Goal: Task Accomplishment & Management: Complete application form

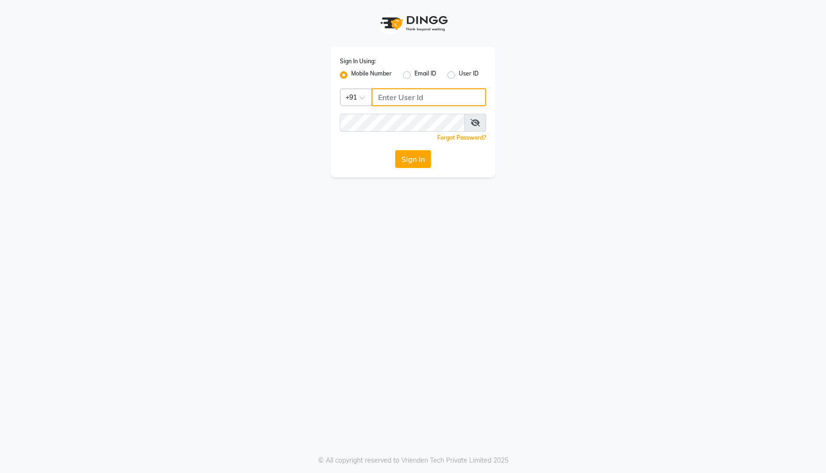
type input "7659868686"
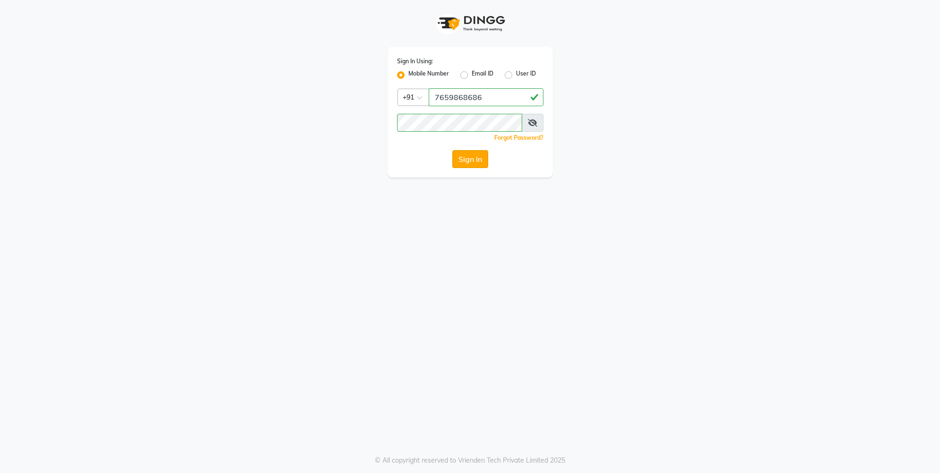
click at [461, 164] on button "Sign In" at bounding box center [470, 159] width 36 height 18
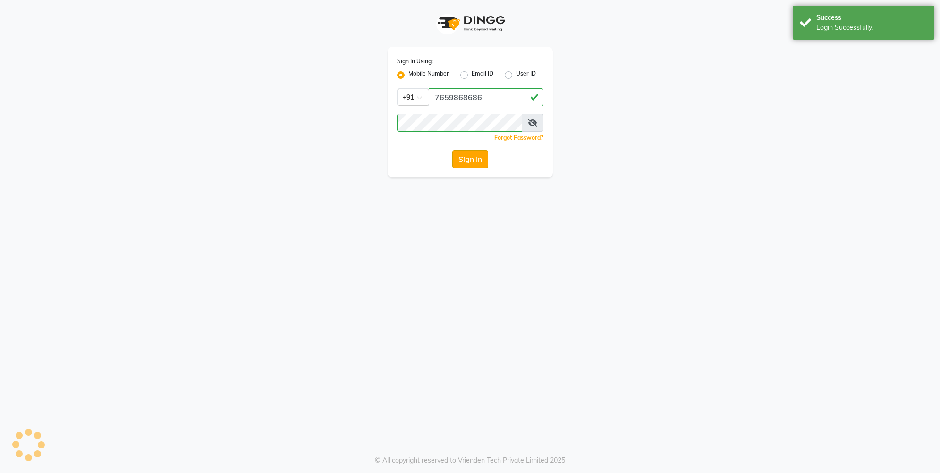
select select "service"
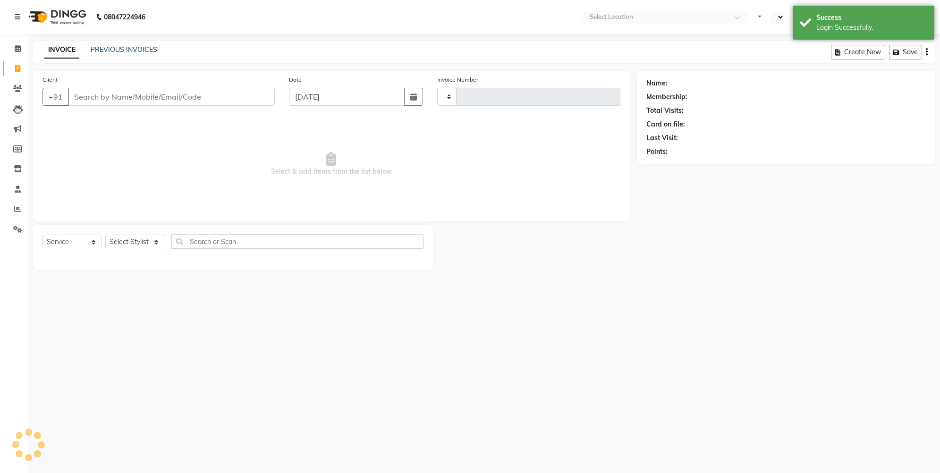
type input "2470"
select select "en"
select select "7078"
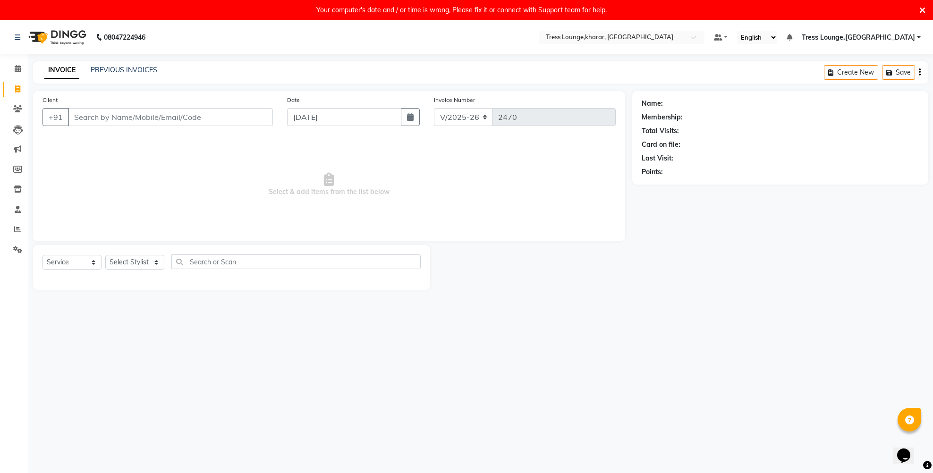
click at [825, 13] on icon at bounding box center [922, 10] width 6 height 8
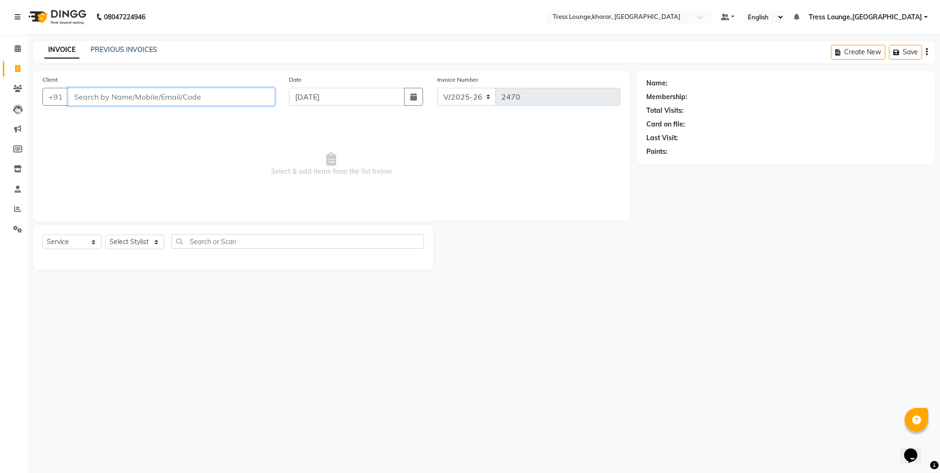
click at [160, 102] on input "Client" at bounding box center [171, 97] width 207 height 18
click at [409, 96] on button "button" at bounding box center [413, 97] width 19 height 18
select select "9"
select select "2025"
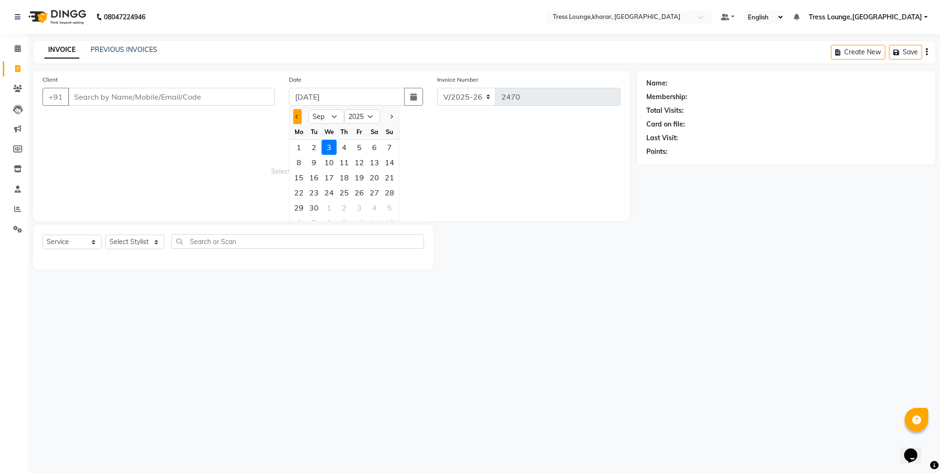
click at [297, 118] on button "Previous month" at bounding box center [297, 116] width 8 height 15
select select "8"
click at [377, 178] on div "16" at bounding box center [374, 177] width 15 height 15
type input "[DATE]"
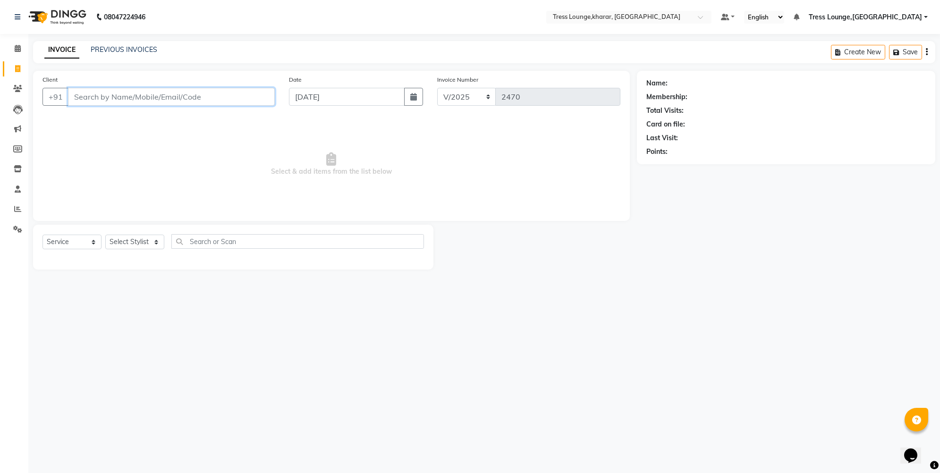
click at [101, 95] on input "Client" at bounding box center [171, 97] width 207 height 18
click at [194, 96] on input "Client" at bounding box center [171, 97] width 207 height 18
type input "9818884019"
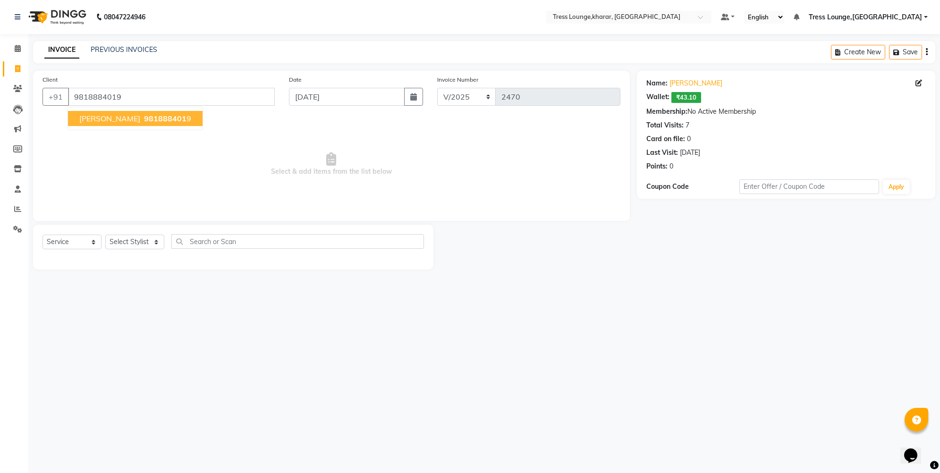
click at [95, 117] on span "[PERSON_NAME]" at bounding box center [109, 118] width 61 height 9
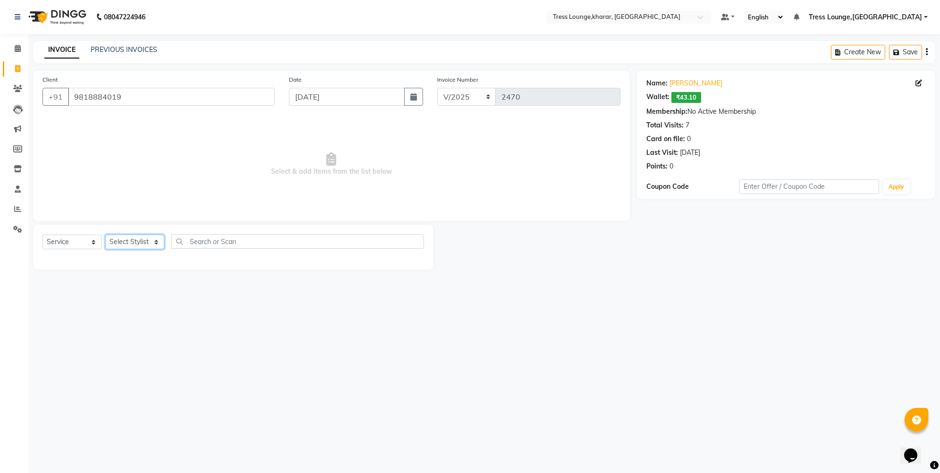
select select "84998"
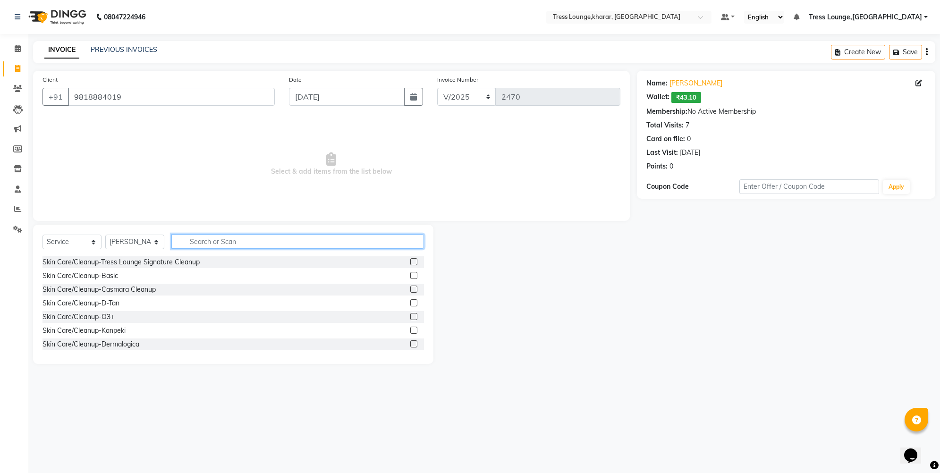
click at [203, 243] on input "text" at bounding box center [297, 241] width 253 height 15
type input "ro"
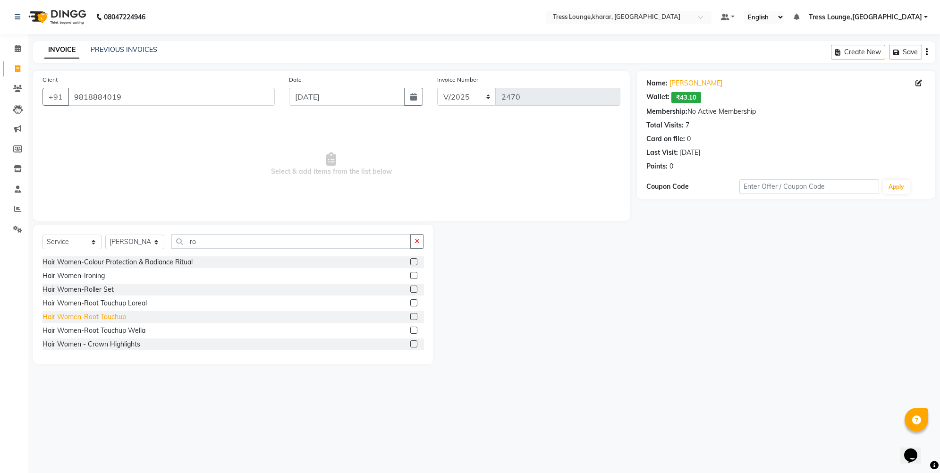
click at [118, 318] on div "Hair Women-Root Touchup" at bounding box center [84, 317] width 84 height 10
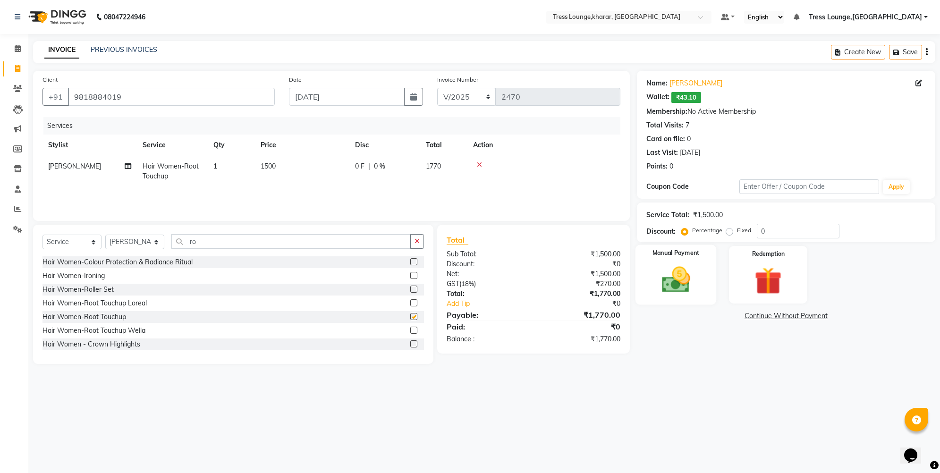
checkbox input "false"
click at [758, 229] on input "0" at bounding box center [798, 231] width 83 height 15
type input "30"
click at [677, 271] on img at bounding box center [676, 279] width 46 height 33
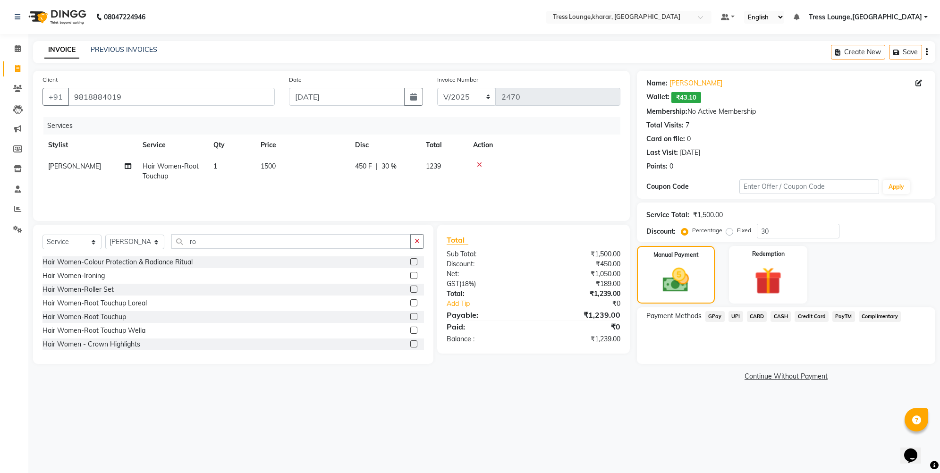
click at [731, 318] on span "UPI" at bounding box center [735, 316] width 15 height 11
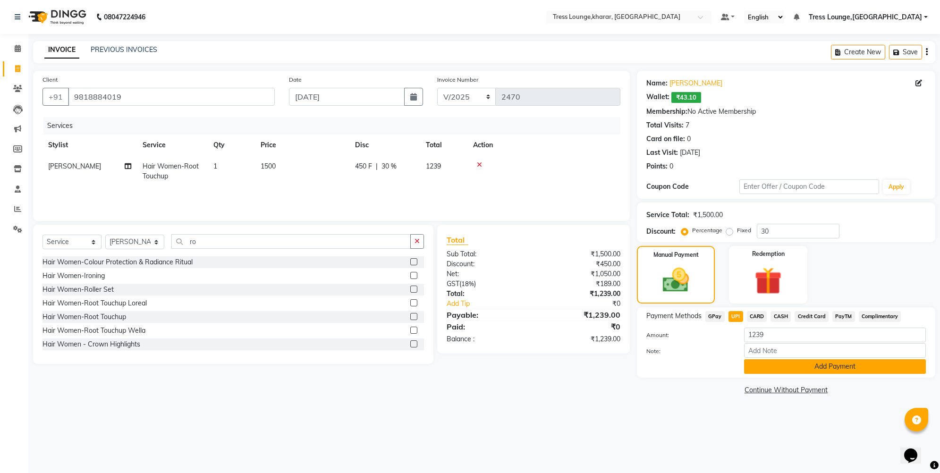
click at [781, 364] on button "Add Payment" at bounding box center [835, 366] width 182 height 15
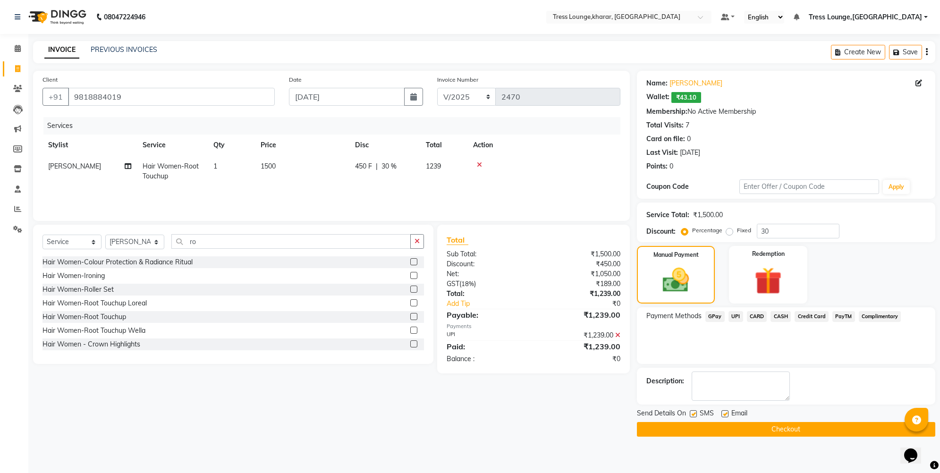
click at [715, 431] on button "Checkout" at bounding box center [786, 429] width 298 height 15
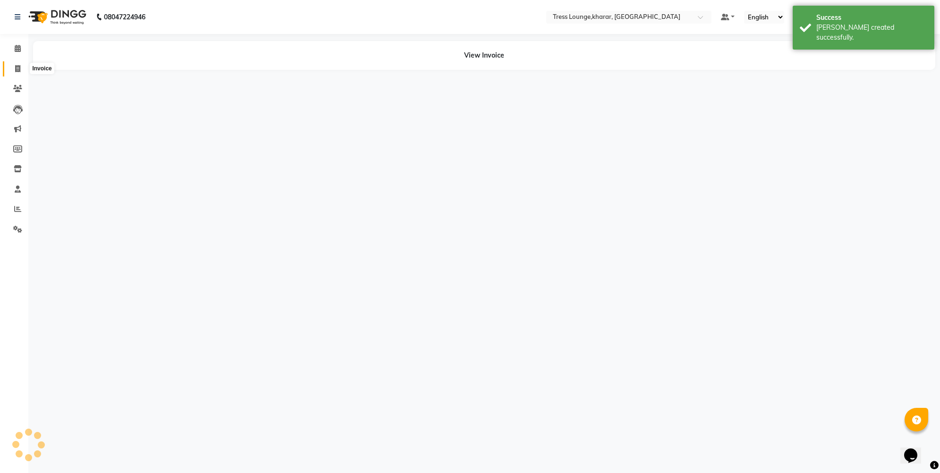
click at [18, 67] on icon at bounding box center [17, 68] width 5 height 7
select select "service"
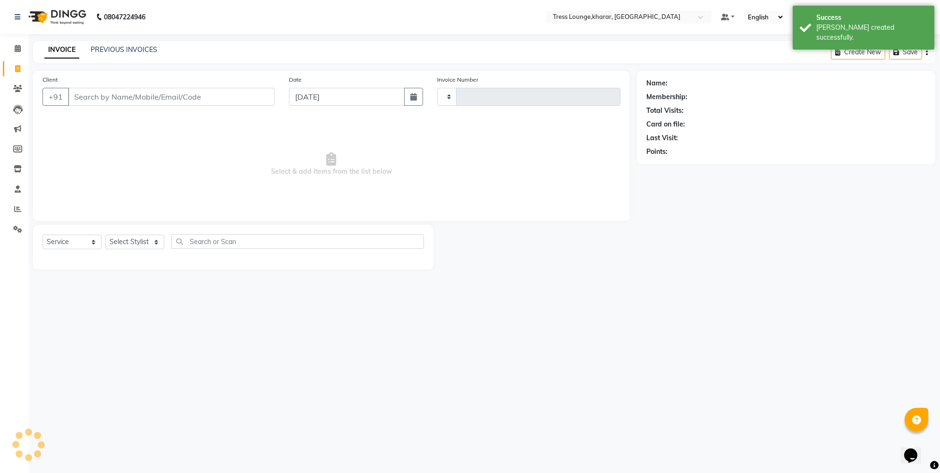
type input "2471"
select select "7078"
click at [413, 88] on button "button" at bounding box center [413, 97] width 19 height 18
select select "9"
select select "2025"
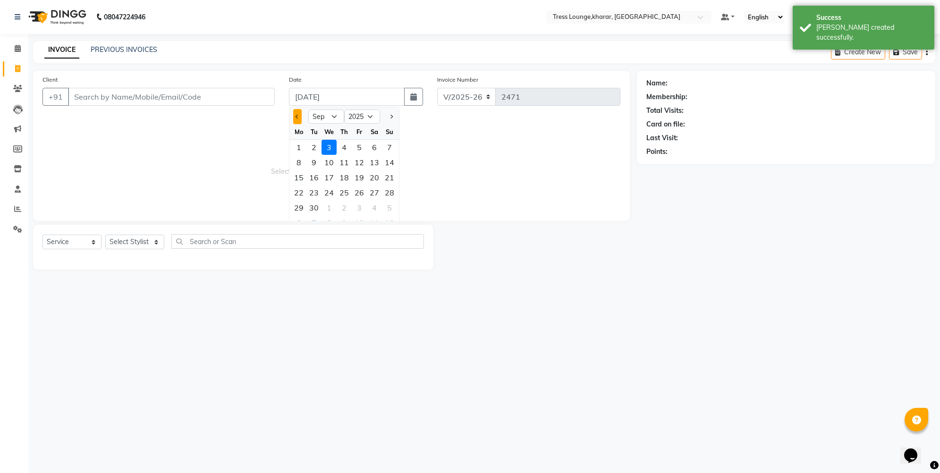
click at [294, 116] on button "Previous month" at bounding box center [297, 116] width 8 height 15
select select "8"
click at [375, 179] on div "16" at bounding box center [374, 177] width 15 height 15
type input "[DATE]"
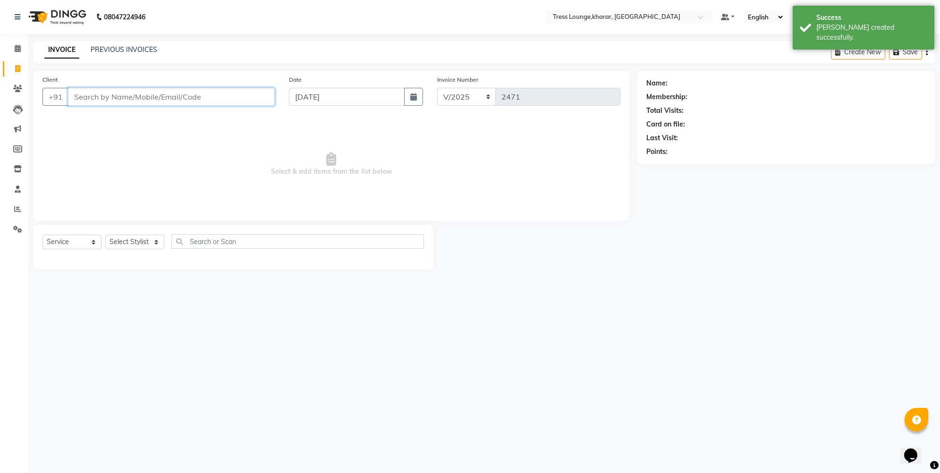
click at [141, 94] on input "Client" at bounding box center [171, 97] width 207 height 18
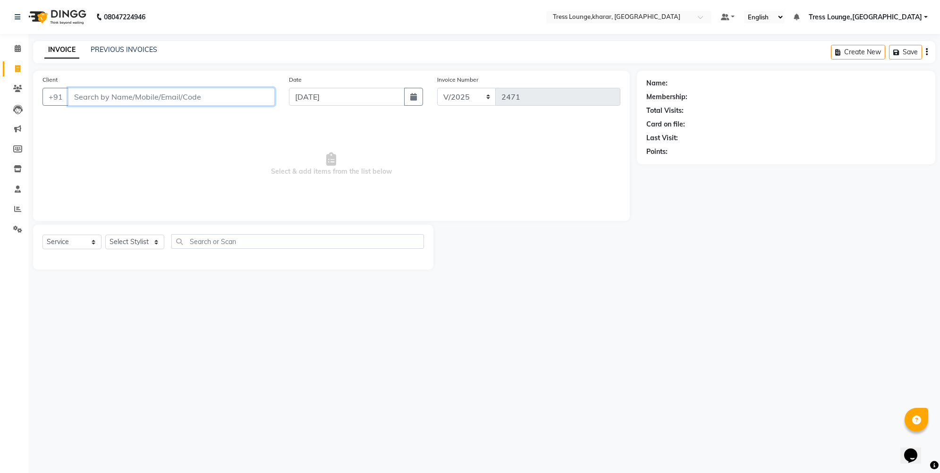
click at [221, 99] on input "Client" at bounding box center [171, 97] width 207 height 18
type input "9041471814"
click at [256, 93] on span "Add Client" at bounding box center [250, 96] width 37 height 9
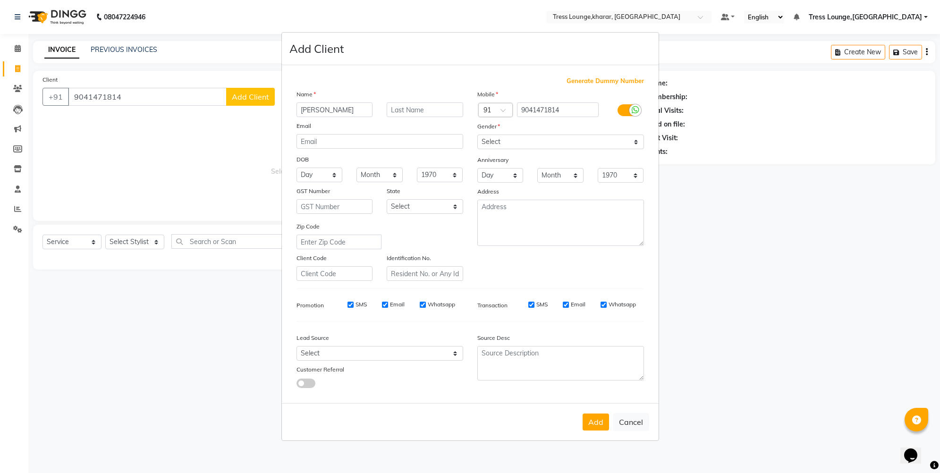
type input "[PERSON_NAME]"
select select "[DEMOGRAPHIC_DATA]"
click at [334, 109] on input "[PERSON_NAME]" at bounding box center [334, 109] width 76 height 15
click at [333, 109] on input "[PERSON_NAME]" at bounding box center [334, 109] width 76 height 15
type input "[PERSON_NAME]"
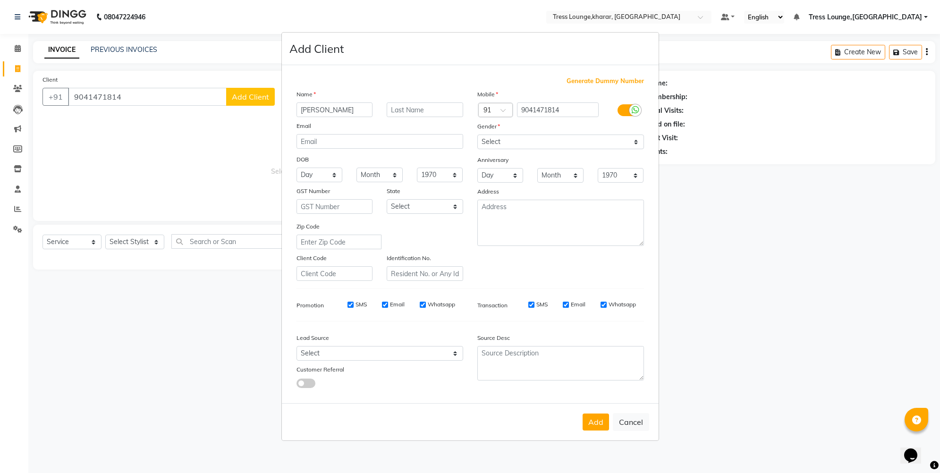
drag, startPoint x: 606, startPoint y: 430, endPoint x: 603, endPoint y: 425, distance: 5.8
click at [606, 429] on button "Add" at bounding box center [595, 421] width 26 height 17
select select
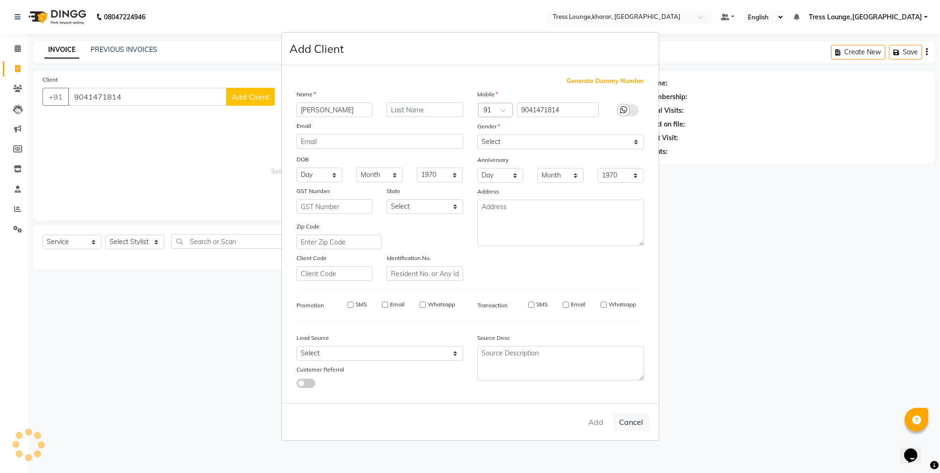
select select
checkbox input "false"
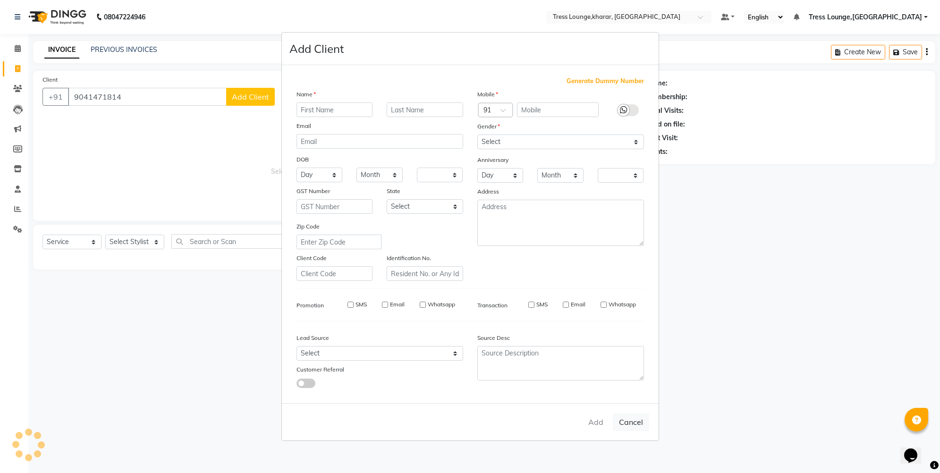
checkbox input "false"
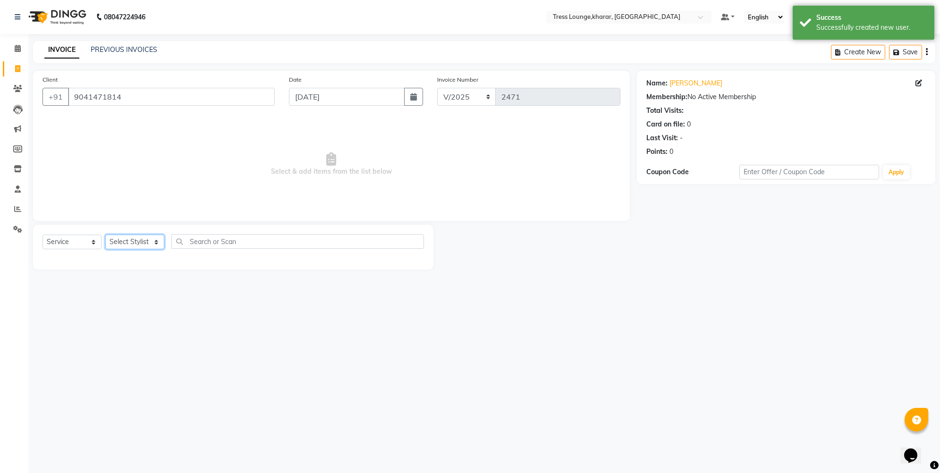
select select "89354"
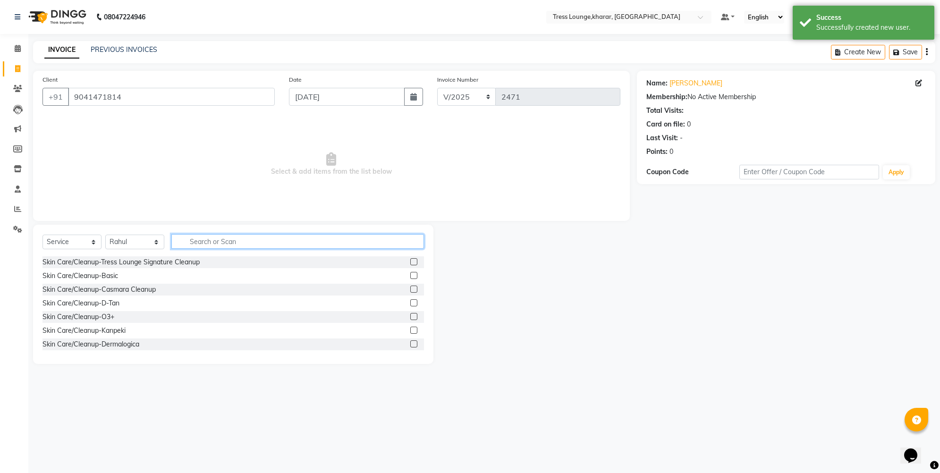
click at [206, 235] on input "text" at bounding box center [297, 241] width 253 height 15
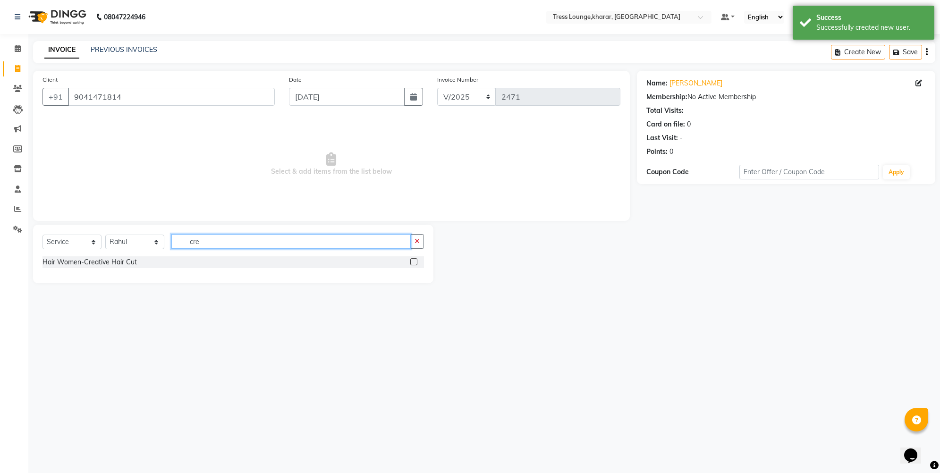
type input "are"
drag, startPoint x: 109, startPoint y: 270, endPoint x: 135, endPoint y: 260, distance: 28.4
click at [109, 264] on div "Hair Women-Creative Hair Cut" at bounding box center [89, 262] width 94 height 10
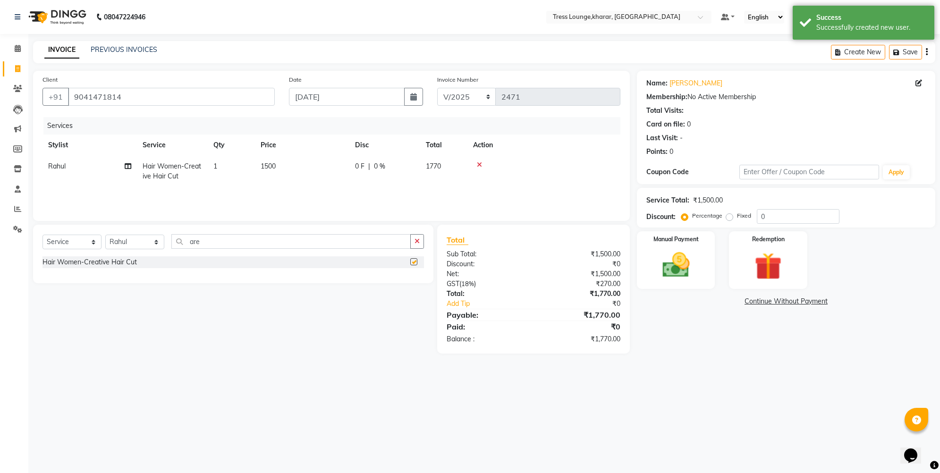
checkbox input "false"
click at [758, 214] on input "0" at bounding box center [798, 216] width 83 height 15
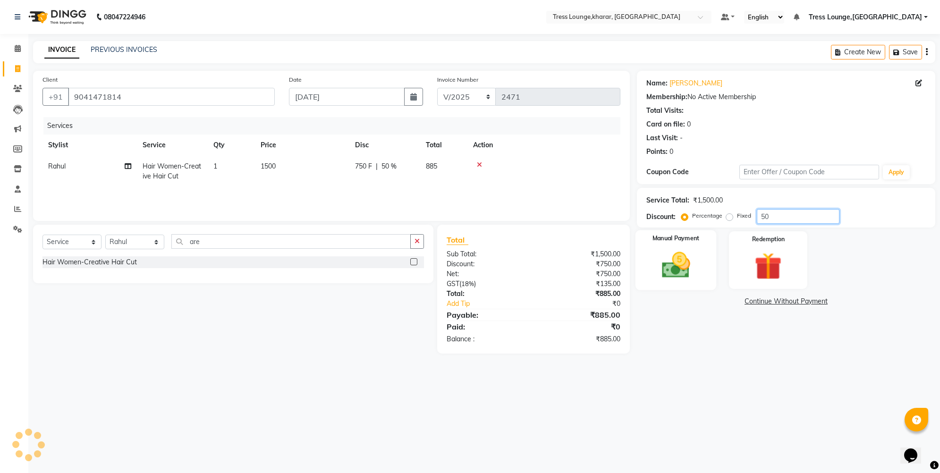
type input "50"
click at [697, 262] on img at bounding box center [676, 265] width 46 height 33
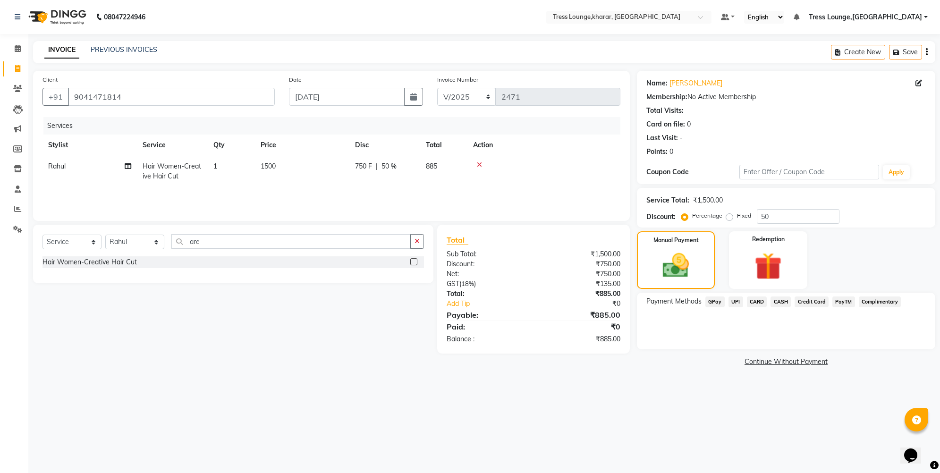
click at [736, 296] on span "UPI" at bounding box center [735, 301] width 15 height 11
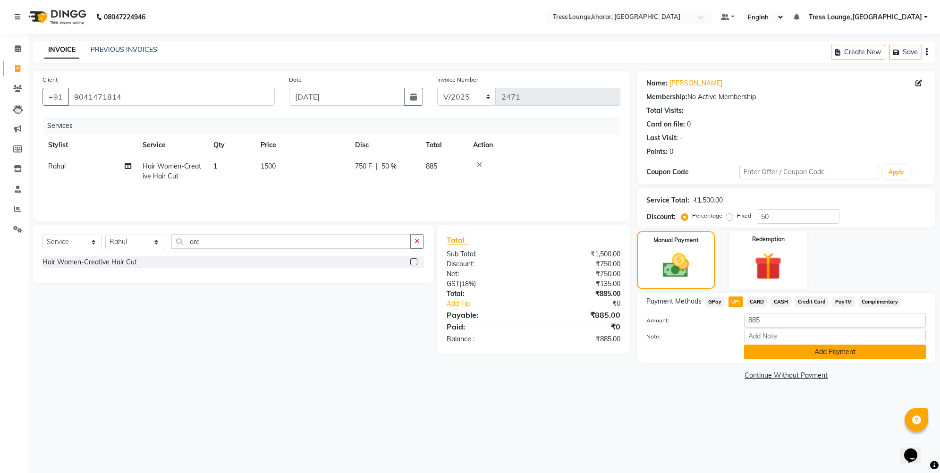
click at [773, 355] on button "Add Payment" at bounding box center [835, 352] width 182 height 15
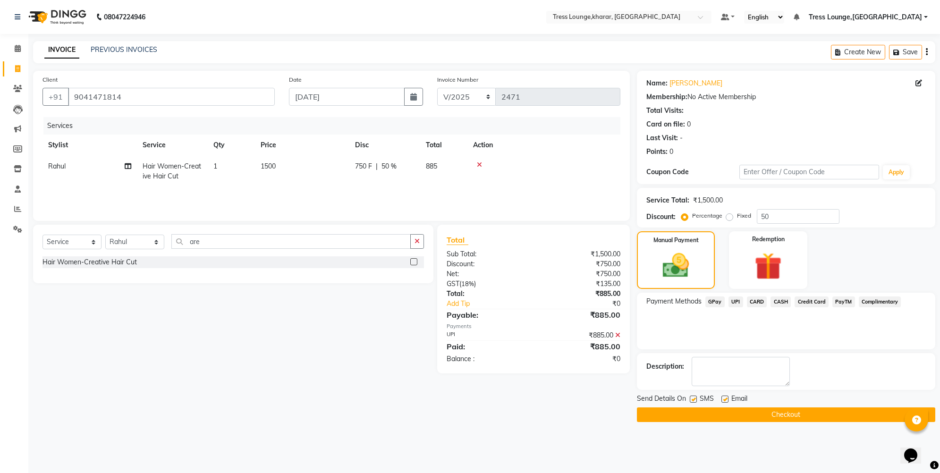
click at [753, 407] on button "Checkout" at bounding box center [786, 414] width 298 height 15
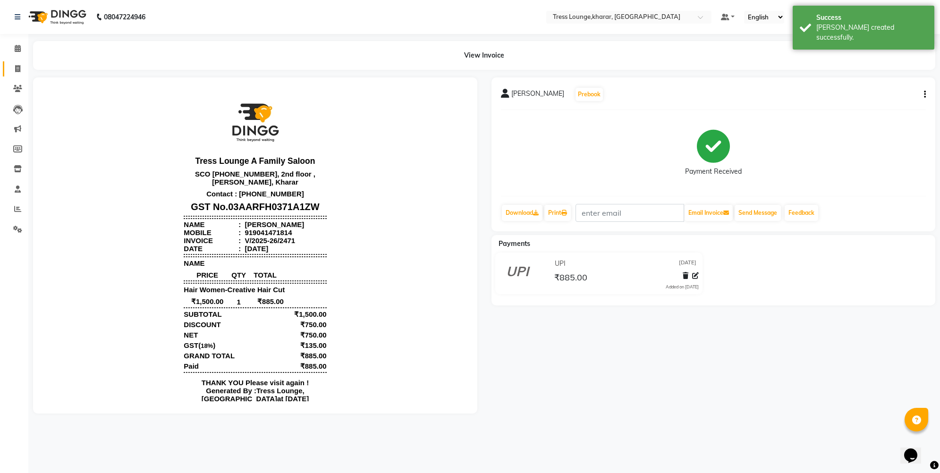
click at [11, 74] on link "Invoice" at bounding box center [14, 69] width 23 height 16
select select "service"
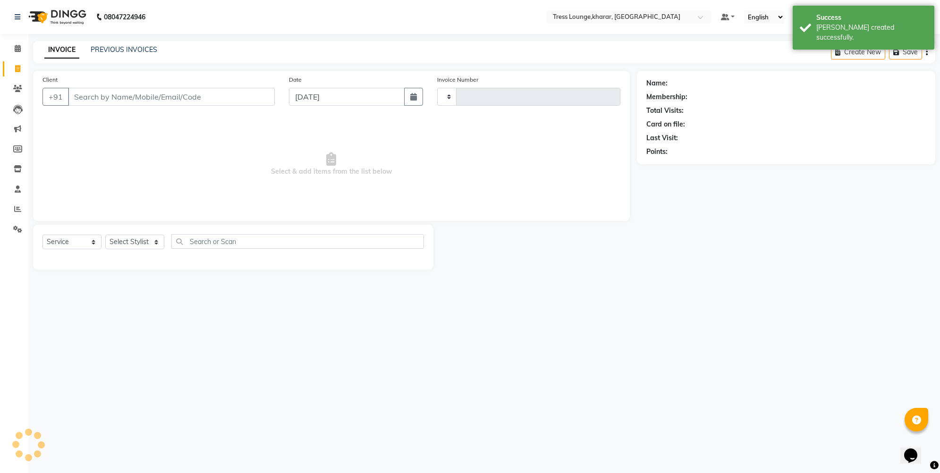
type input "2472"
select select "7078"
click at [416, 99] on icon "button" at bounding box center [413, 97] width 7 height 8
select select "9"
select select "2025"
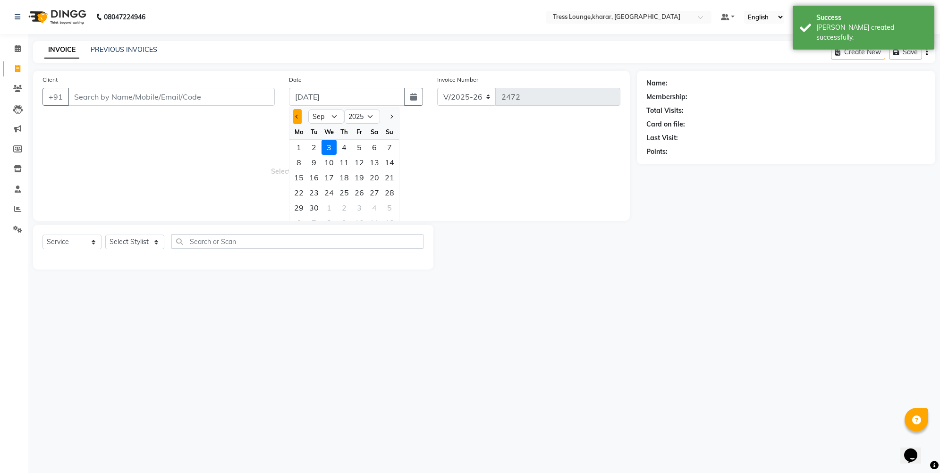
click at [299, 113] on button "Previous month" at bounding box center [297, 116] width 8 height 15
select select "8"
click at [375, 179] on div "16" at bounding box center [374, 177] width 15 height 15
type input "[DATE]"
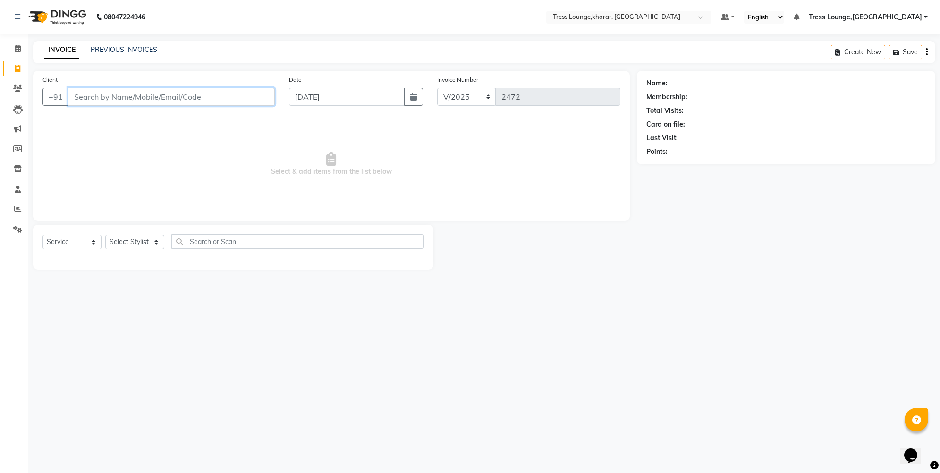
click at [233, 95] on input "Client" at bounding box center [171, 97] width 207 height 18
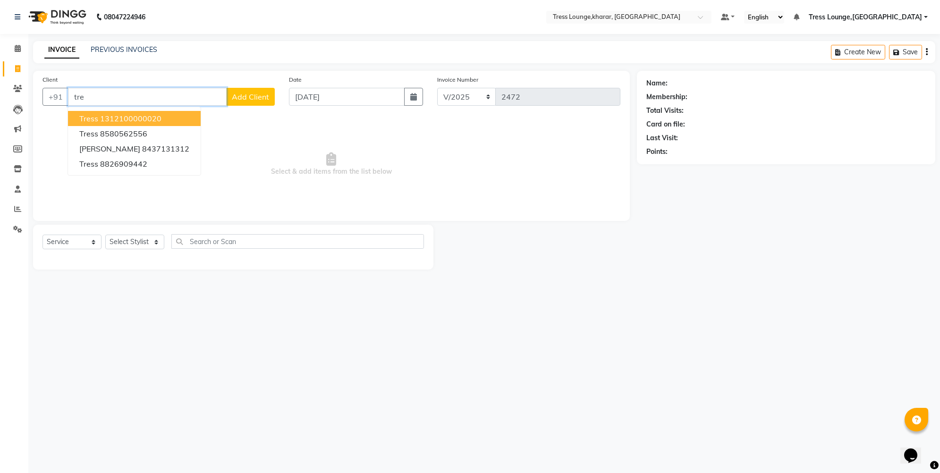
click at [136, 121] on ngb-highlight "1312100000020" at bounding box center [130, 118] width 61 height 9
type input "1312100000020"
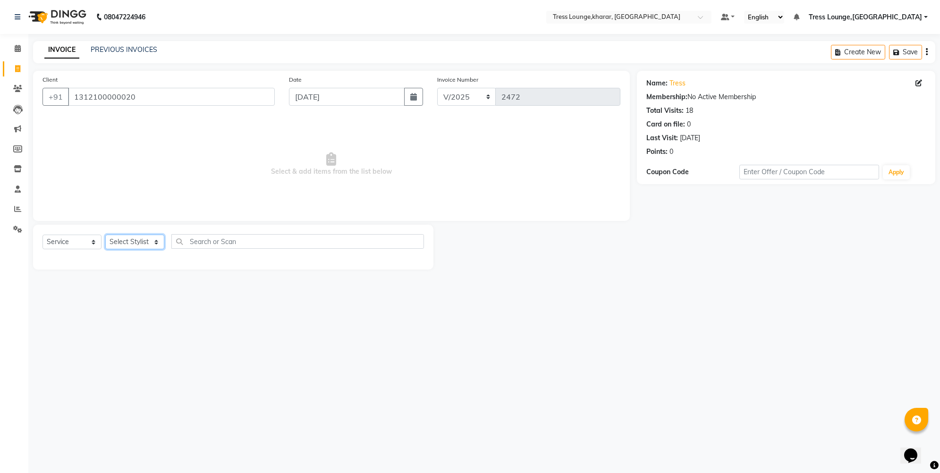
select select "59387"
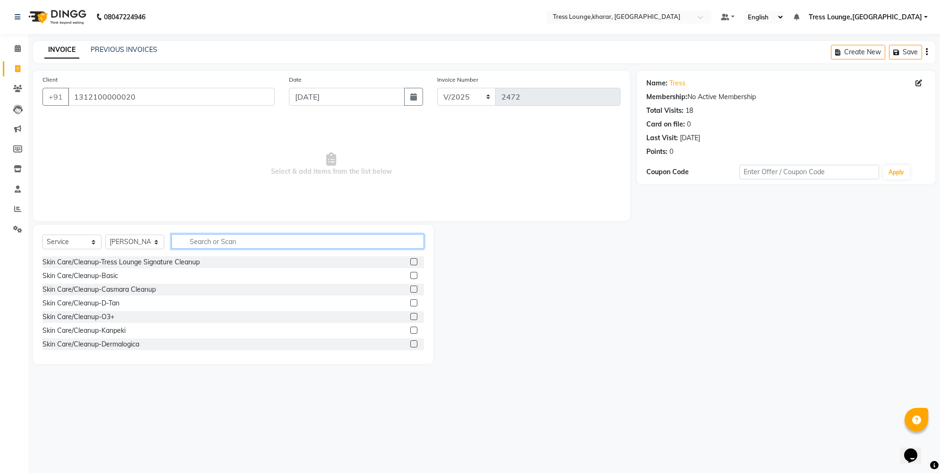
click at [249, 241] on input "text" at bounding box center [297, 241] width 253 height 15
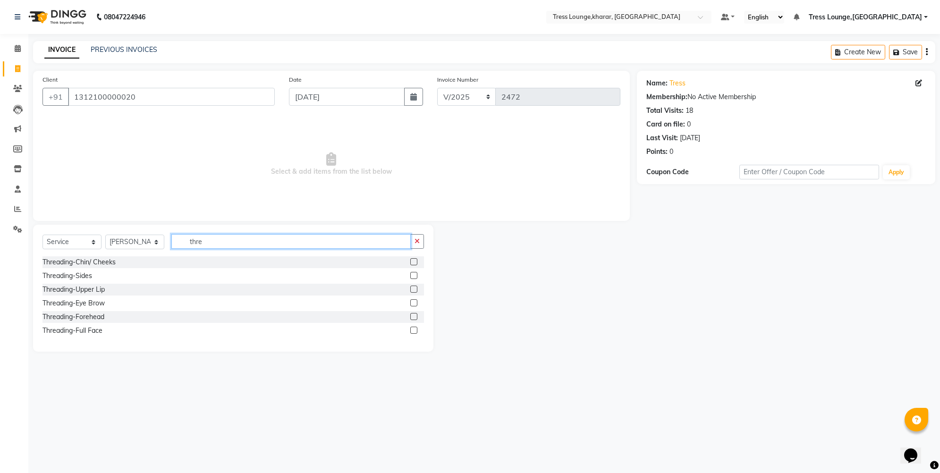
type input "there"
drag, startPoint x: 118, startPoint y: 295, endPoint x: 88, endPoint y: 303, distance: 30.7
click at [88, 303] on div "Threading-Eye Brow" at bounding box center [73, 303] width 62 height 10
checkbox input "false"
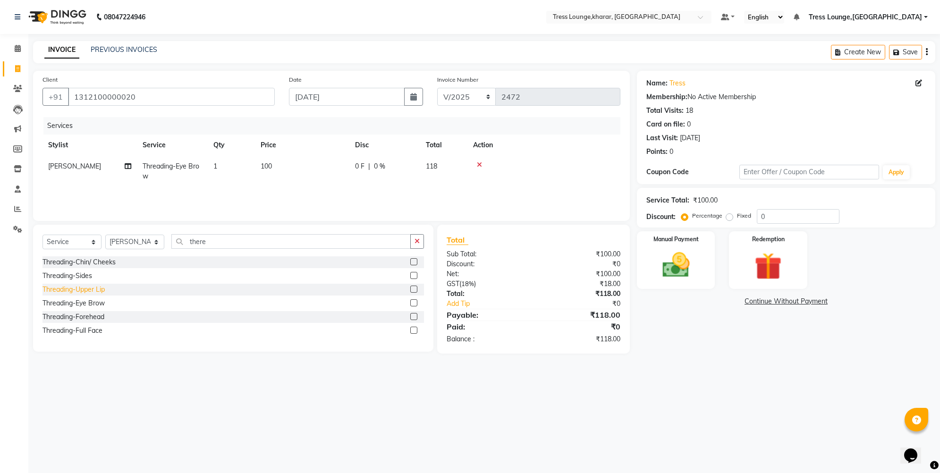
click at [89, 292] on div "Threading-Upper Lip" at bounding box center [73, 290] width 62 height 10
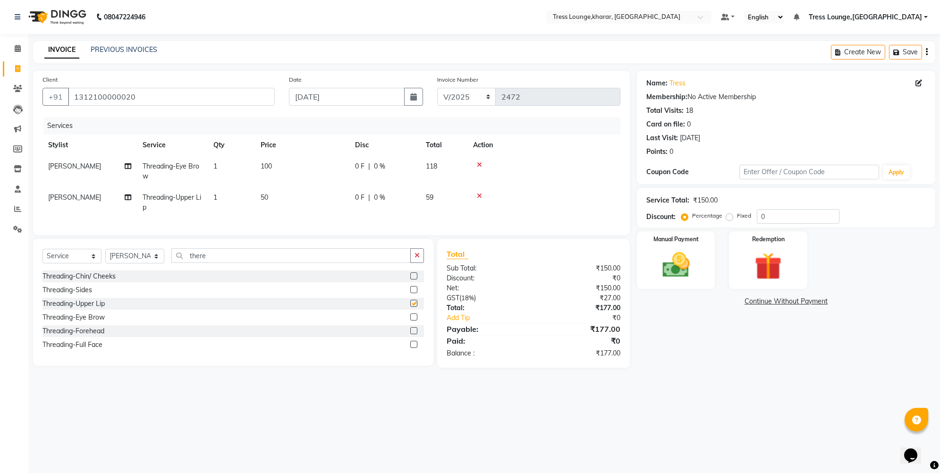
checkbox input "false"
click at [89, 322] on div "Threading-Eye Brow" at bounding box center [73, 317] width 62 height 10
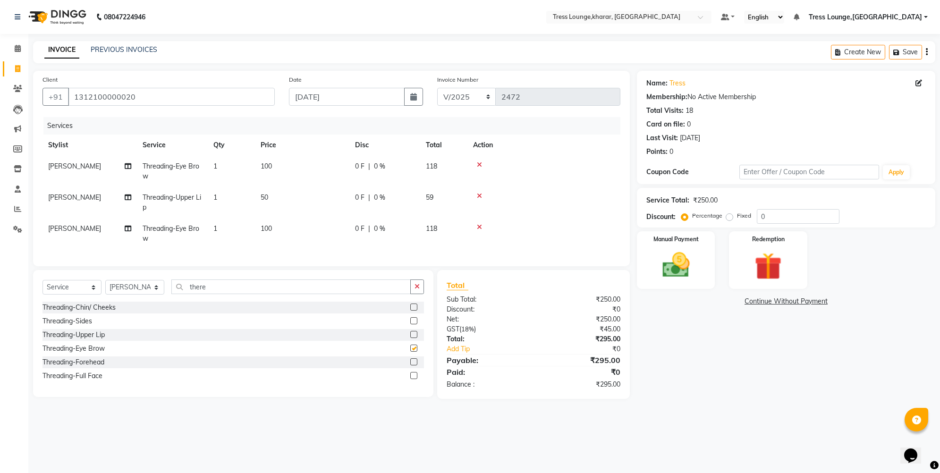
checkbox input "false"
click at [59, 230] on span "[PERSON_NAME]" at bounding box center [74, 228] width 53 height 8
select select "59387"
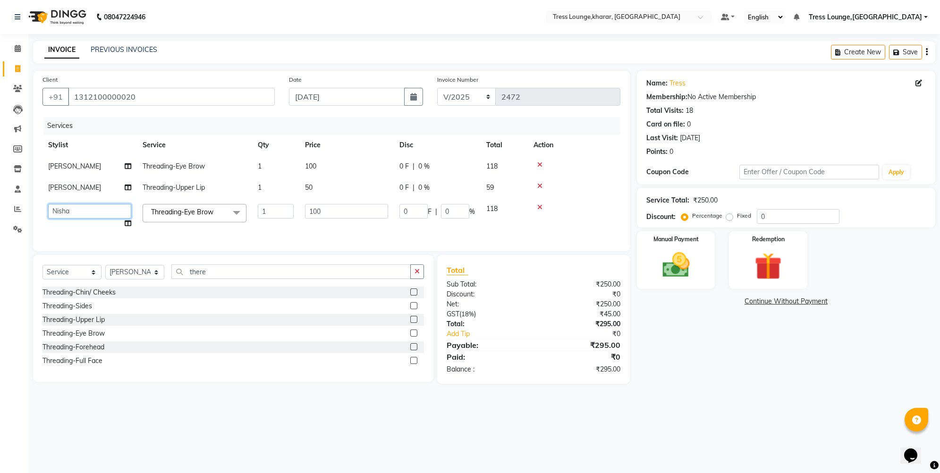
select select "60023"
click at [760, 215] on input "0" at bounding box center [798, 216] width 83 height 15
type input "30"
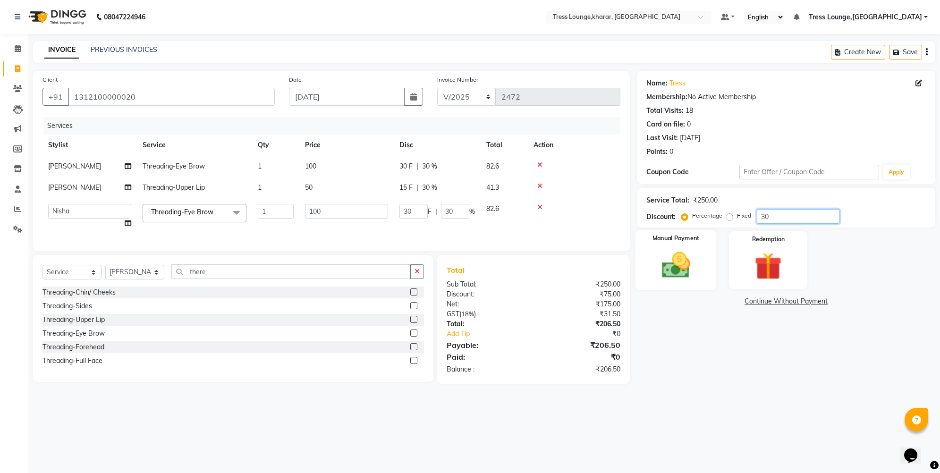
type input "30"
drag, startPoint x: 668, startPoint y: 247, endPoint x: 656, endPoint y: 257, distance: 15.4
click at [667, 247] on div "Manual Payment" at bounding box center [675, 260] width 81 height 60
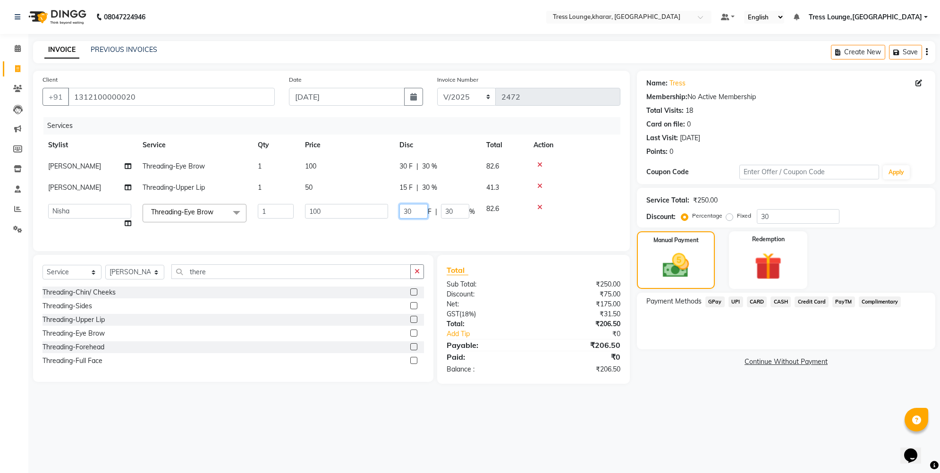
click at [412, 214] on input "30" at bounding box center [413, 211] width 28 height 15
type input "36"
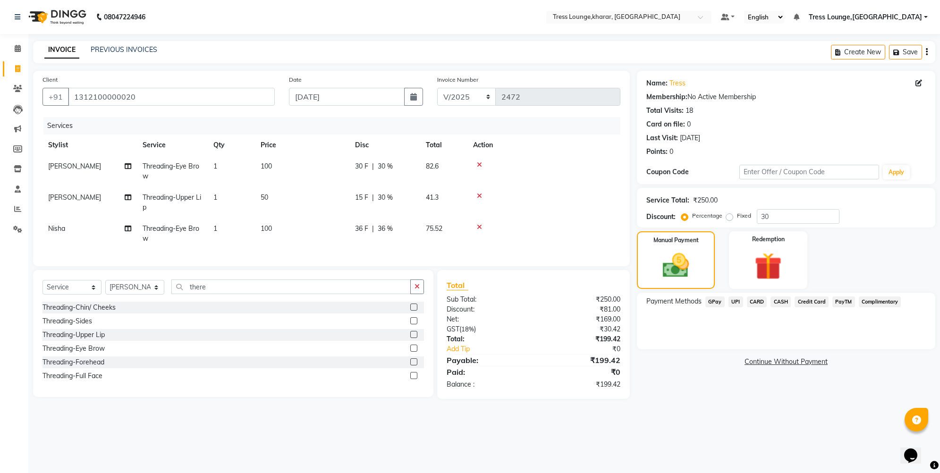
click at [410, 223] on td "36 F | 36 %" at bounding box center [384, 233] width 71 height 31
select select "60023"
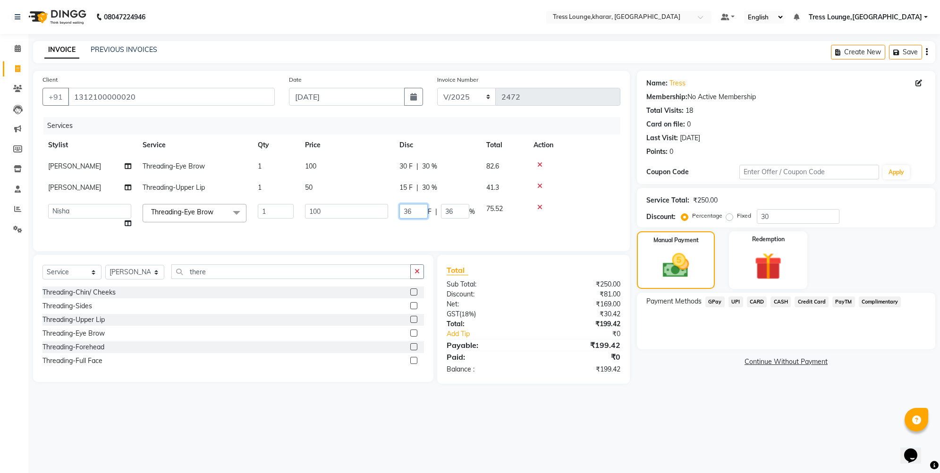
click at [409, 207] on input "36" at bounding box center [413, 211] width 28 height 15
type input "35"
click at [411, 232] on td "35 F | 36 %" at bounding box center [437, 216] width 87 height 36
select select "60023"
click at [413, 216] on input "35" at bounding box center [413, 211] width 28 height 15
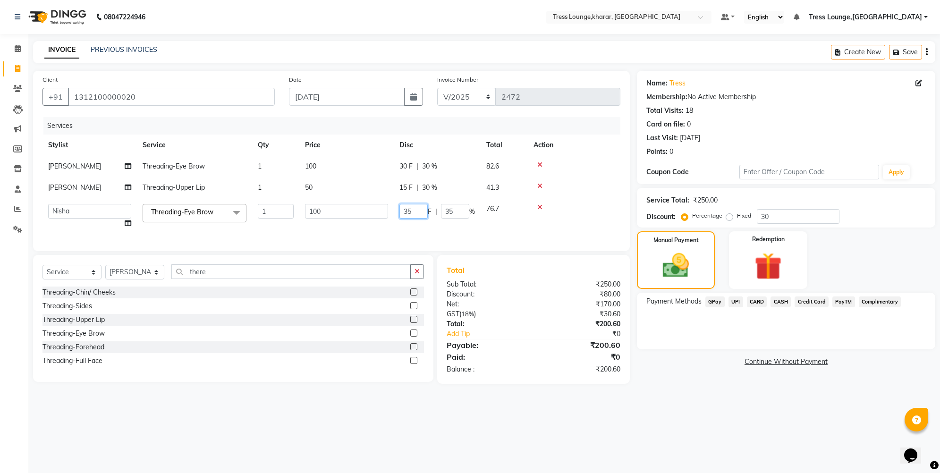
type input "35.5"
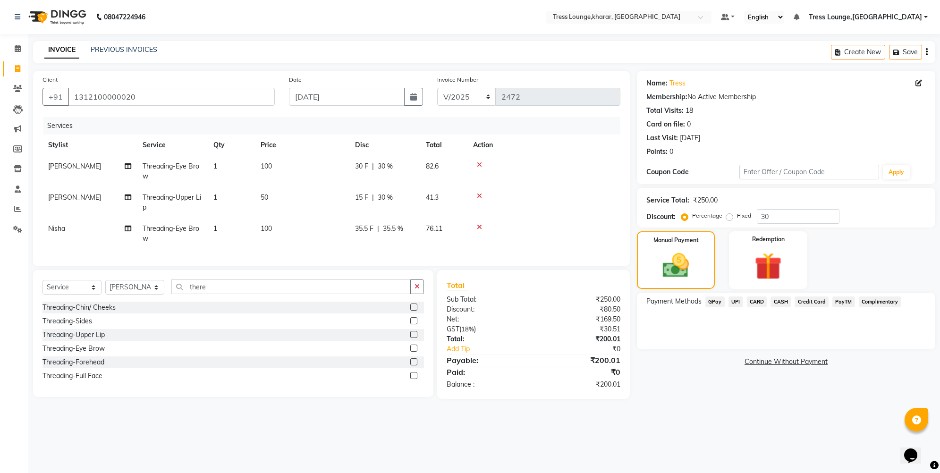
click at [412, 229] on td "35.5 F | 35.5 %" at bounding box center [384, 233] width 71 height 31
select select "60023"
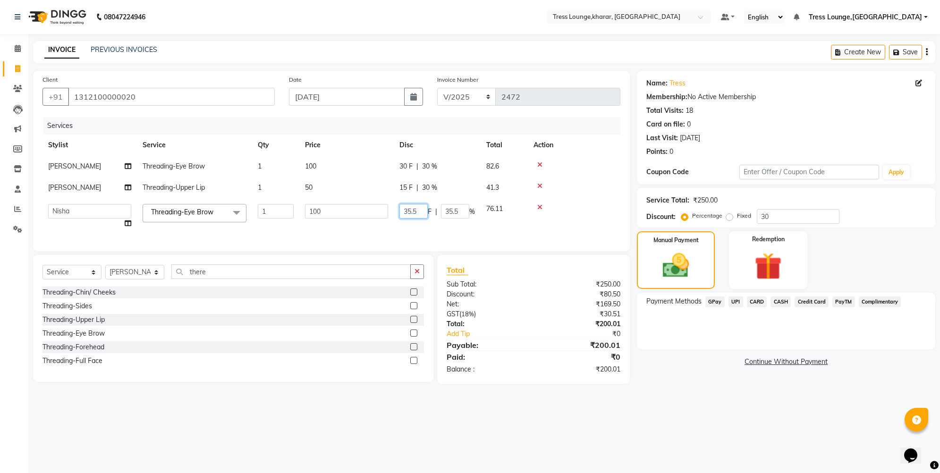
click at [420, 212] on input "35.5" at bounding box center [413, 211] width 28 height 15
type input "35.51"
click at [412, 242] on div "Services Stylist Service Qty Price Disc Total Action [PERSON_NAME] Threading-Ey…" at bounding box center [331, 179] width 578 height 125
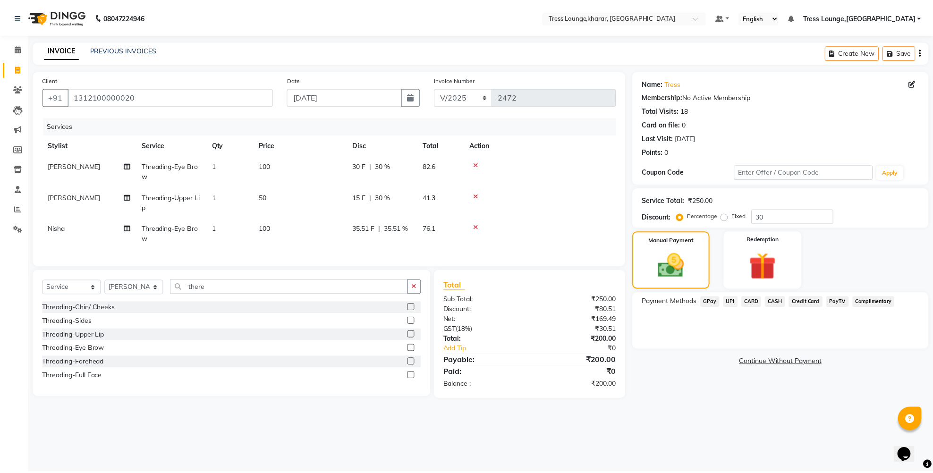
scroll to position [0, 7]
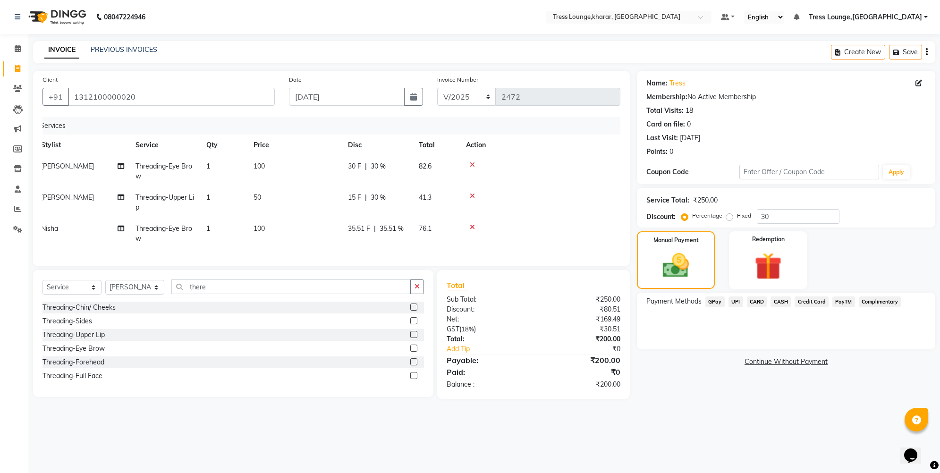
click at [788, 301] on span "CASH" at bounding box center [780, 301] width 20 height 11
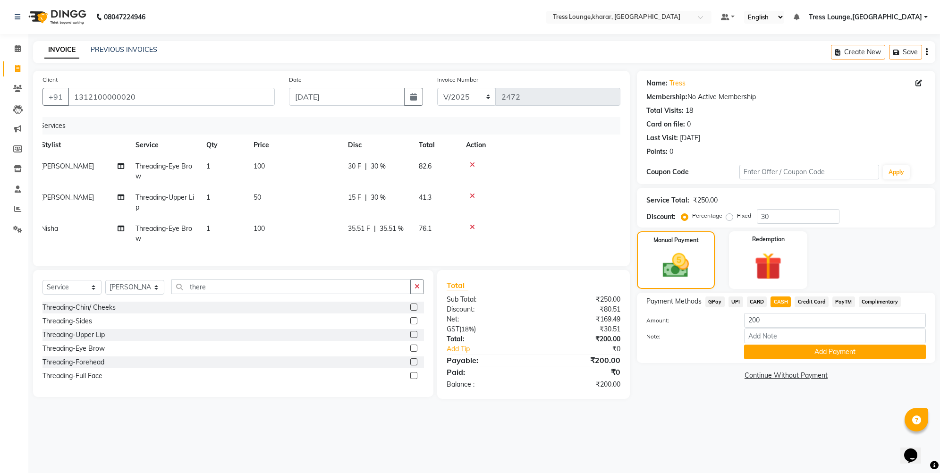
drag, startPoint x: 782, startPoint y: 353, endPoint x: 761, endPoint y: 393, distance: 44.8
click at [781, 355] on button "Add Payment" at bounding box center [835, 352] width 182 height 15
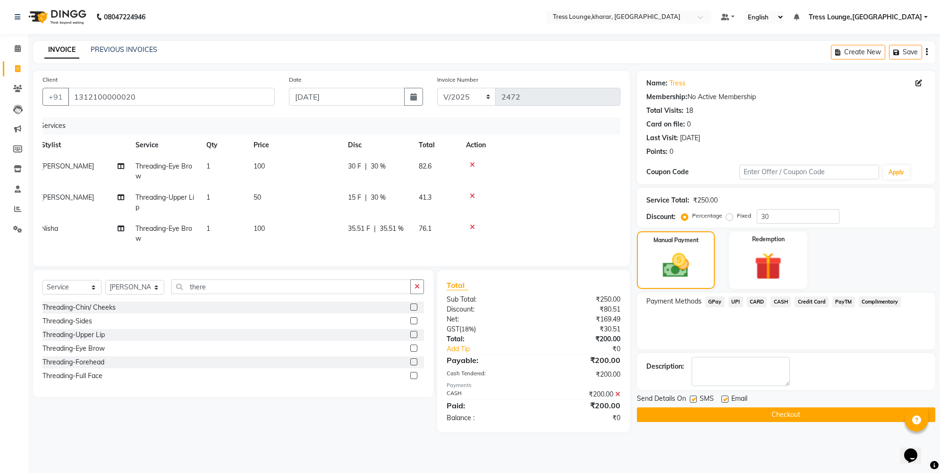
click at [691, 400] on label at bounding box center [693, 399] width 7 height 7
click at [691, 400] on input "checkbox" at bounding box center [693, 399] width 6 height 6
checkbox input "false"
click at [691, 416] on button "Checkout" at bounding box center [786, 414] width 298 height 15
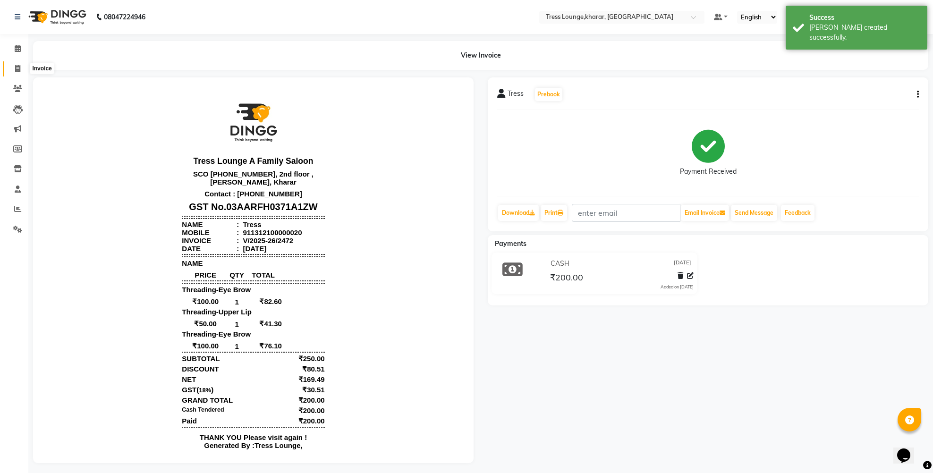
click at [16, 67] on icon at bounding box center [17, 68] width 5 height 7
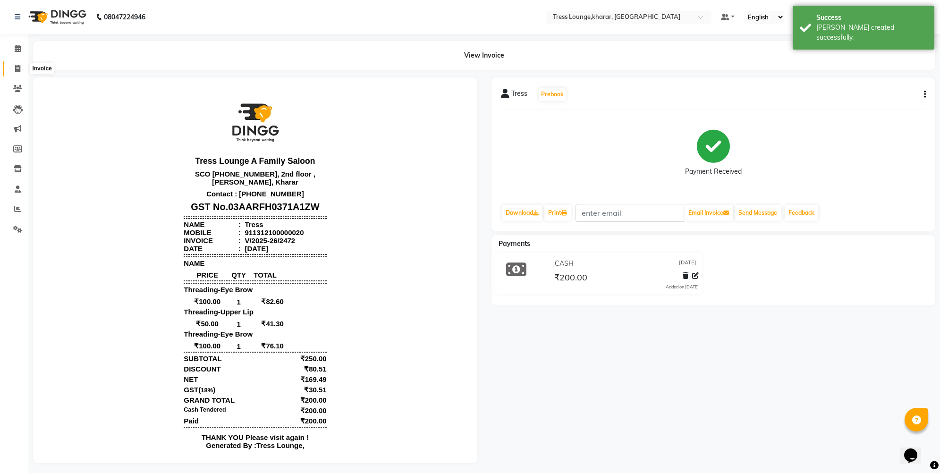
select select "7078"
select select "service"
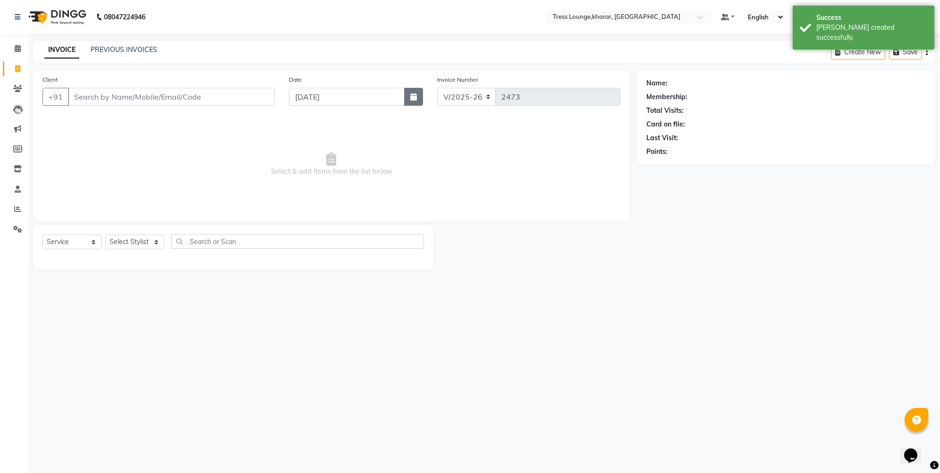
click at [418, 95] on button "button" at bounding box center [413, 97] width 19 height 18
select select "9"
select select "2025"
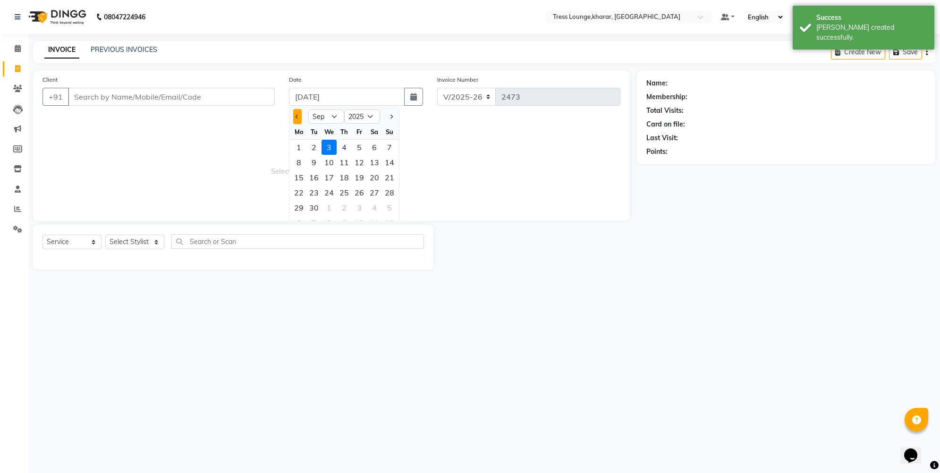
click at [300, 114] on button "Previous month" at bounding box center [297, 116] width 8 height 15
select select "8"
click at [373, 179] on div "16" at bounding box center [374, 177] width 15 height 15
type input "[DATE]"
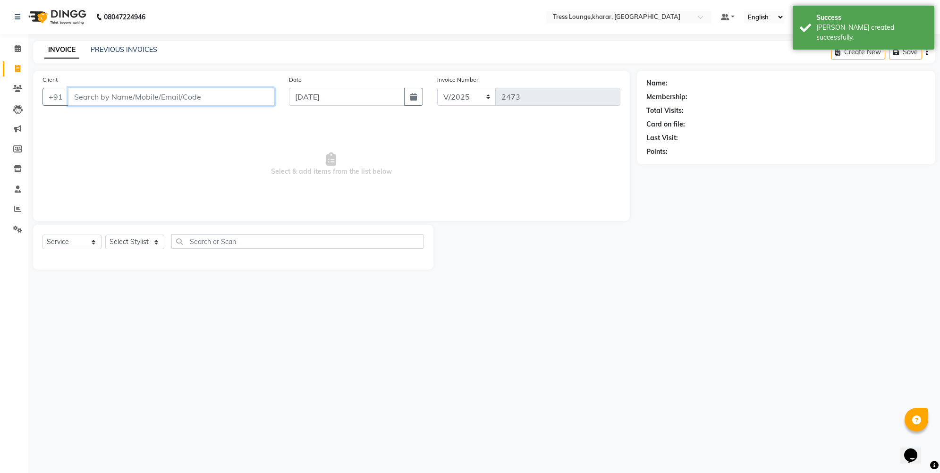
click at [147, 92] on input "Client" at bounding box center [171, 97] width 207 height 18
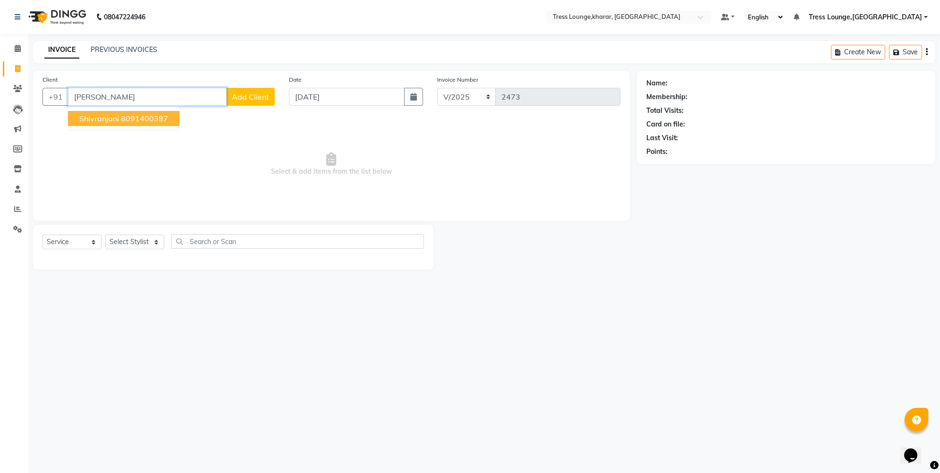
click at [110, 119] on span "Shivranjani" at bounding box center [99, 118] width 40 height 9
type input "8091400387"
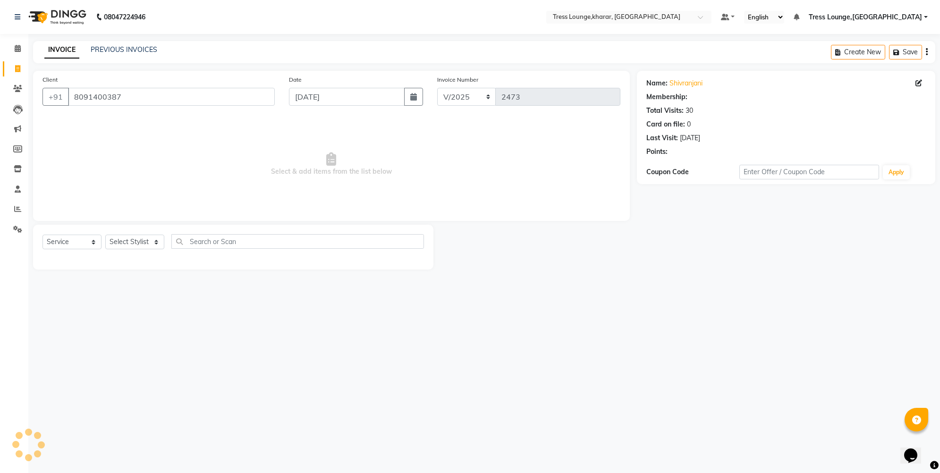
select select "1: Object"
select select "59379"
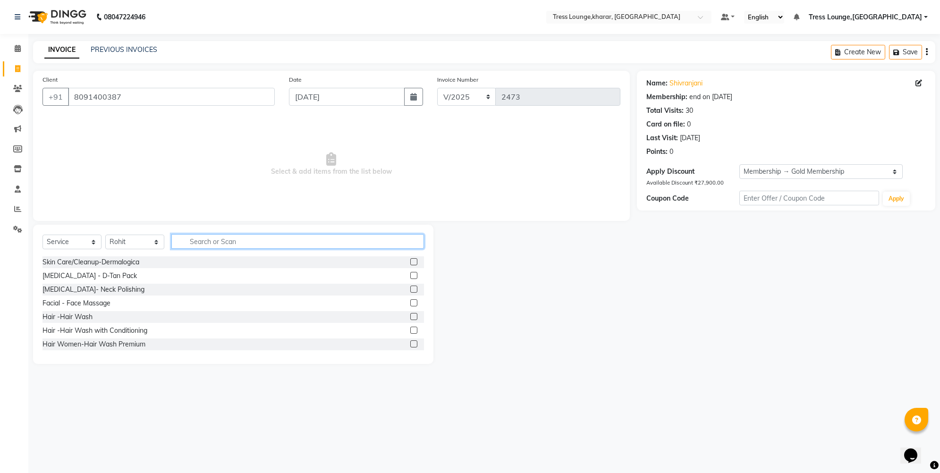
click at [197, 243] on input "text" at bounding box center [297, 241] width 253 height 15
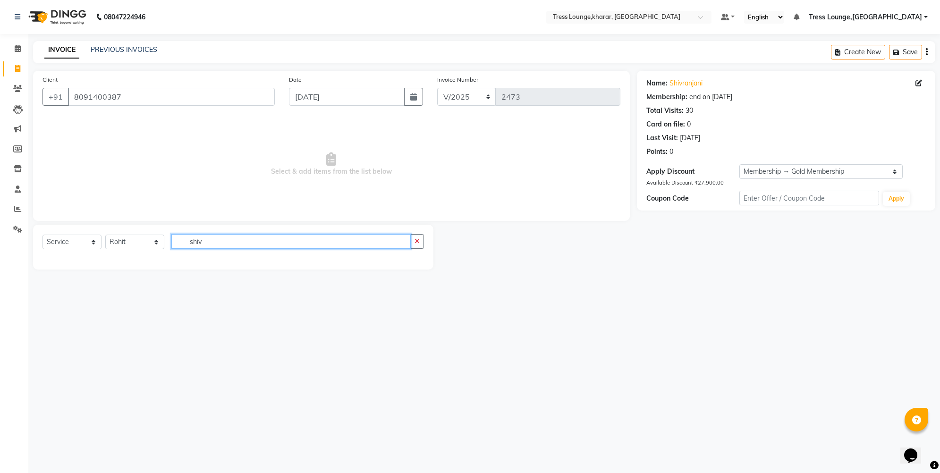
drag, startPoint x: 202, startPoint y: 241, endPoint x: 185, endPoint y: 240, distance: 17.5
click at [185, 240] on input "shiv" at bounding box center [290, 241] width 239 height 15
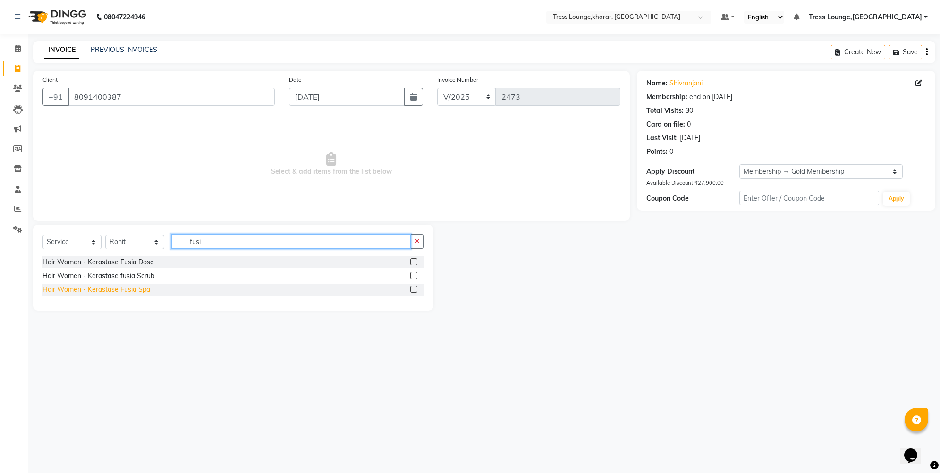
type input "fusi"
click at [130, 287] on div "Hair Women - Kerastase Fusia Spa" at bounding box center [96, 290] width 108 height 10
checkbox input "false"
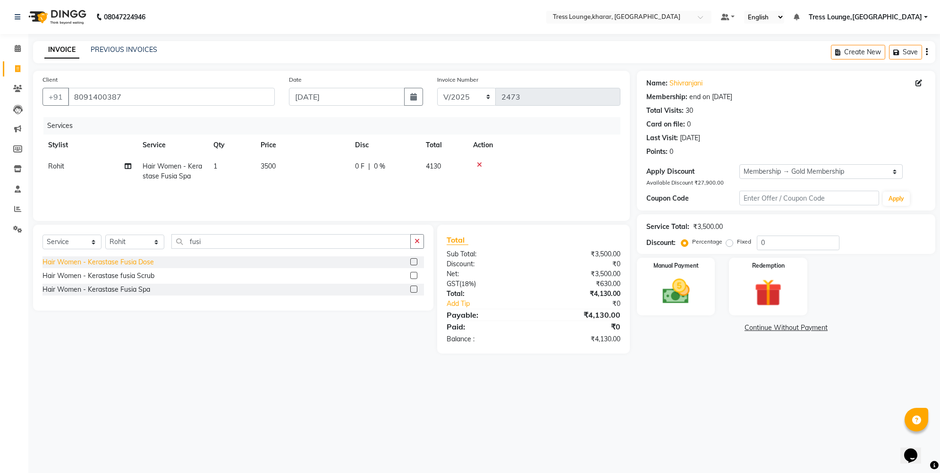
click at [133, 260] on div "Hair Women - Kerastase Fusia Dose" at bounding box center [97, 262] width 111 height 10
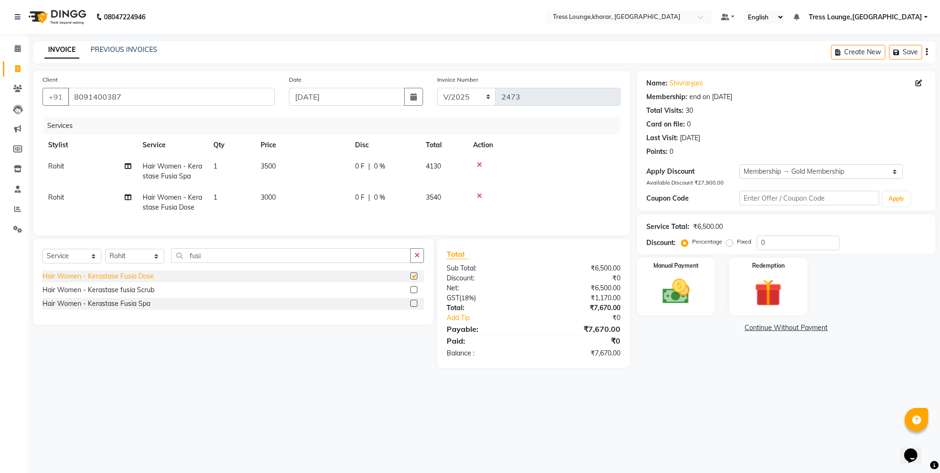
checkbox input "false"
click at [480, 165] on icon at bounding box center [479, 164] width 5 height 7
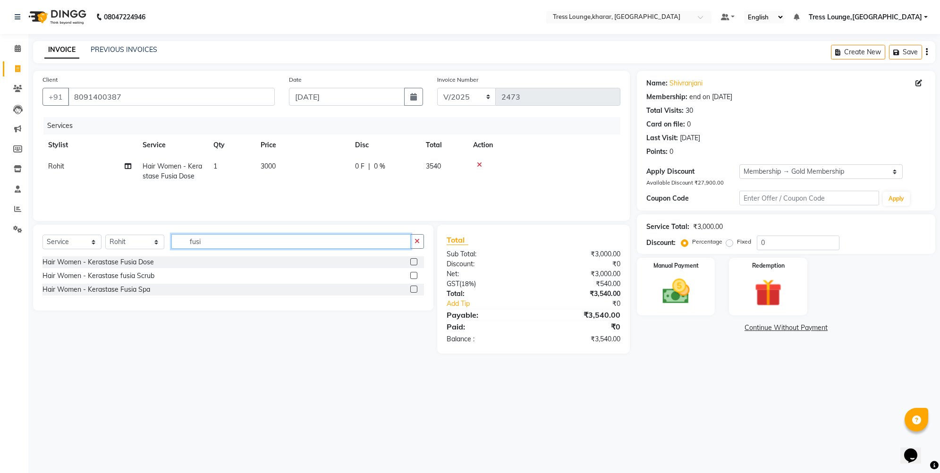
drag, startPoint x: 213, startPoint y: 244, endPoint x: 189, endPoint y: 240, distance: 24.4
click at [189, 240] on input "fusi" at bounding box center [290, 241] width 239 height 15
click at [129, 292] on div "Hair Women - Kerastase Fusia Spa" at bounding box center [96, 290] width 108 height 10
checkbox input "false"
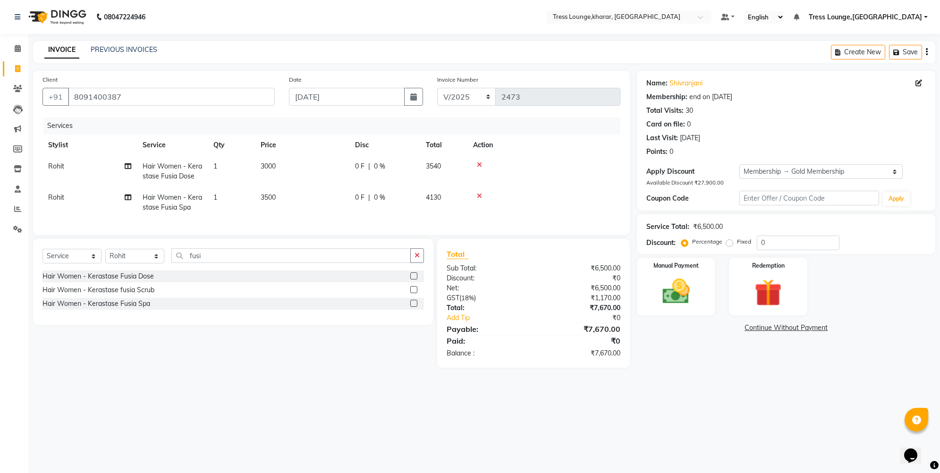
click at [479, 165] on icon at bounding box center [479, 164] width 5 height 7
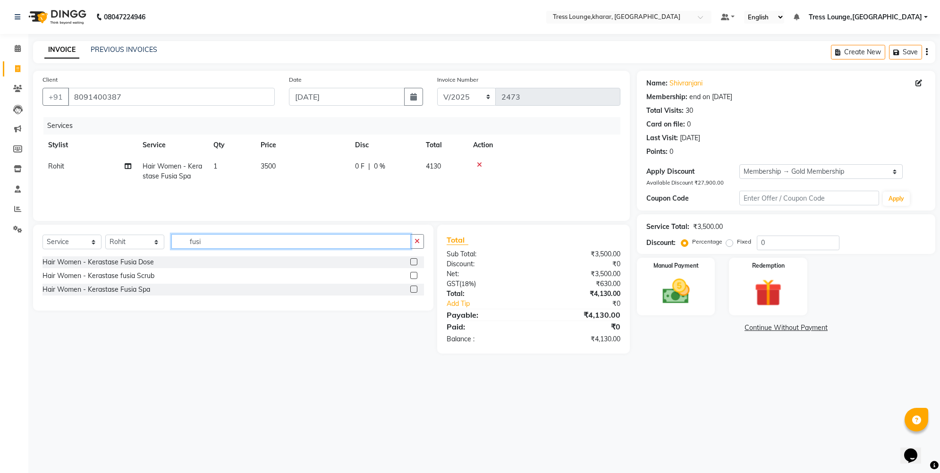
drag, startPoint x: 201, startPoint y: 241, endPoint x: 183, endPoint y: 238, distance: 18.2
click at [183, 238] on input "fusi" at bounding box center [290, 241] width 239 height 15
type input "foo"
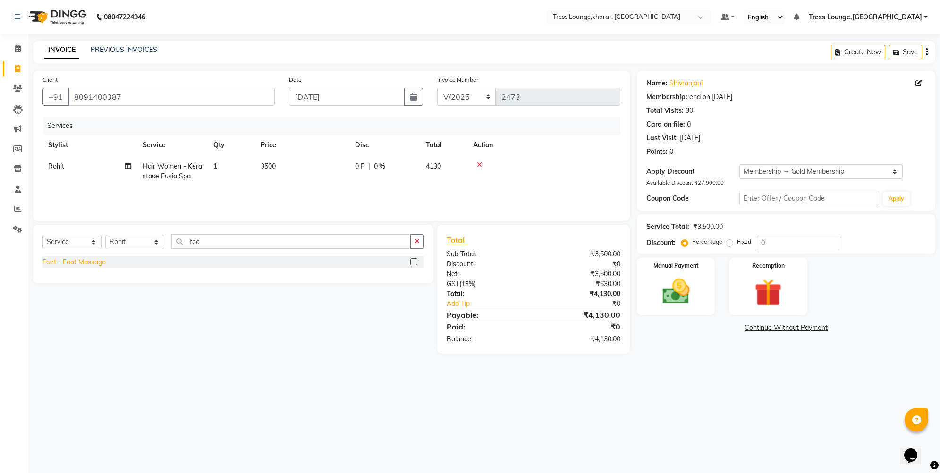
click at [87, 260] on div "Feet - Foot Massage" at bounding box center [73, 262] width 63 height 10
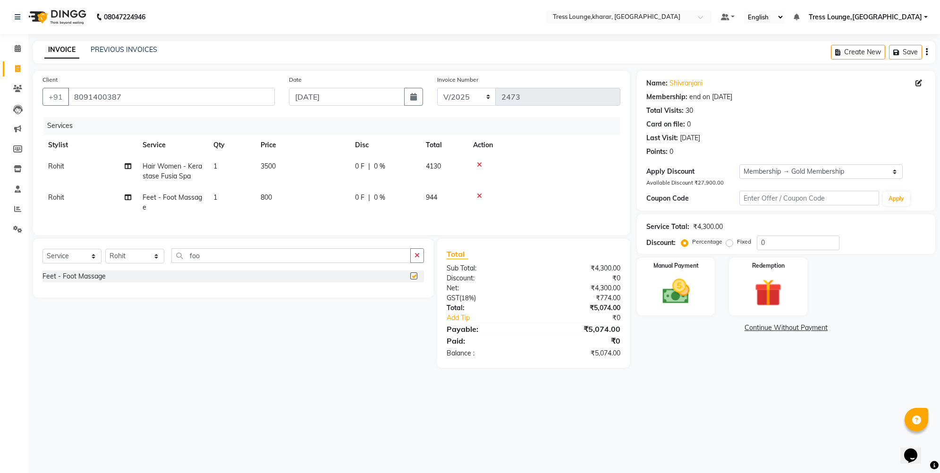
checkbox input "false"
drag, startPoint x: 206, startPoint y: 263, endPoint x: 179, endPoint y: 261, distance: 26.5
click at [179, 261] on input "foo" at bounding box center [290, 255] width 239 height 15
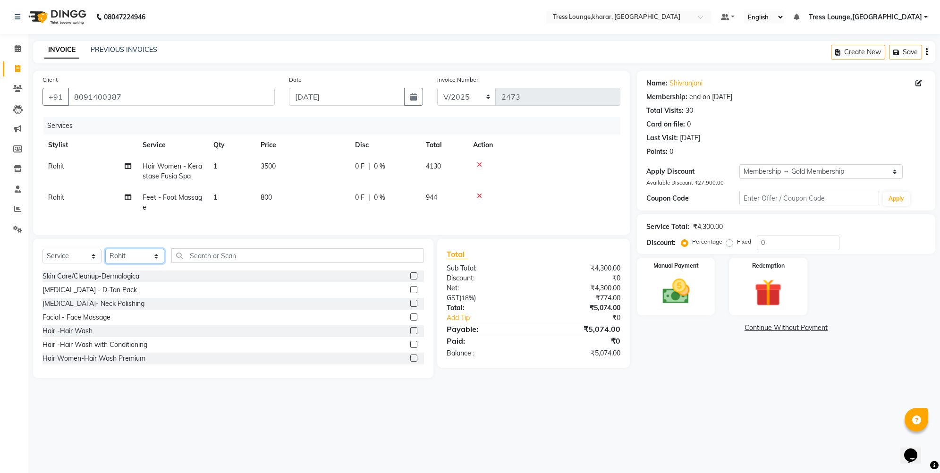
select select "59385"
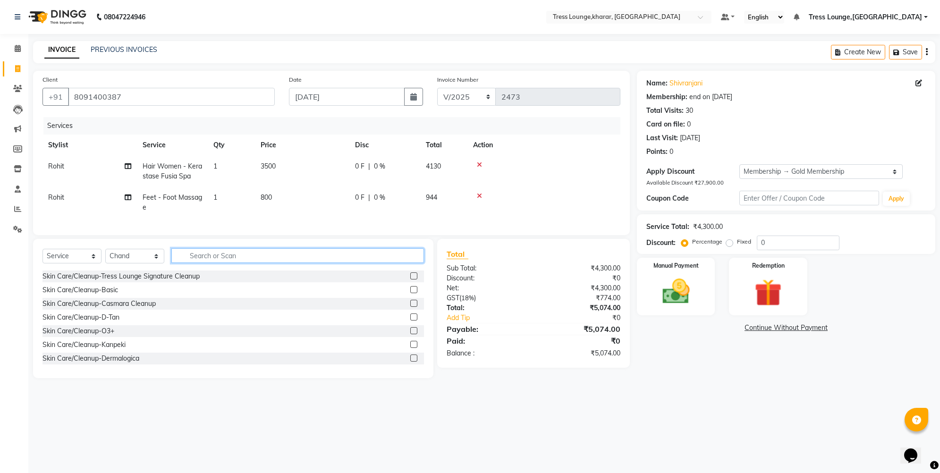
click at [202, 262] on input "text" at bounding box center [297, 255] width 253 height 15
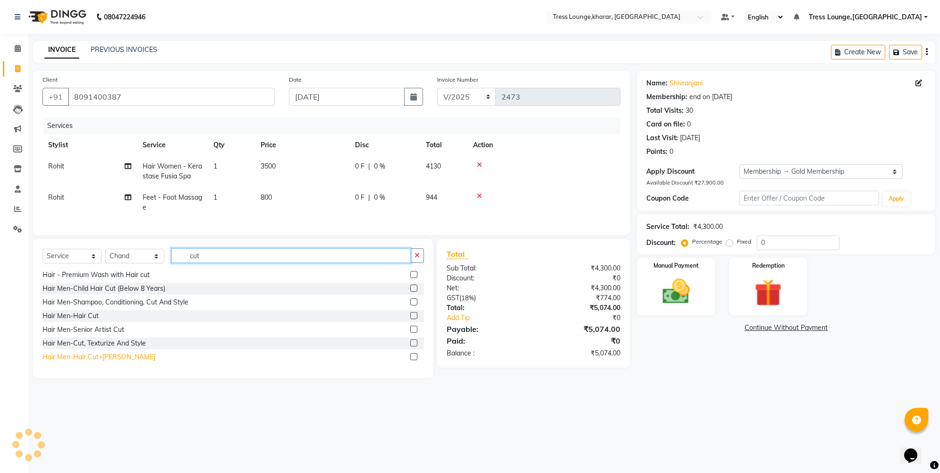
type input "cut"
click at [79, 362] on div "Hair Men-Hair Cut+[PERSON_NAME]" at bounding box center [98, 357] width 113 height 10
checkbox input "false"
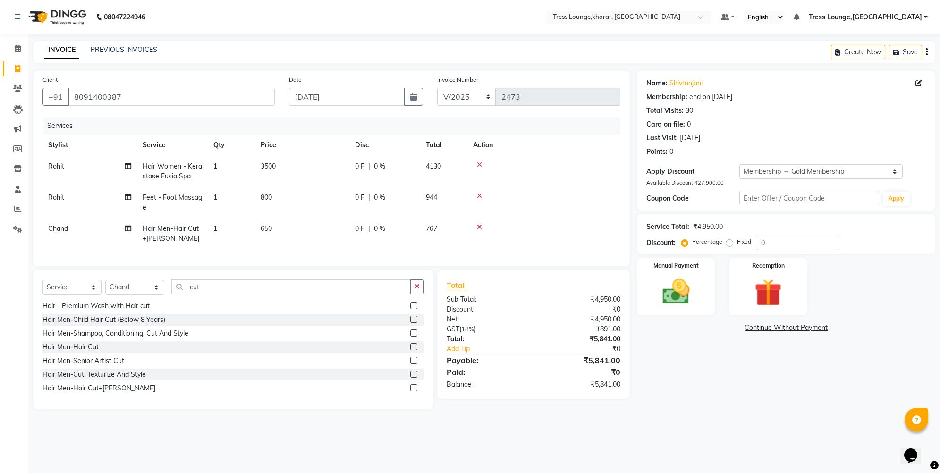
drag, startPoint x: 201, startPoint y: 286, endPoint x: 202, endPoint y: 295, distance: 9.0
click at [202, 295] on div "Select Service Product Membership Package Voucher Prepaid Gift Card Select Styl…" at bounding box center [233, 339] width 400 height 139
drag, startPoint x: 202, startPoint y: 295, endPoint x: 174, endPoint y: 288, distance: 28.7
click at [174, 288] on input "cut" at bounding box center [290, 286] width 239 height 15
type input "colo"
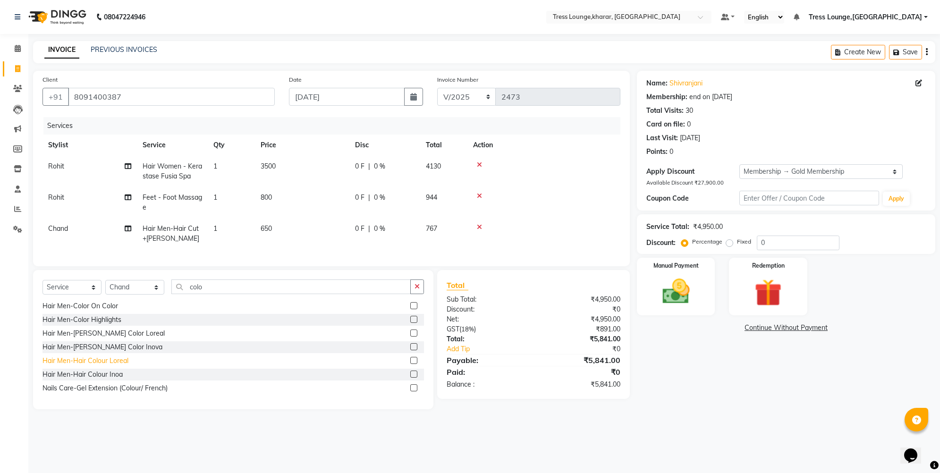
click at [82, 366] on div "Hair Men-Hair Colour Loreal" at bounding box center [85, 361] width 86 height 10
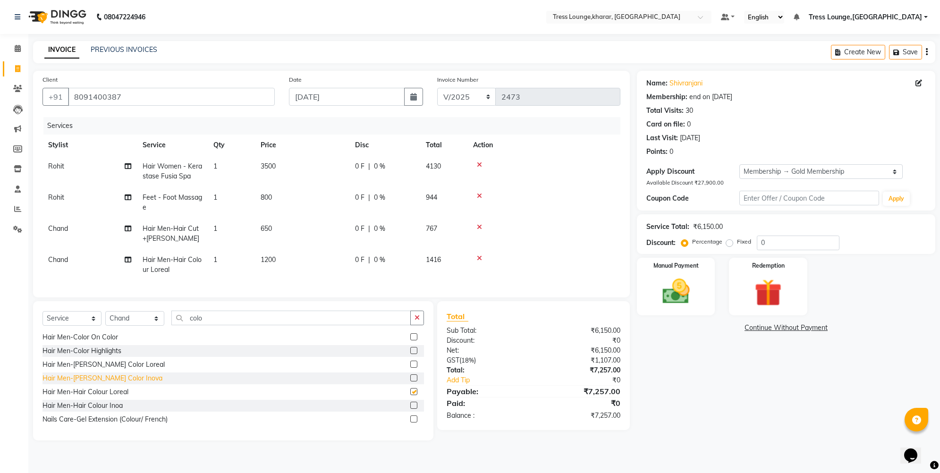
checkbox input "false"
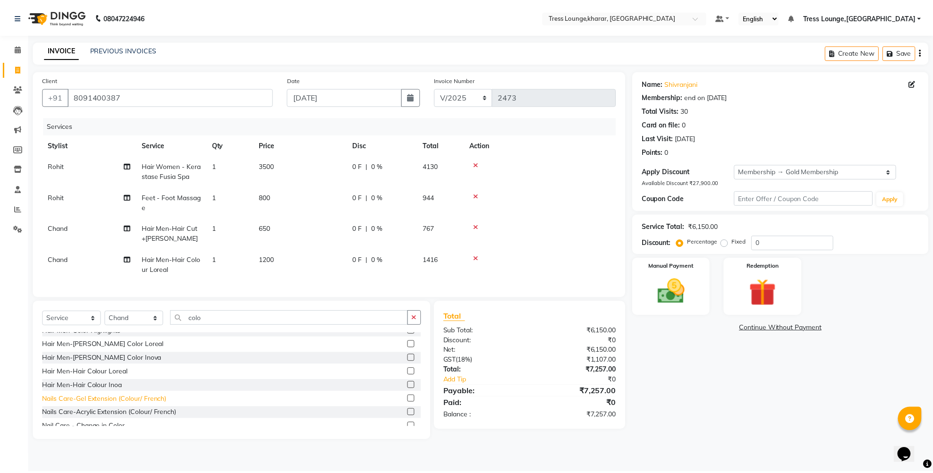
scroll to position [0, 0]
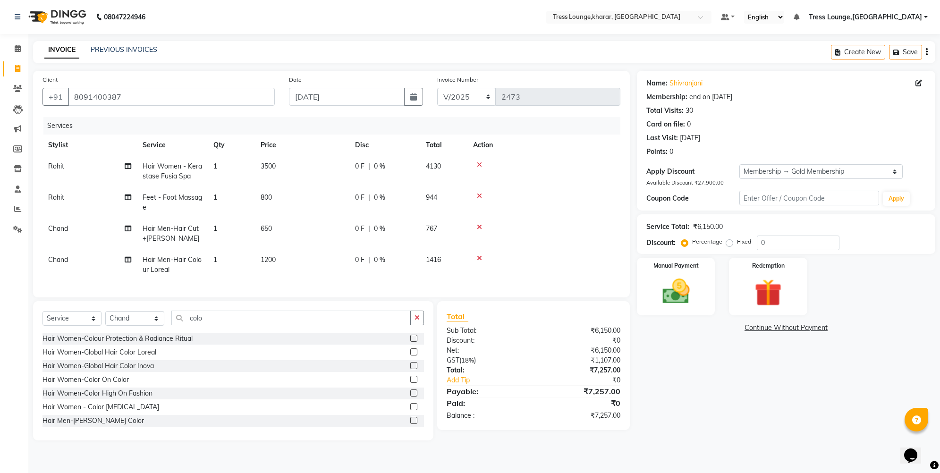
click at [825, 52] on icon "button" at bounding box center [927, 52] width 2 height 0
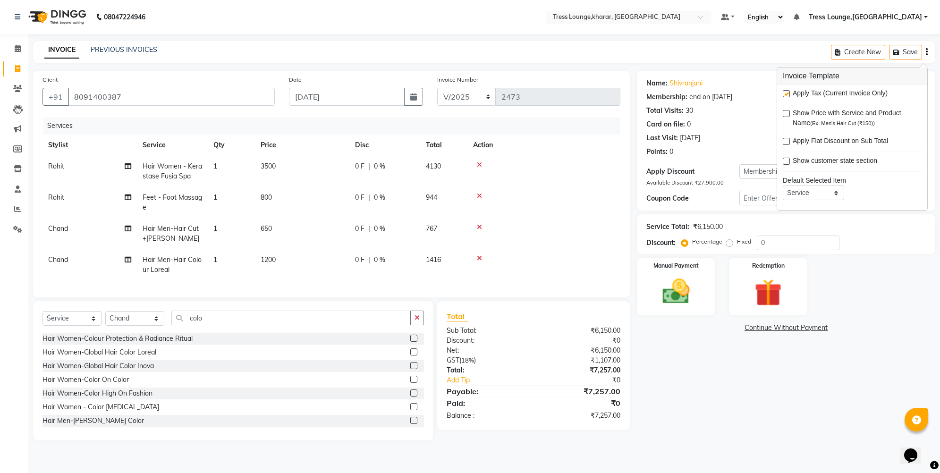
click at [789, 141] on label at bounding box center [786, 141] width 7 height 7
click at [789, 141] on input "checkbox" at bounding box center [786, 142] width 6 height 6
click at [787, 141] on label at bounding box center [786, 141] width 7 height 7
click at [787, 141] on input "checkbox" at bounding box center [786, 142] width 6 height 6
checkbox input "false"
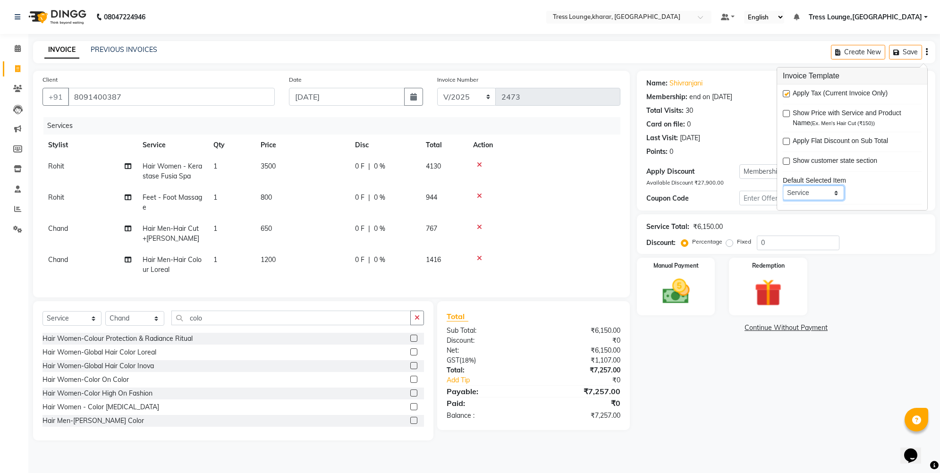
select select "membership"
click at [786, 143] on label at bounding box center [786, 141] width 7 height 7
click at [786, 143] on input "checkbox" at bounding box center [786, 142] width 6 height 6
checkbox input "true"
click at [815, 217] on div "Service Total: ₹6,150.00 Discount: Percentage Fixed 0" at bounding box center [786, 234] width 298 height 40
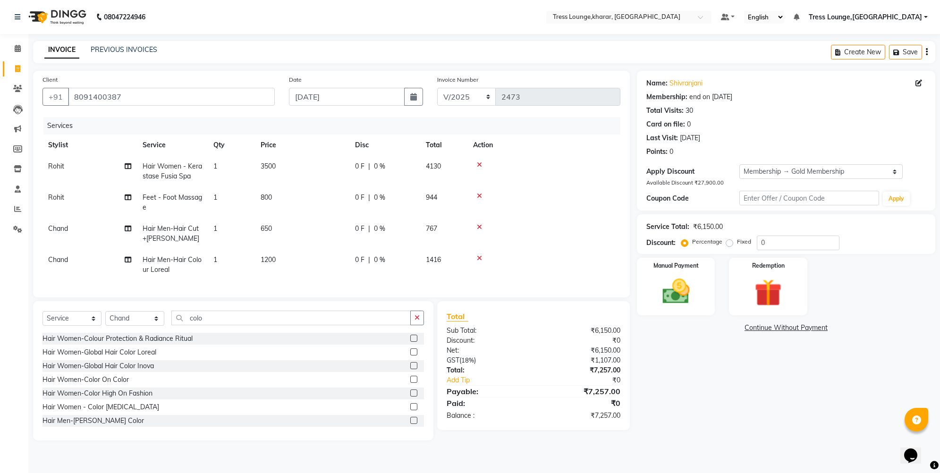
click at [737, 241] on label "Fixed" at bounding box center [744, 241] width 14 height 8
click at [730, 241] on input "Fixed" at bounding box center [731, 241] width 7 height 7
radio input "true"
drag, startPoint x: 759, startPoint y: 242, endPoint x: 766, endPoint y: 244, distance: 6.6
click at [766, 244] on input "0" at bounding box center [798, 243] width 83 height 15
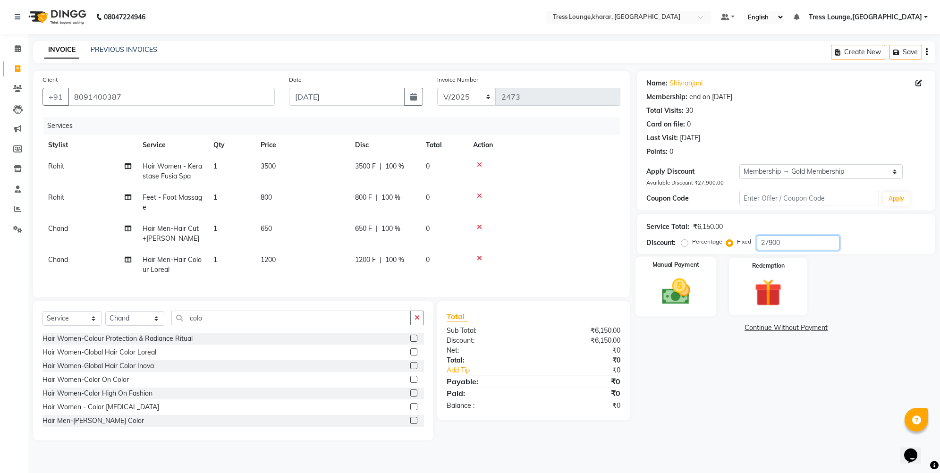
type input "27900"
click at [686, 299] on img at bounding box center [676, 291] width 46 height 33
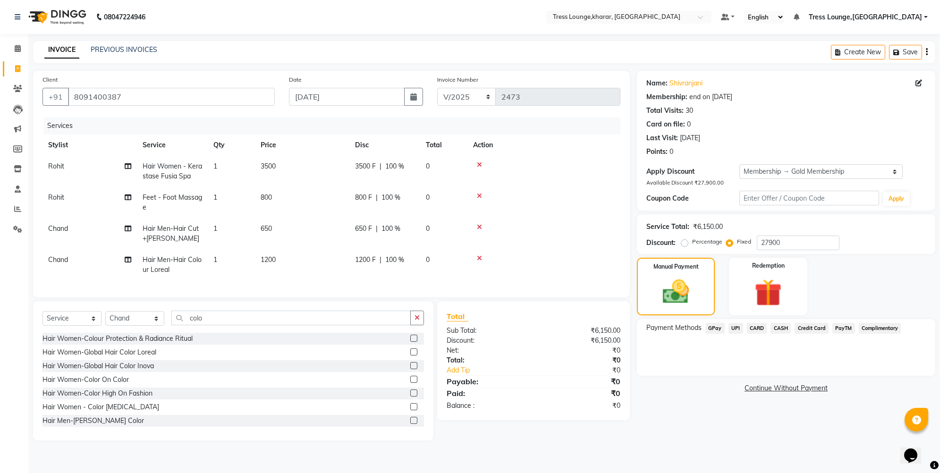
click at [775, 328] on span "CASH" at bounding box center [780, 328] width 20 height 11
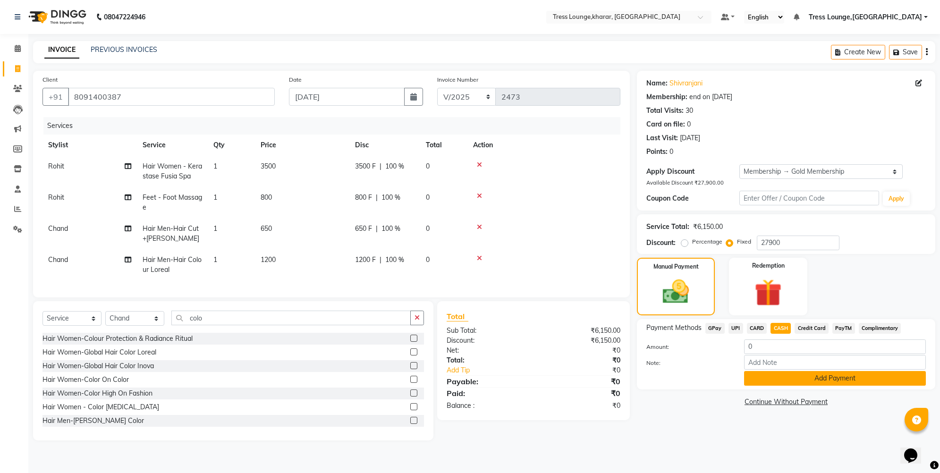
click at [780, 382] on button "Add Payment" at bounding box center [835, 378] width 182 height 15
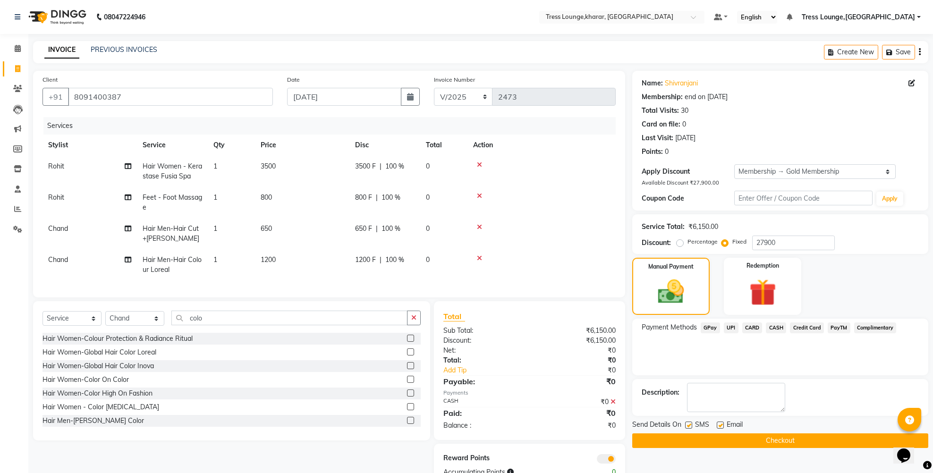
click at [686, 435] on button "Checkout" at bounding box center [780, 440] width 296 height 15
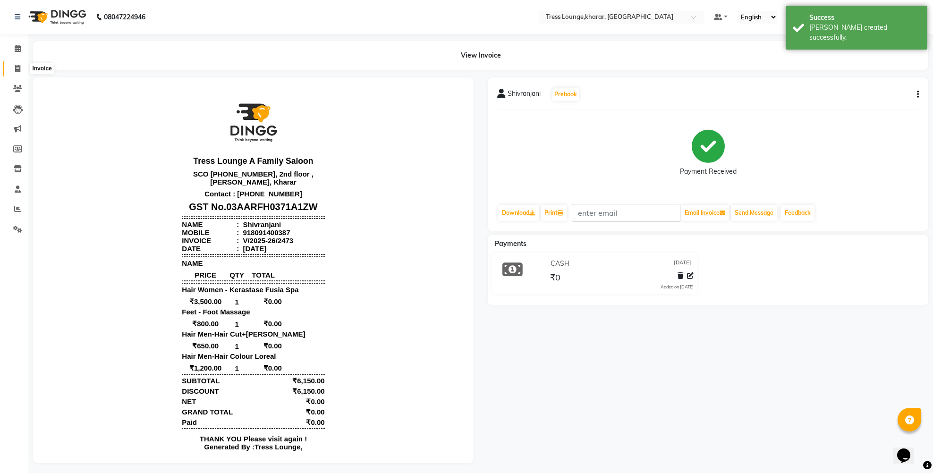
click at [20, 68] on icon at bounding box center [17, 68] width 5 height 7
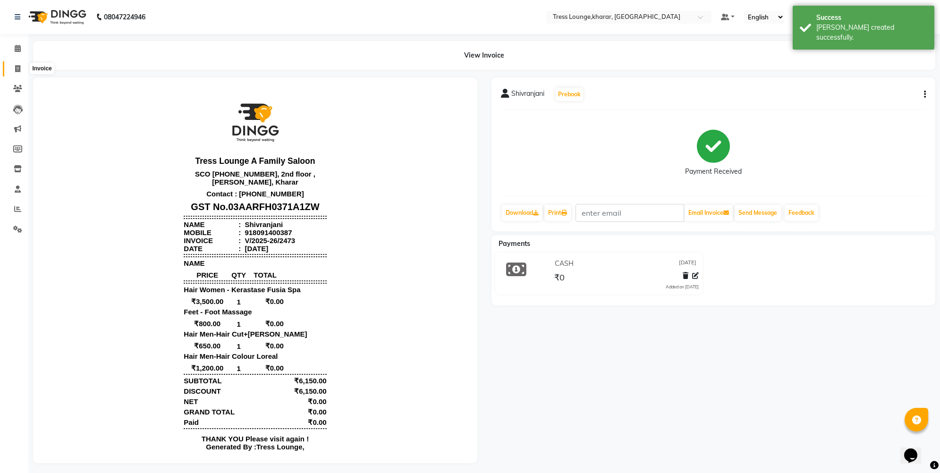
select select "7078"
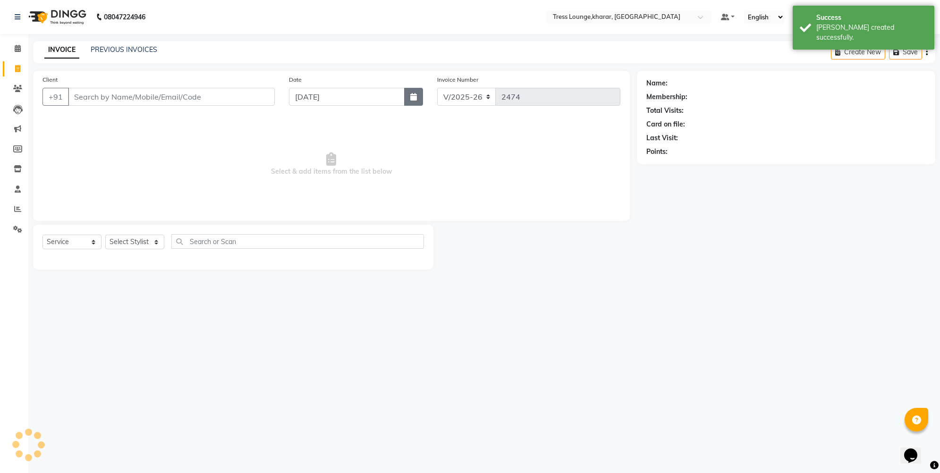
select select "membership"
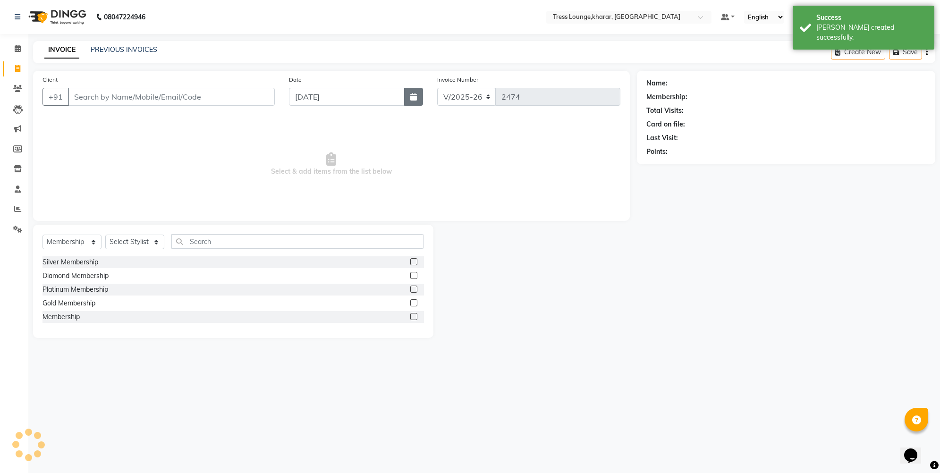
click at [414, 93] on button "button" at bounding box center [413, 97] width 19 height 18
select select "9"
select select "2025"
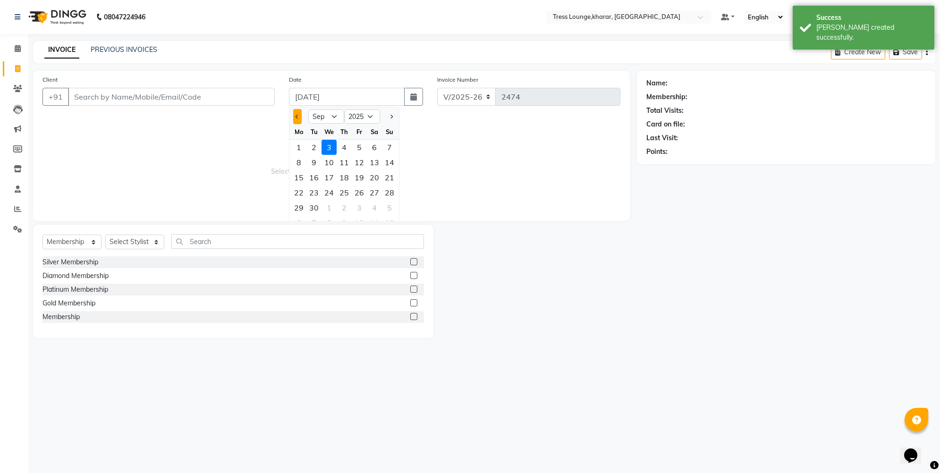
click at [295, 116] on button "Previous month" at bounding box center [297, 116] width 8 height 15
select select "8"
click at [372, 178] on div "16" at bounding box center [374, 177] width 15 height 15
type input "[DATE]"
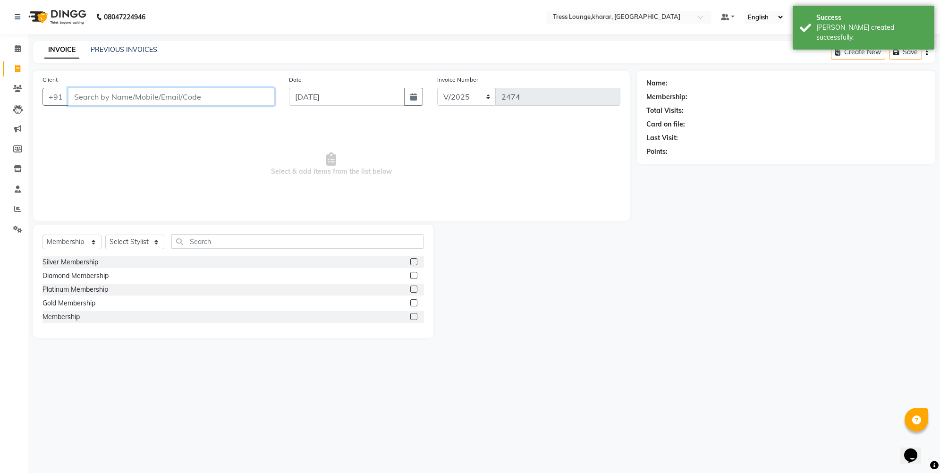
click at [149, 95] on input "Client" at bounding box center [171, 97] width 207 height 18
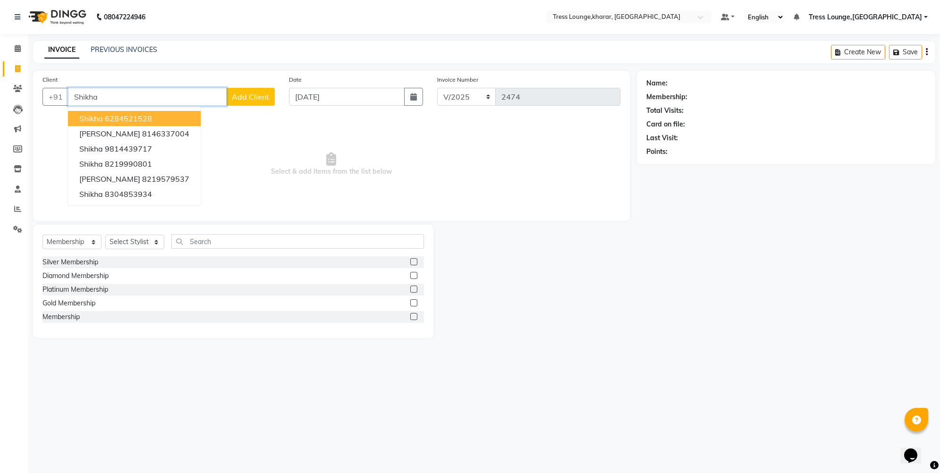
type input "Shikha"
click at [266, 97] on span "Add Client" at bounding box center [250, 96] width 37 height 9
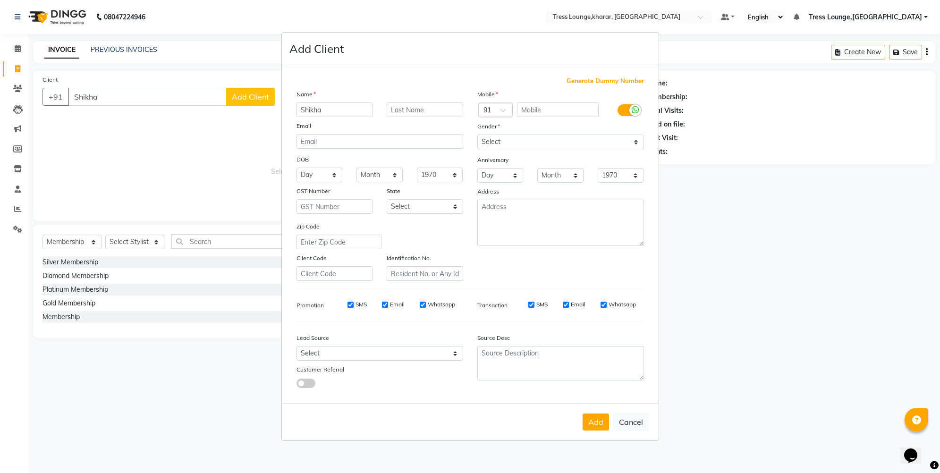
click at [625, 79] on span "Generate Dummy Number" at bounding box center [604, 80] width 77 height 9
type input "1312100000262"
checkbox input "false"
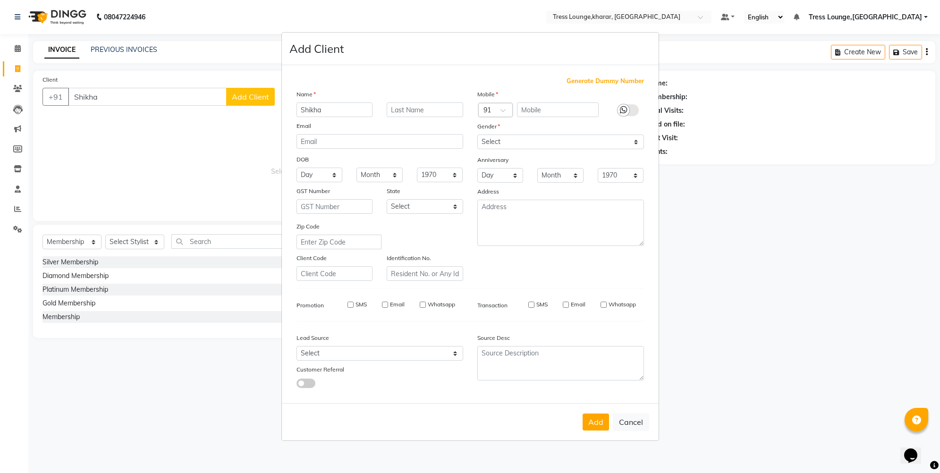
checkbox input "false"
select select "[DEMOGRAPHIC_DATA]"
click at [590, 425] on button "Add" at bounding box center [595, 421] width 26 height 17
type input "1312100000262"
select select
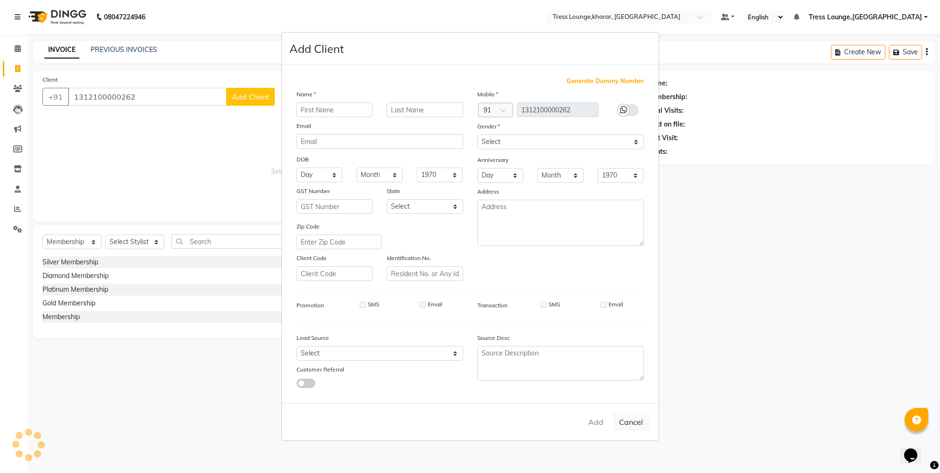
select select
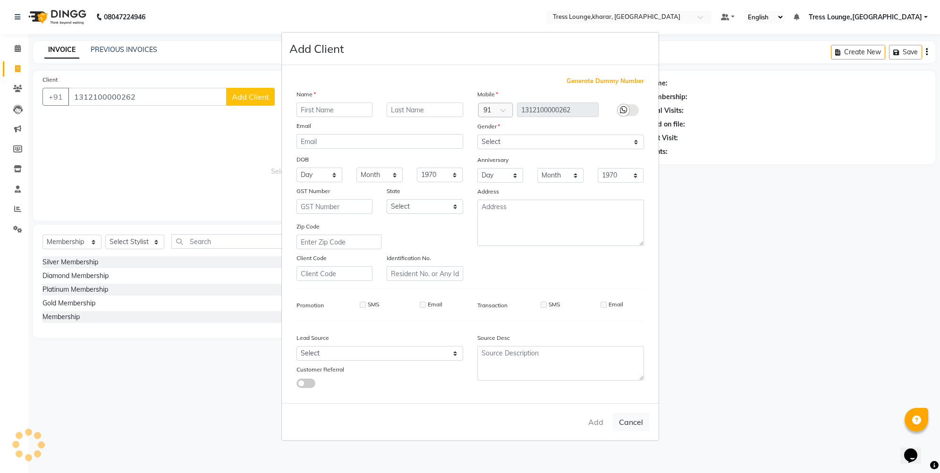
select select
checkbox input "false"
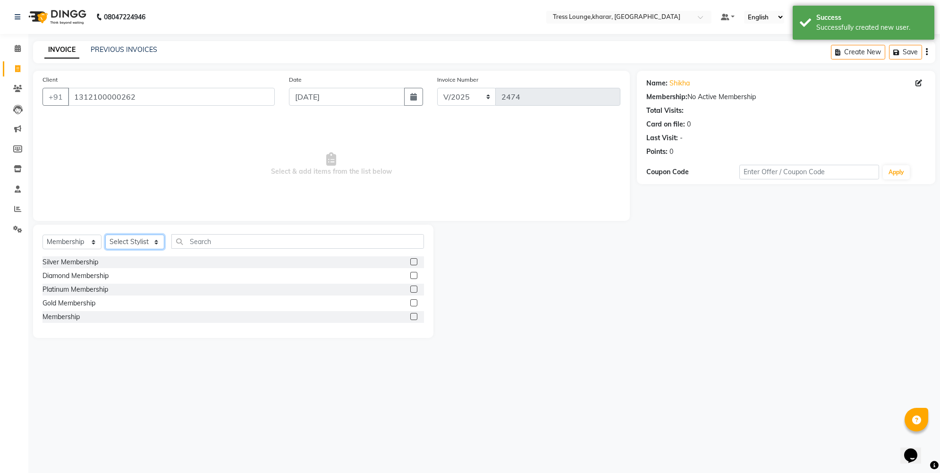
select select "59385"
select select "service"
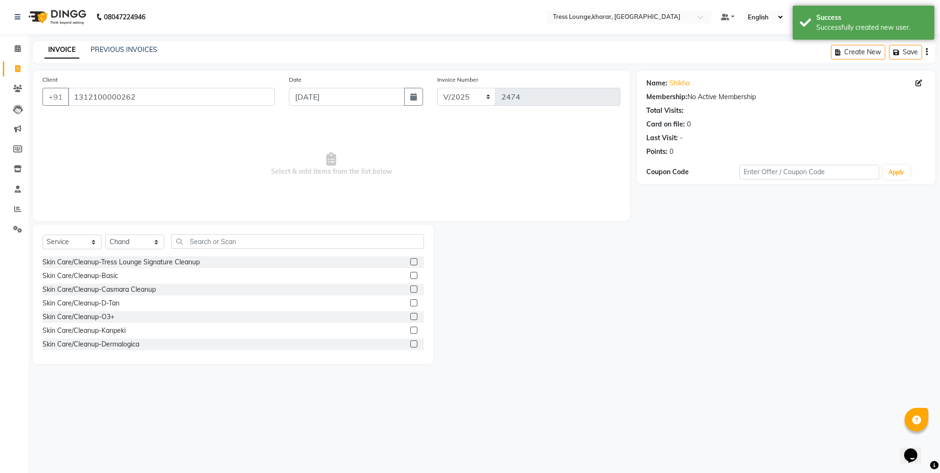
click at [825, 52] on icon "button" at bounding box center [927, 52] width 2 height 0
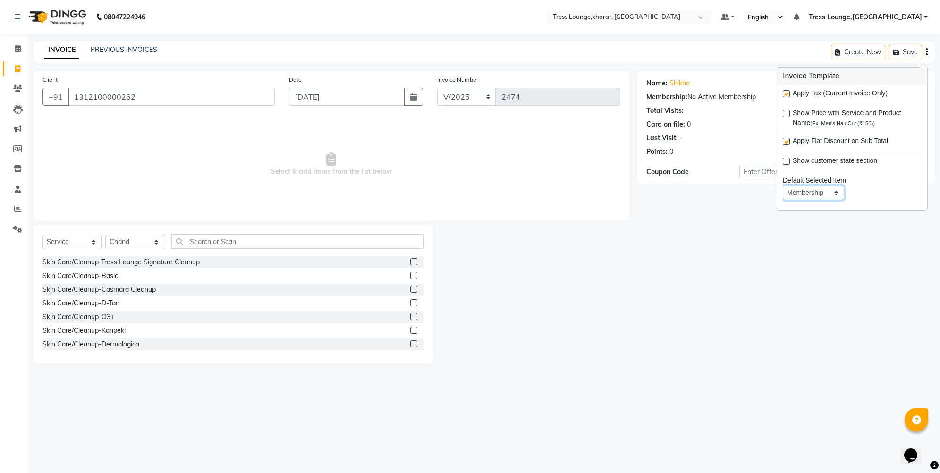
select select "service"
click at [787, 143] on label at bounding box center [786, 141] width 7 height 7
click at [787, 143] on input "checkbox" at bounding box center [786, 142] width 6 height 6
checkbox input "false"
click at [751, 214] on div "Name: [PERSON_NAME] Membership: No Active Membership Total Visits: Card on file…" at bounding box center [789, 217] width 305 height 293
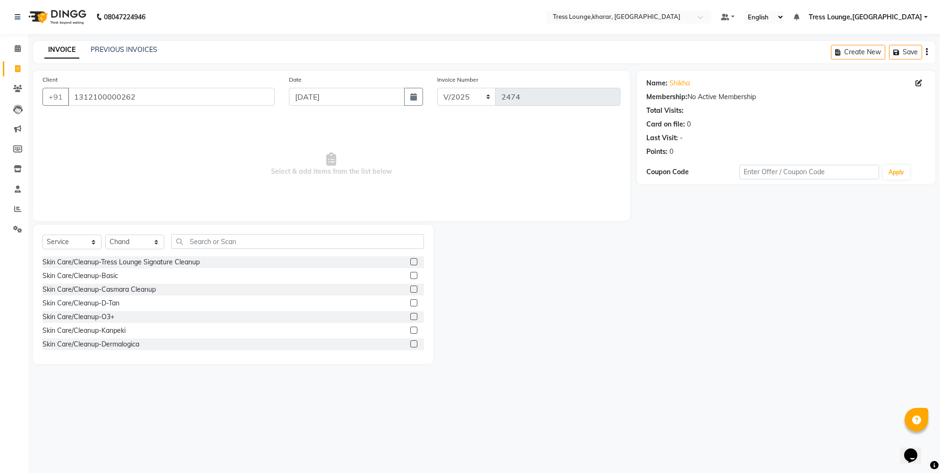
click at [825, 49] on div "Create New Save" at bounding box center [883, 52] width 104 height 22
click at [825, 52] on icon "button" at bounding box center [927, 52] width 2 height 0
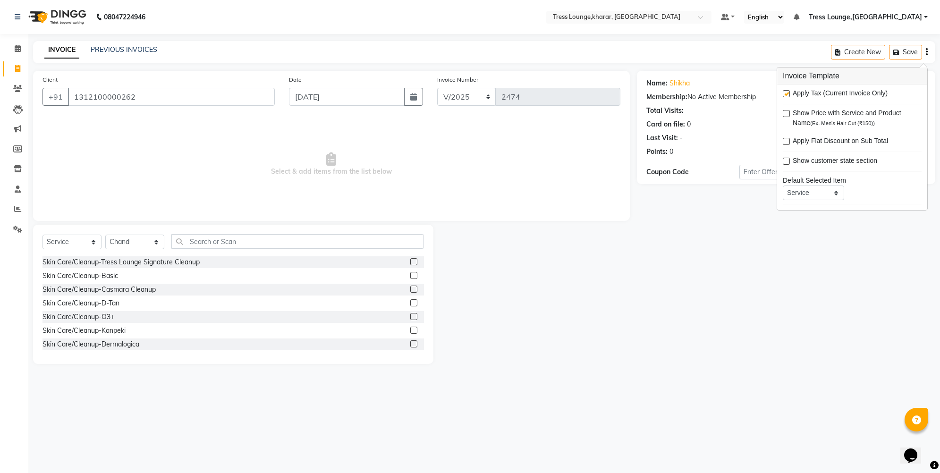
click at [691, 264] on div "Name: [PERSON_NAME] Membership: No Active Membership Total Visits: Card on file…" at bounding box center [789, 217] width 305 height 293
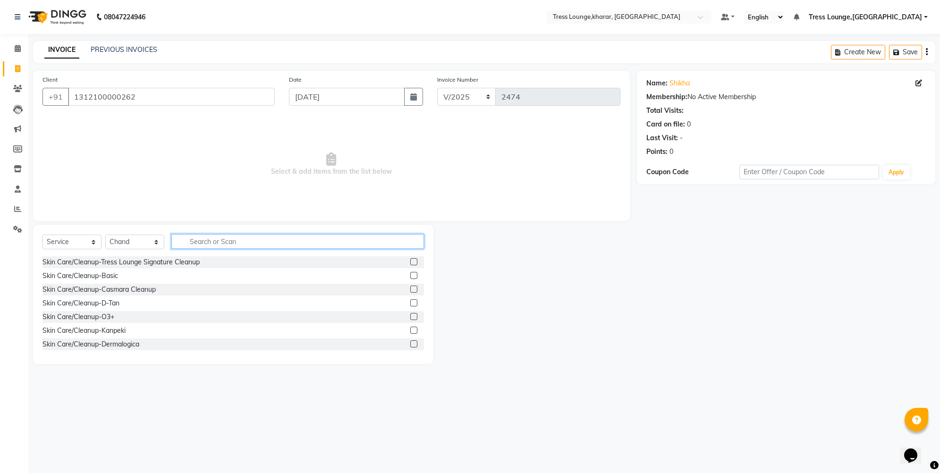
click at [227, 244] on input "text" at bounding box center [297, 241] width 253 height 15
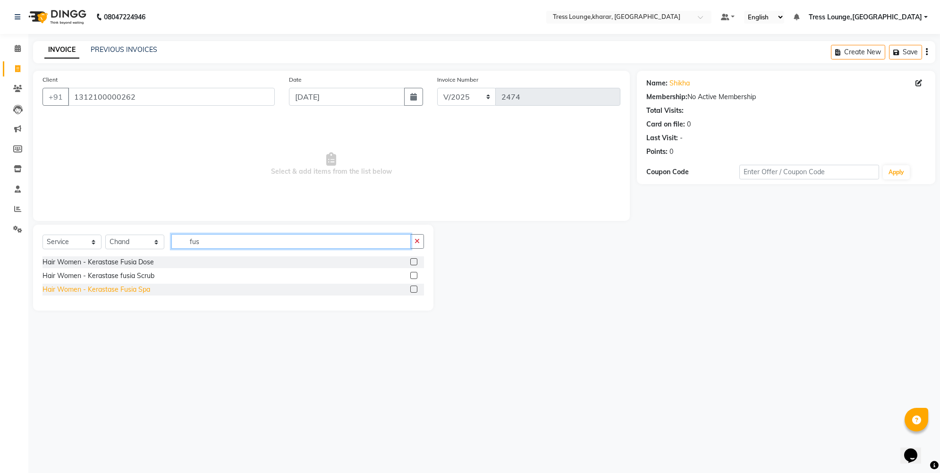
type input "fus"
click at [135, 292] on div "Hair Women - Kerastase Fusia Spa" at bounding box center [96, 290] width 108 height 10
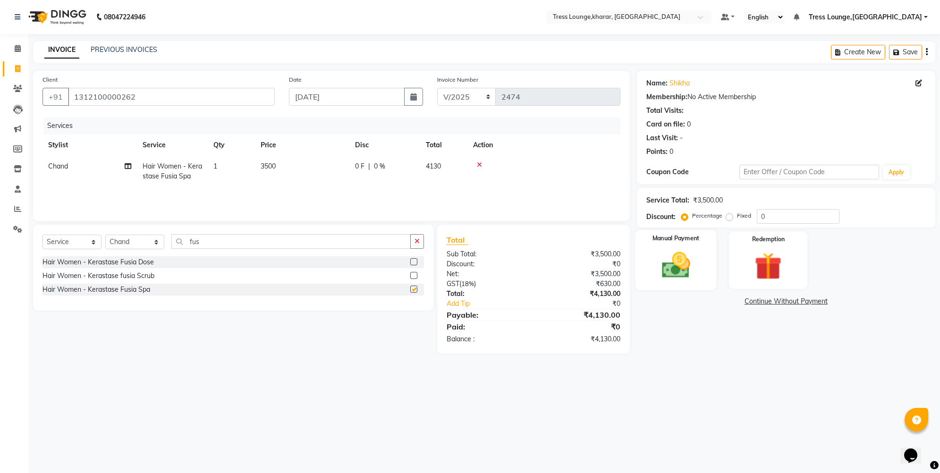
checkbox input "false"
click at [758, 217] on input "0" at bounding box center [798, 216] width 83 height 15
type input "30"
click at [669, 261] on img at bounding box center [676, 265] width 46 height 33
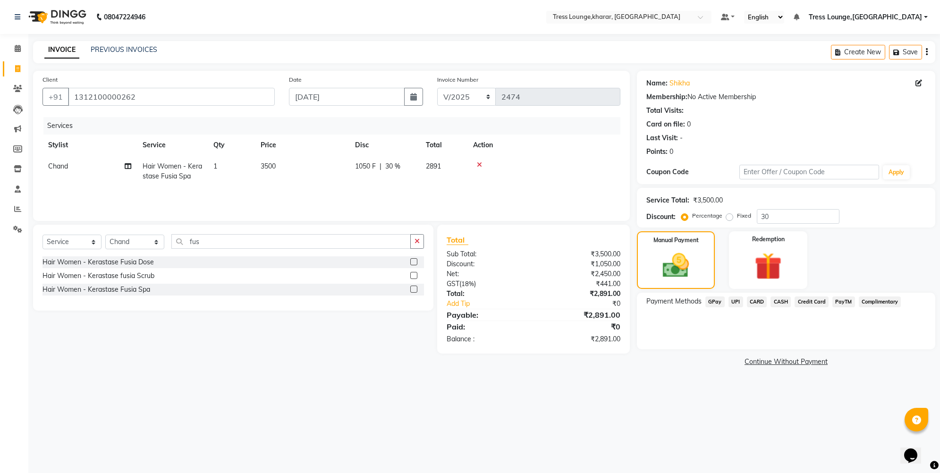
click at [786, 304] on span "CASH" at bounding box center [780, 301] width 20 height 11
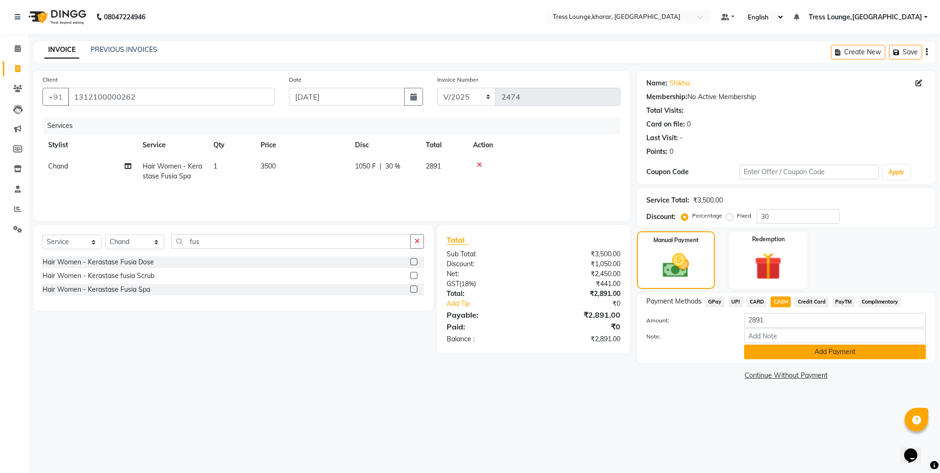
click at [792, 347] on button "Add Payment" at bounding box center [835, 352] width 182 height 15
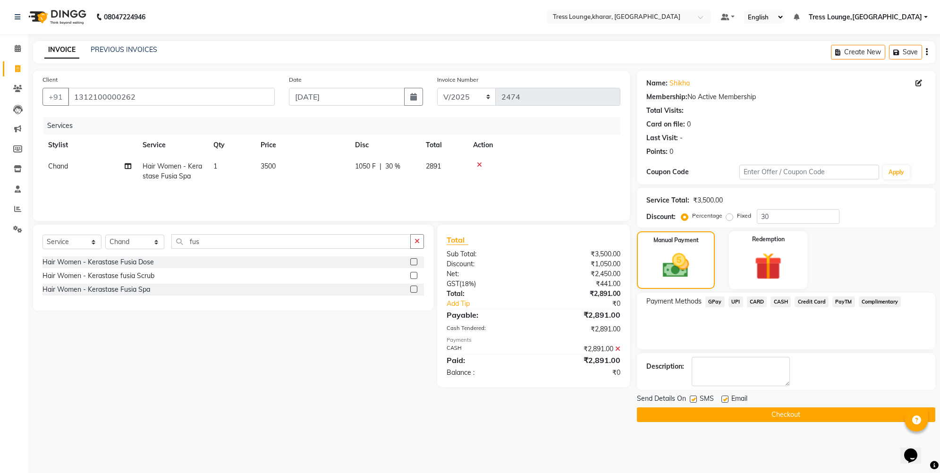
click at [691, 411] on button "Checkout" at bounding box center [786, 414] width 298 height 15
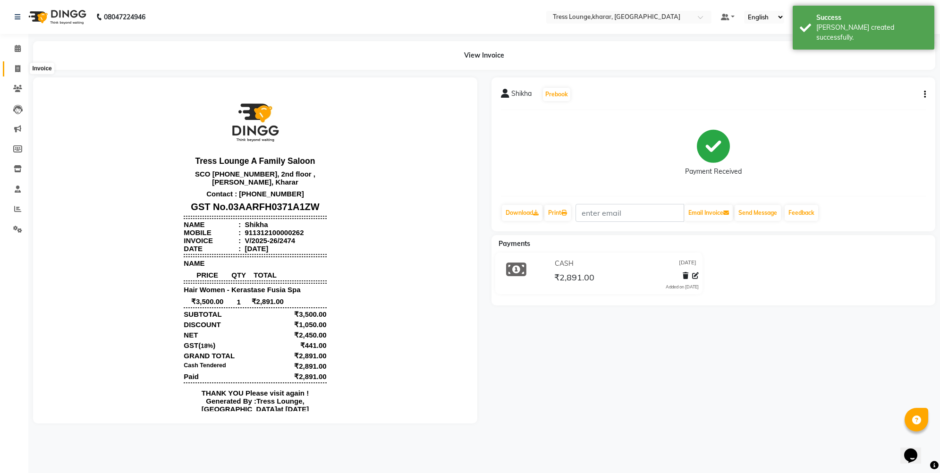
click at [19, 67] on icon at bounding box center [17, 68] width 5 height 7
select select "service"
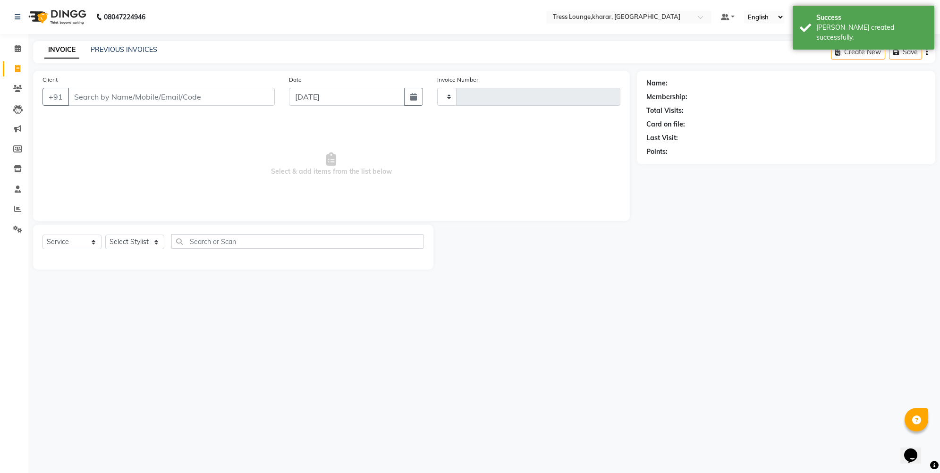
type input "2475"
select select "7078"
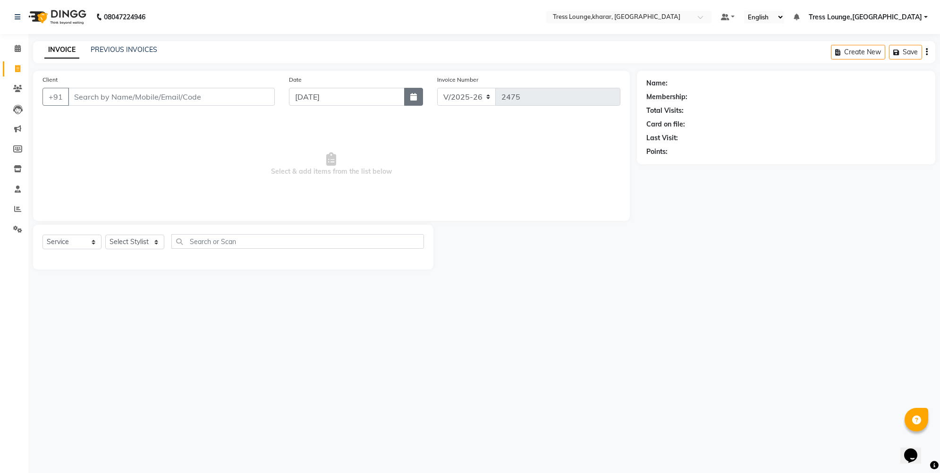
click at [416, 94] on icon "button" at bounding box center [413, 97] width 7 height 8
select select "9"
select select "2025"
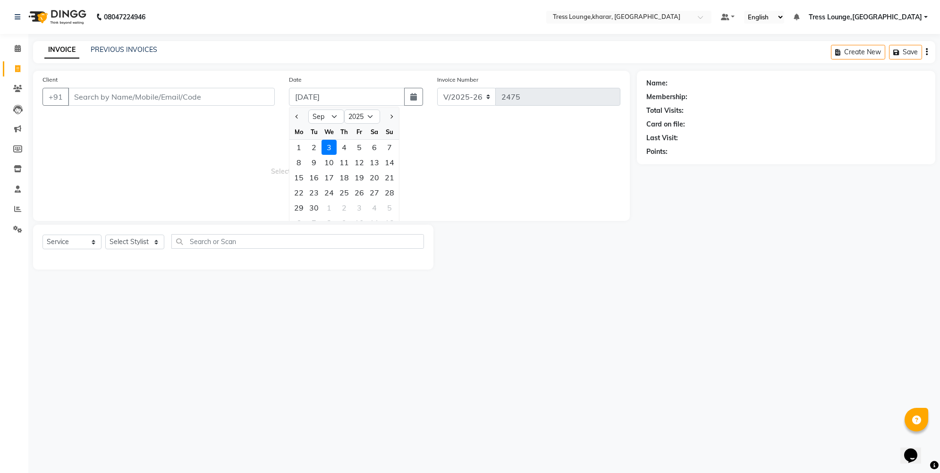
click at [293, 116] on div at bounding box center [298, 116] width 19 height 15
click at [297, 115] on span "Previous month" at bounding box center [297, 117] width 4 height 4
select select "8"
click at [391, 178] on div "17" at bounding box center [389, 177] width 15 height 15
type input "[DATE]"
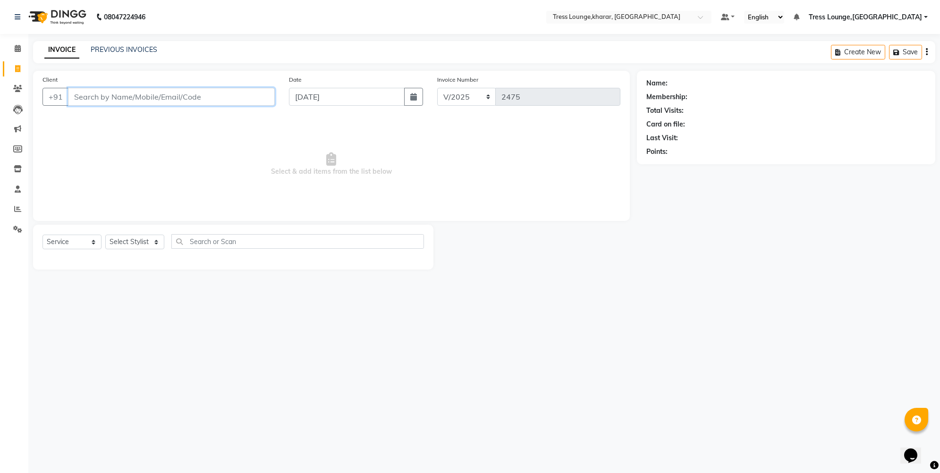
click at [198, 97] on input "Client" at bounding box center [171, 97] width 207 height 18
type input "9205105971"
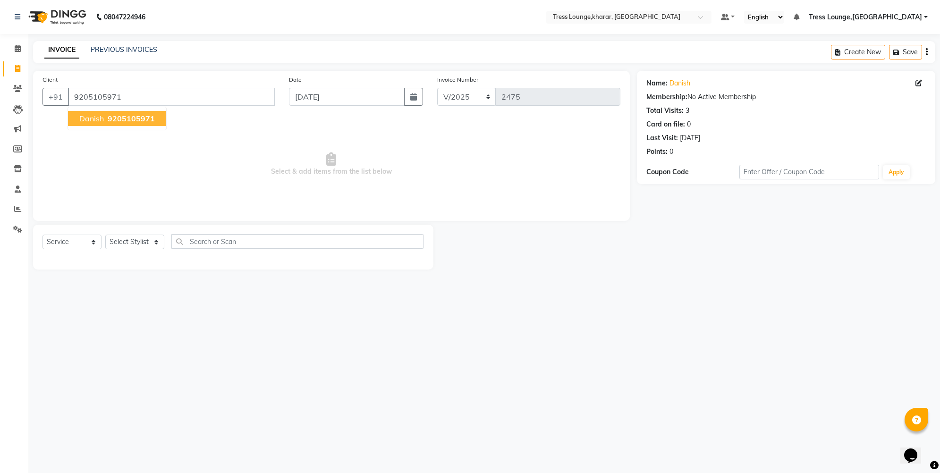
click at [144, 123] on button "Danish 9205105971" at bounding box center [117, 118] width 98 height 15
select select "74345"
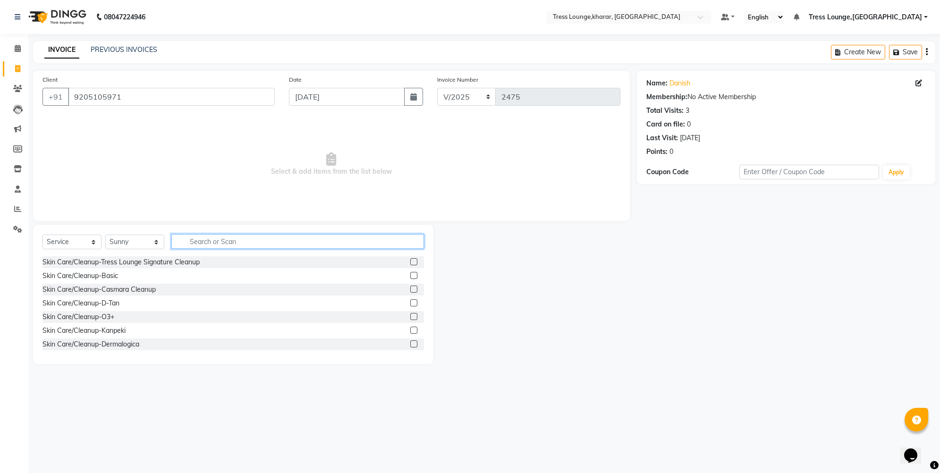
click at [195, 244] on input "text" at bounding box center [297, 241] width 253 height 15
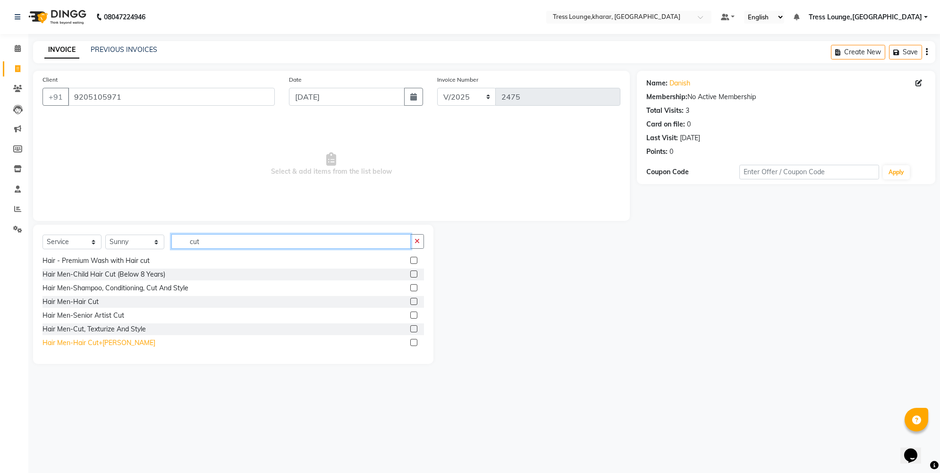
type input "cut"
click at [101, 343] on div "Hair Men-Hair Cut+[PERSON_NAME]" at bounding box center [98, 343] width 113 height 10
checkbox input "false"
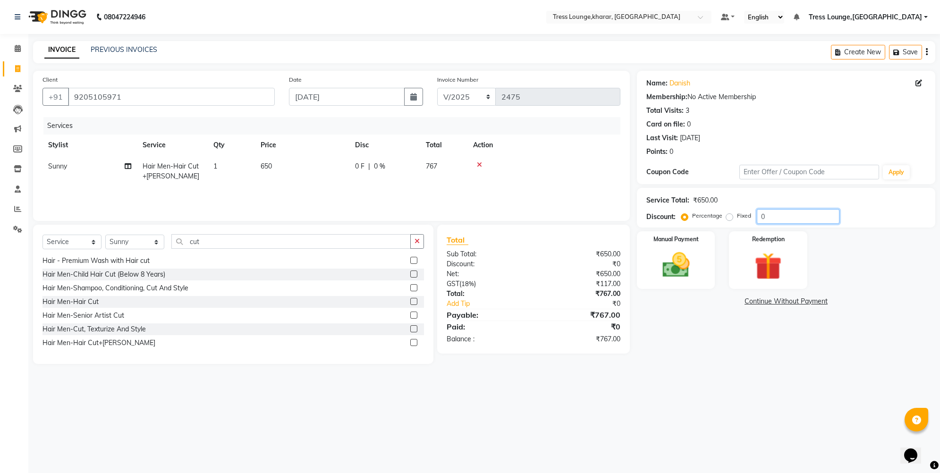
click at [757, 217] on input "0" at bounding box center [798, 216] width 83 height 15
type input "30"
click at [697, 246] on div "Manual Payment" at bounding box center [675, 260] width 81 height 60
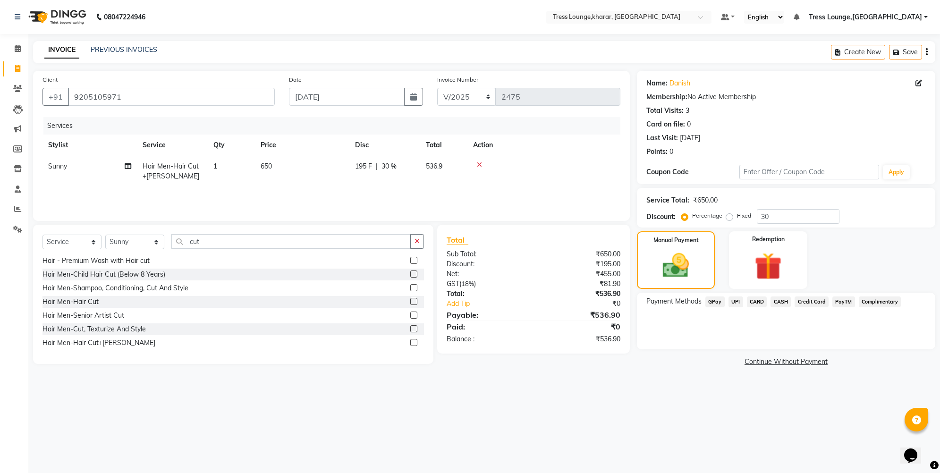
click at [740, 301] on span "UPI" at bounding box center [735, 301] width 15 height 11
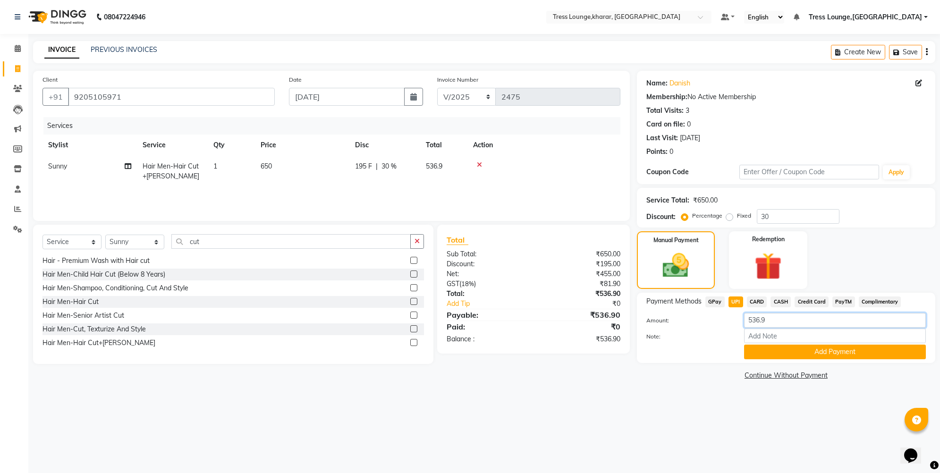
drag, startPoint x: 766, startPoint y: 317, endPoint x: 758, endPoint y: 316, distance: 8.5
click at [758, 316] on input "536.9" at bounding box center [835, 320] width 182 height 15
type input "537"
click at [766, 349] on button "Add Payment" at bounding box center [835, 352] width 182 height 15
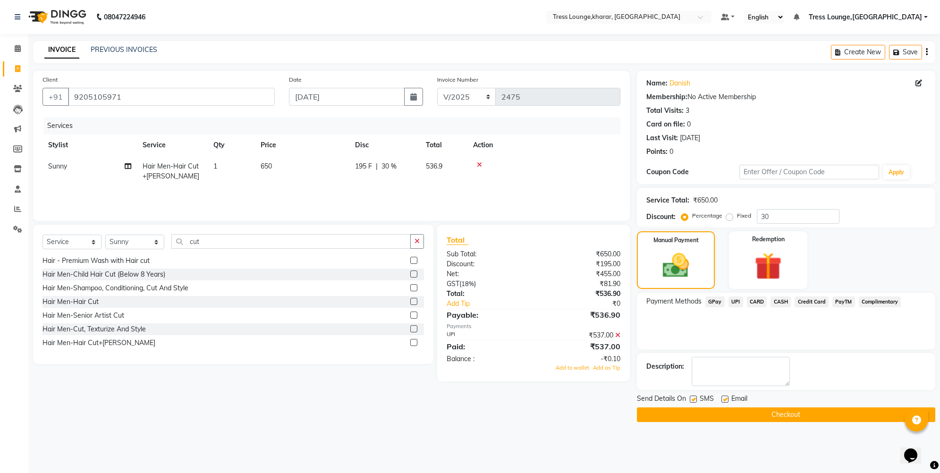
drag, startPoint x: 604, startPoint y: 365, endPoint x: 647, endPoint y: 403, distance: 57.2
click at [607, 369] on span "Add as Tip" at bounding box center [606, 367] width 27 height 7
click at [674, 413] on button "Checkout" at bounding box center [786, 414] width 298 height 15
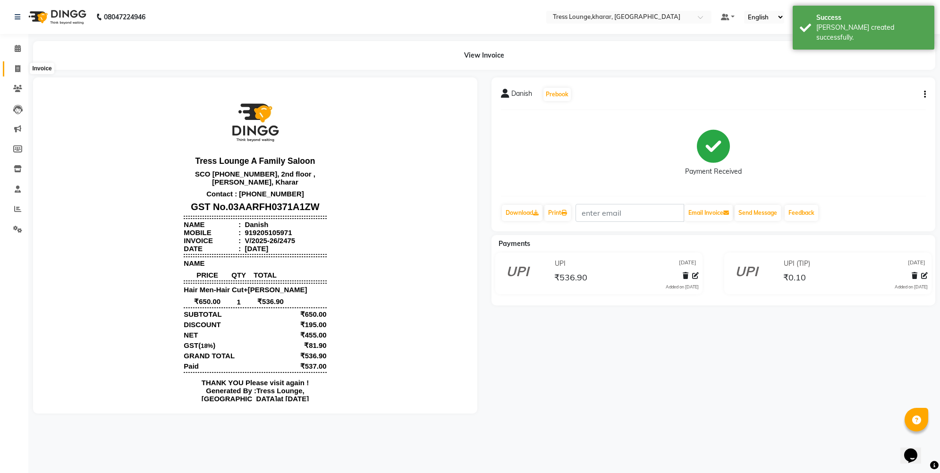
click at [24, 67] on span at bounding box center [17, 69] width 17 height 11
select select "service"
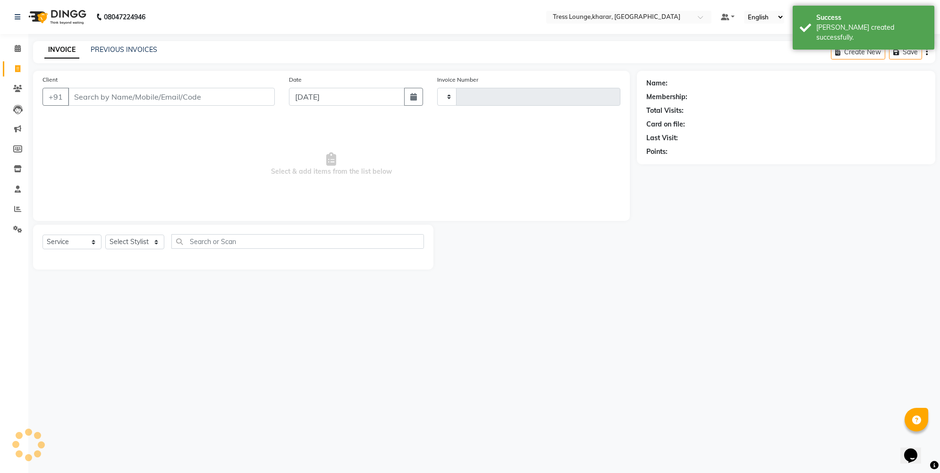
type input "2476"
select select "7078"
click at [411, 100] on icon "button" at bounding box center [413, 97] width 7 height 8
select select "9"
select select "2025"
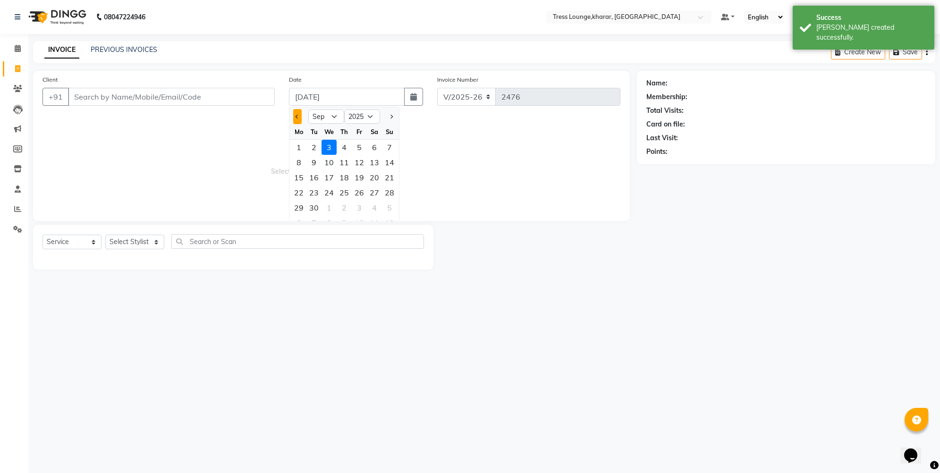
click at [296, 117] on button "Previous month" at bounding box center [297, 116] width 8 height 15
select select "8"
click at [392, 176] on div "17" at bounding box center [389, 177] width 15 height 15
type input "[DATE]"
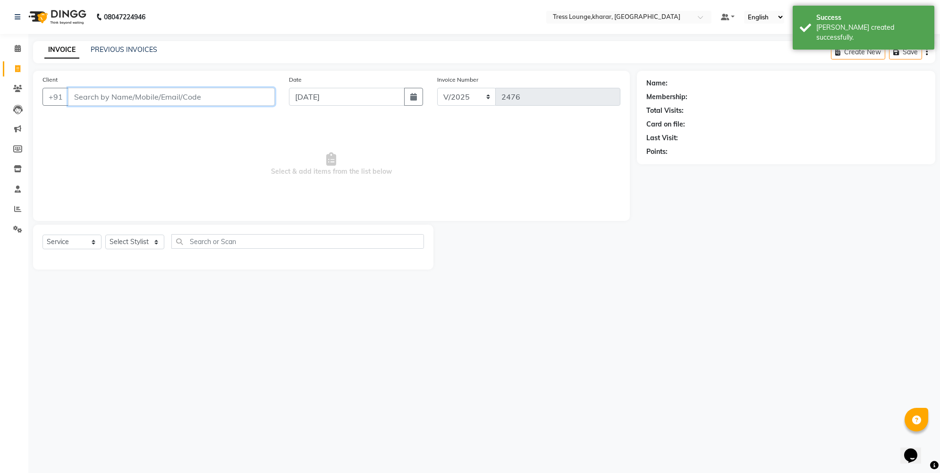
click at [162, 95] on input "Client" at bounding box center [171, 97] width 207 height 18
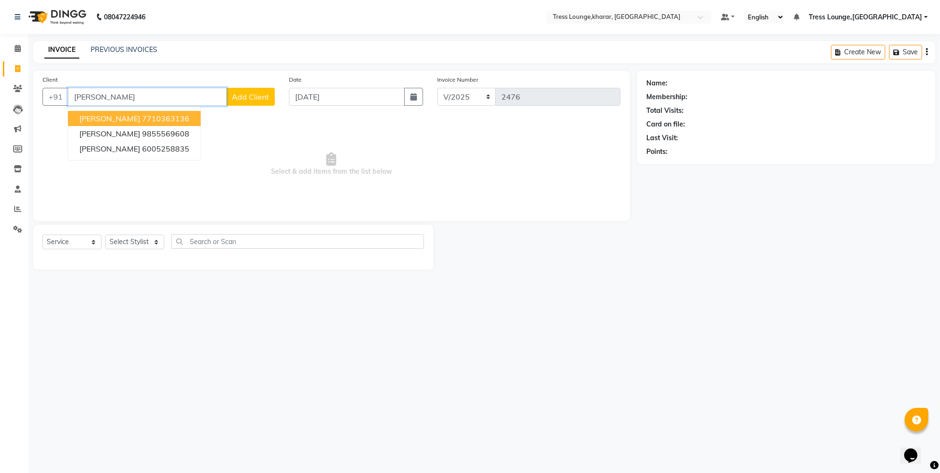
click at [144, 116] on ngb-highlight "7710363136" at bounding box center [165, 118] width 47 height 9
type input "7710363136"
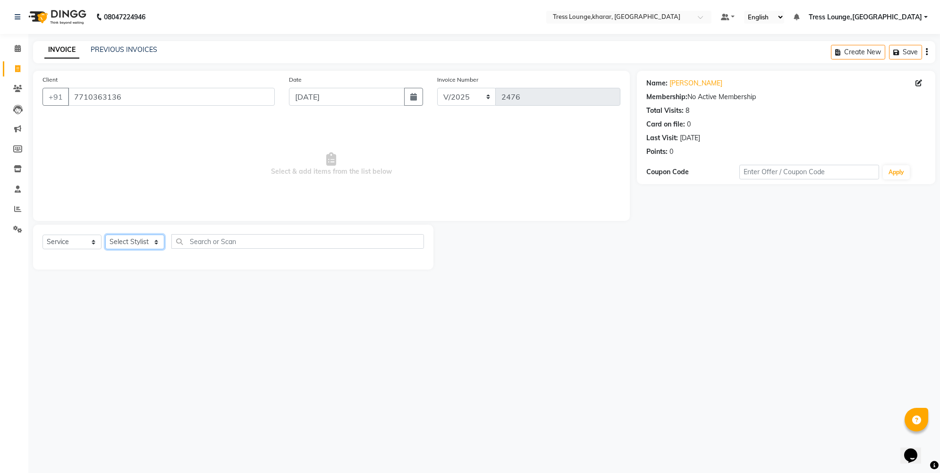
select select "89354"
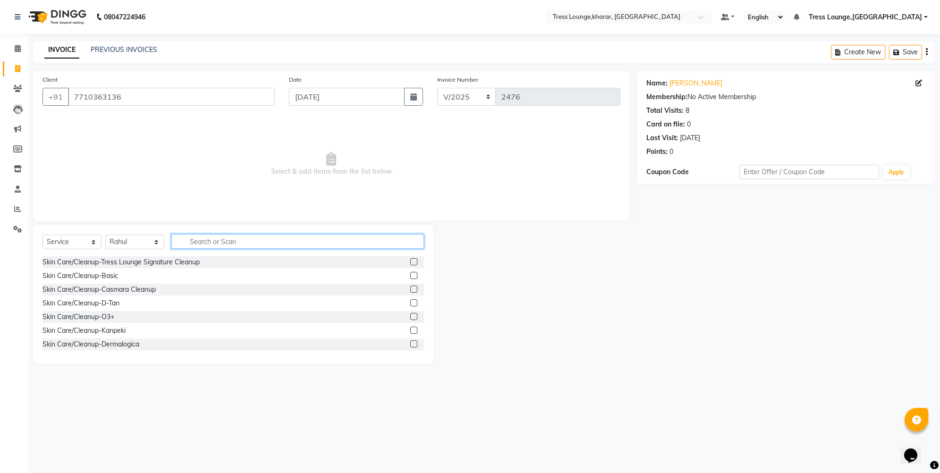
click at [207, 242] on input "text" at bounding box center [297, 241] width 253 height 15
type input "was"
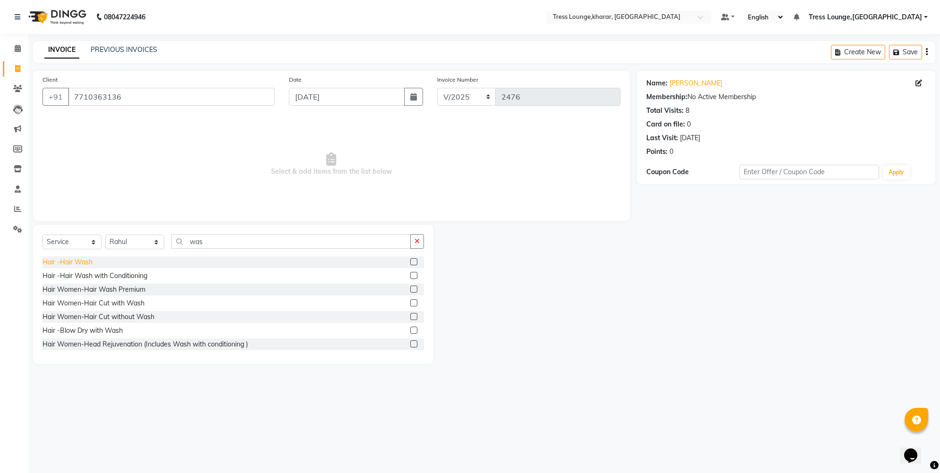
click at [79, 261] on div "Hair -Hair Wash" at bounding box center [67, 262] width 50 height 10
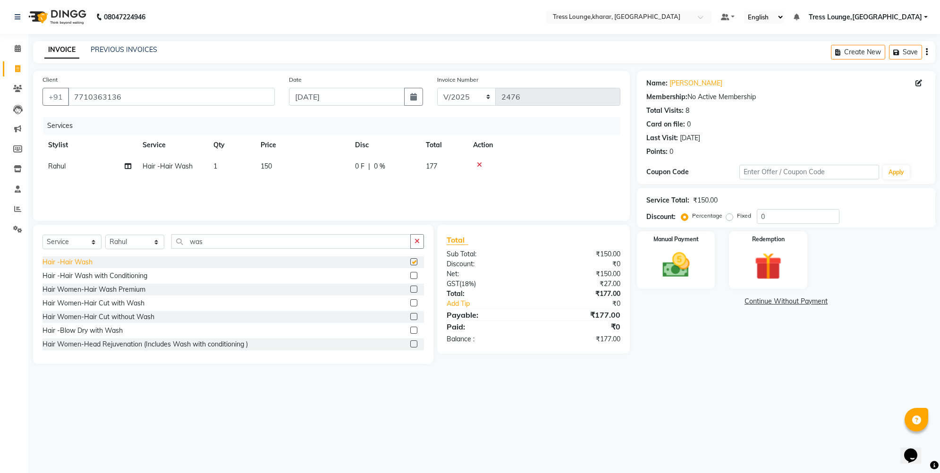
checkbox input "false"
click at [758, 212] on input "0" at bounding box center [798, 216] width 83 height 15
type input "50"
click at [671, 265] on img at bounding box center [676, 265] width 46 height 33
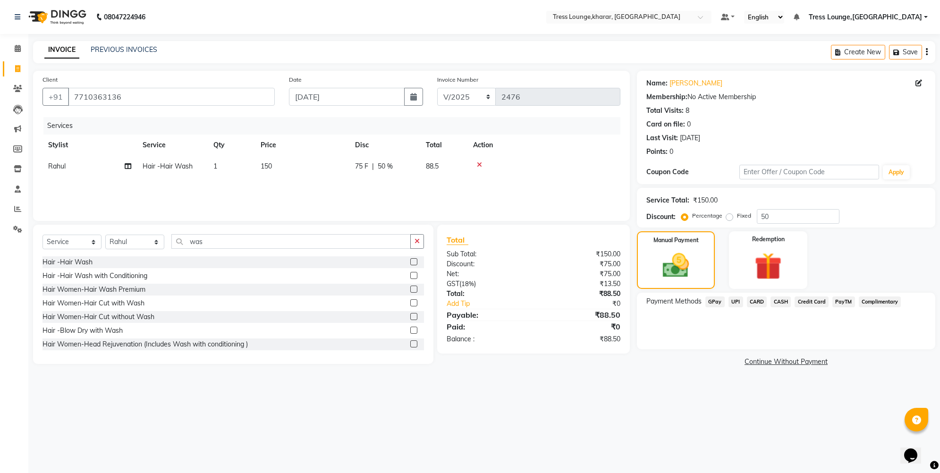
drag, startPoint x: 786, startPoint y: 296, endPoint x: 783, endPoint y: 309, distance: 13.0
click at [786, 297] on span "CASH" at bounding box center [780, 301] width 20 height 11
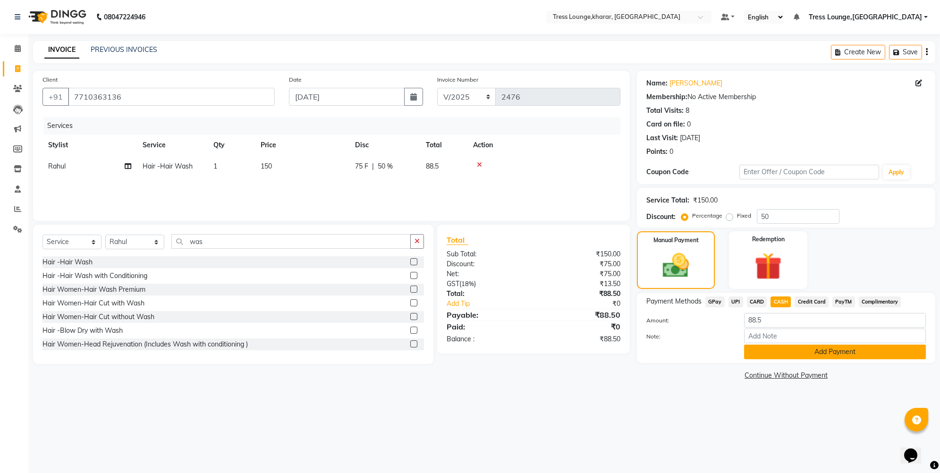
click at [791, 348] on button "Add Payment" at bounding box center [835, 352] width 182 height 15
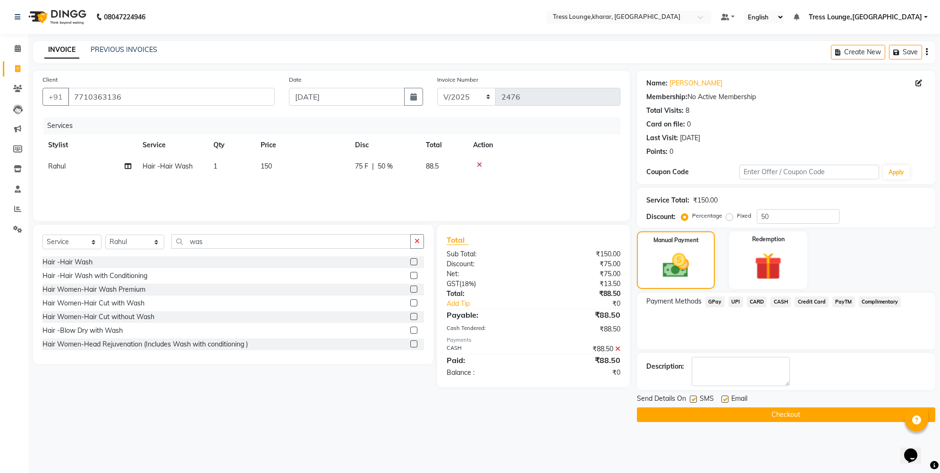
click at [704, 420] on button "Checkout" at bounding box center [786, 414] width 298 height 15
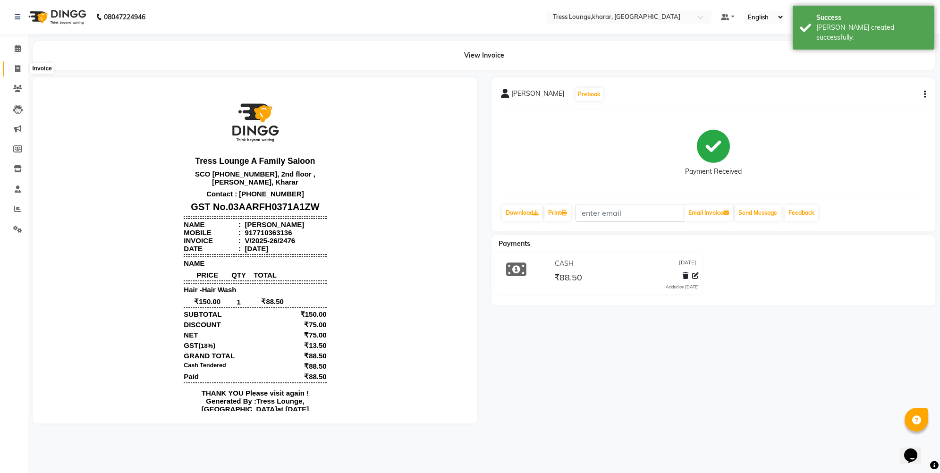
click at [17, 73] on span at bounding box center [17, 69] width 17 height 11
select select "7078"
select select "service"
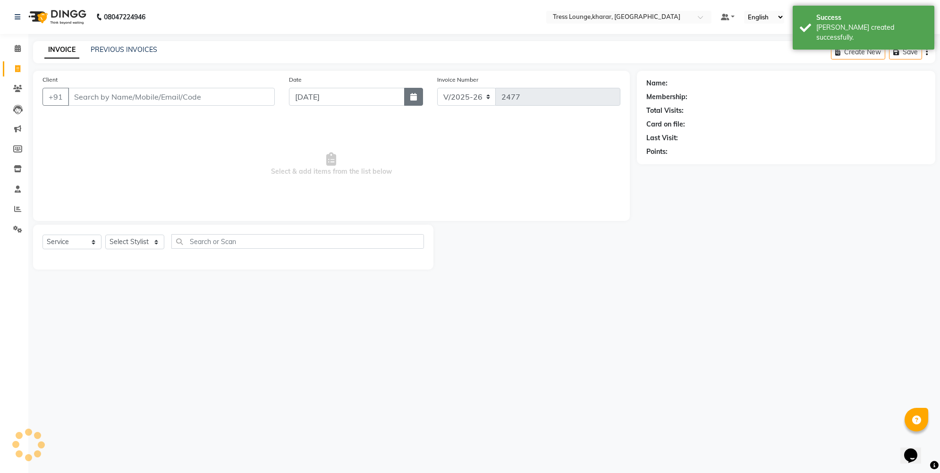
click at [413, 99] on icon "button" at bounding box center [413, 97] width 7 height 8
select select "9"
select select "2025"
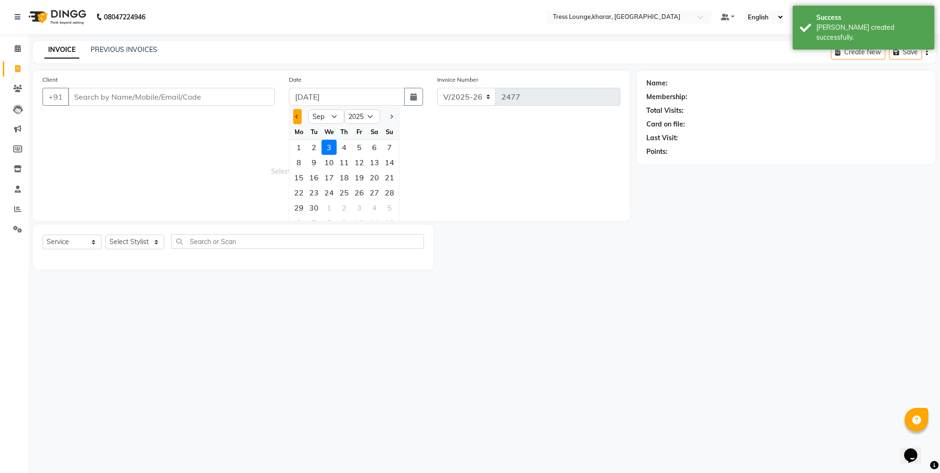
click at [295, 113] on button "Previous month" at bounding box center [297, 116] width 8 height 15
select select "8"
click at [387, 181] on div "17" at bounding box center [389, 177] width 15 height 15
type input "[DATE]"
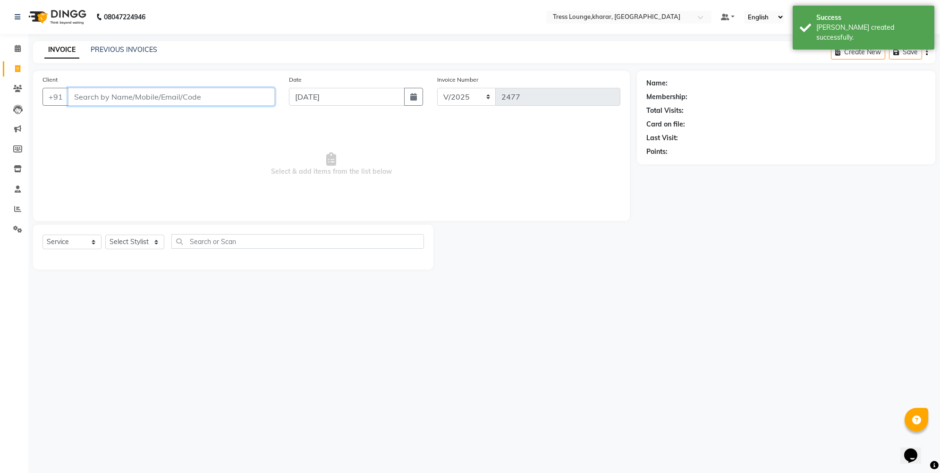
click at [148, 94] on input "Client" at bounding box center [171, 97] width 207 height 18
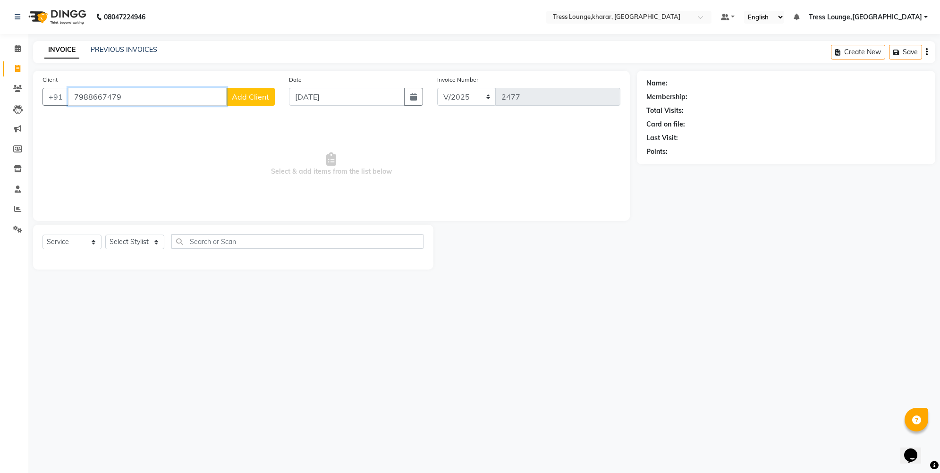
type input "7988667479"
click at [242, 98] on span "Add Client" at bounding box center [250, 96] width 37 height 9
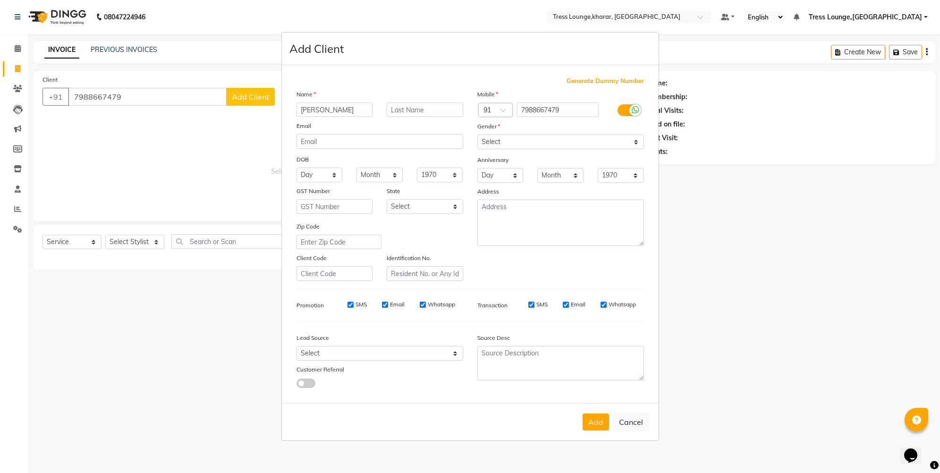
type input "[PERSON_NAME]"
select select "[DEMOGRAPHIC_DATA]"
click at [595, 422] on button "Add" at bounding box center [595, 421] width 26 height 17
select select
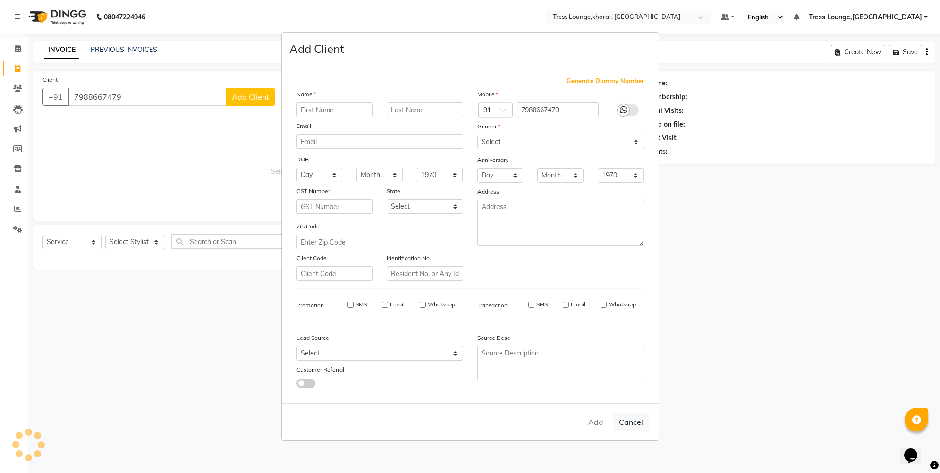
select select
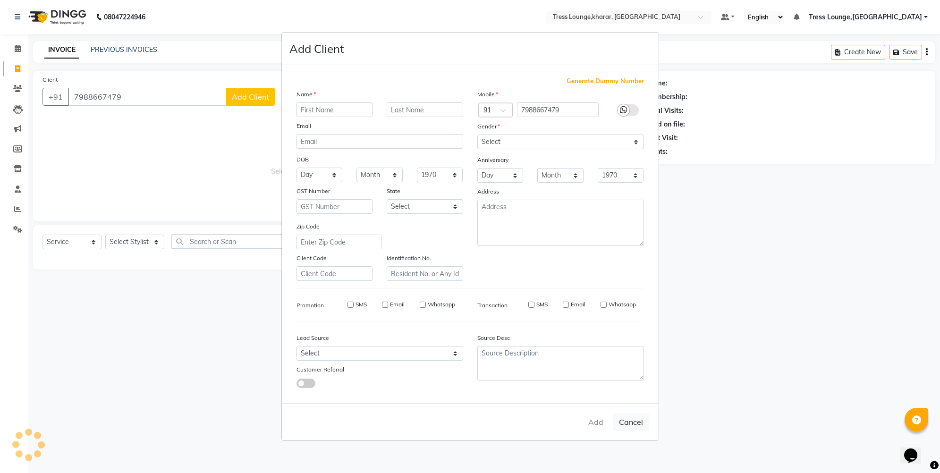
checkbox input "false"
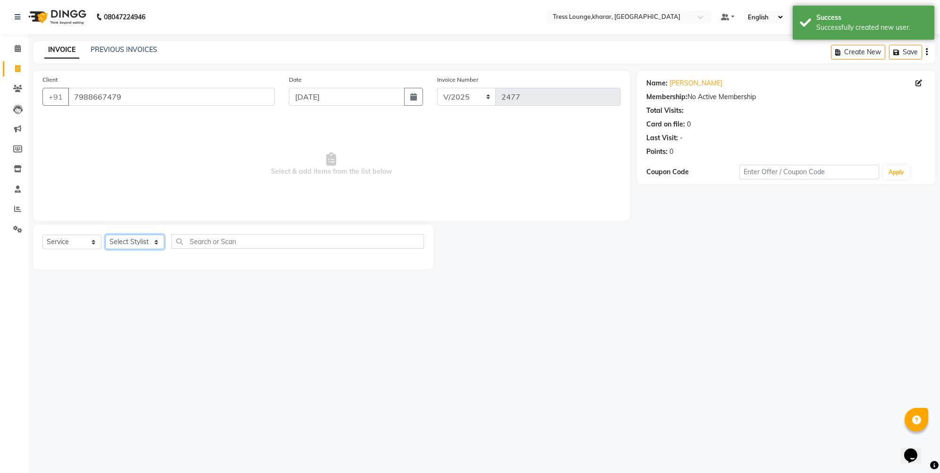
select select "59385"
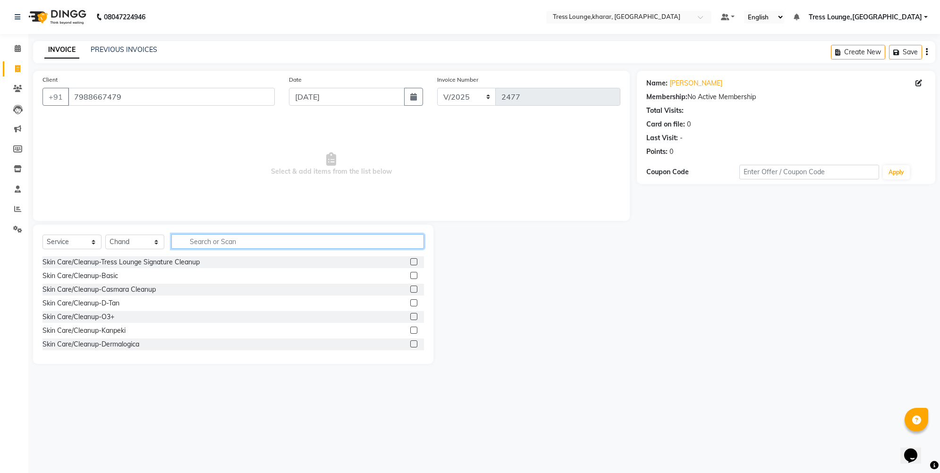
click at [187, 247] on input "text" at bounding box center [297, 241] width 253 height 15
type input "bear"
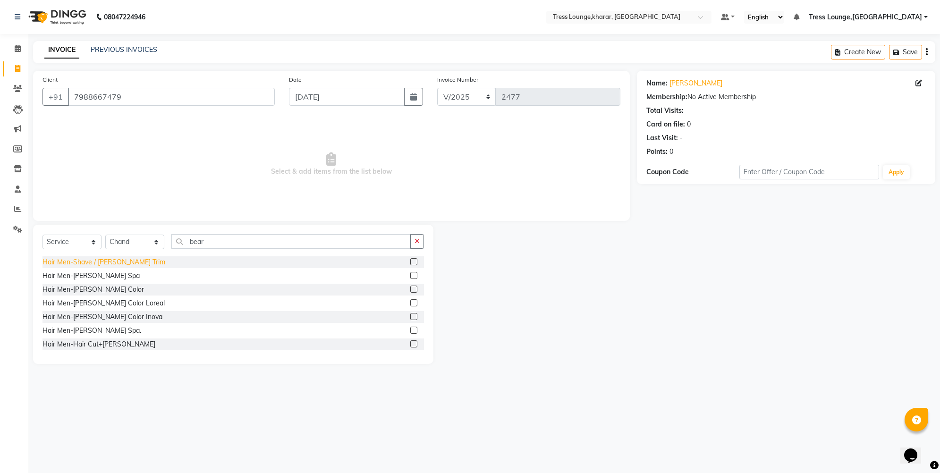
click at [74, 265] on div "Hair Men-Shave / [PERSON_NAME] Trim" at bounding box center [103, 262] width 123 height 10
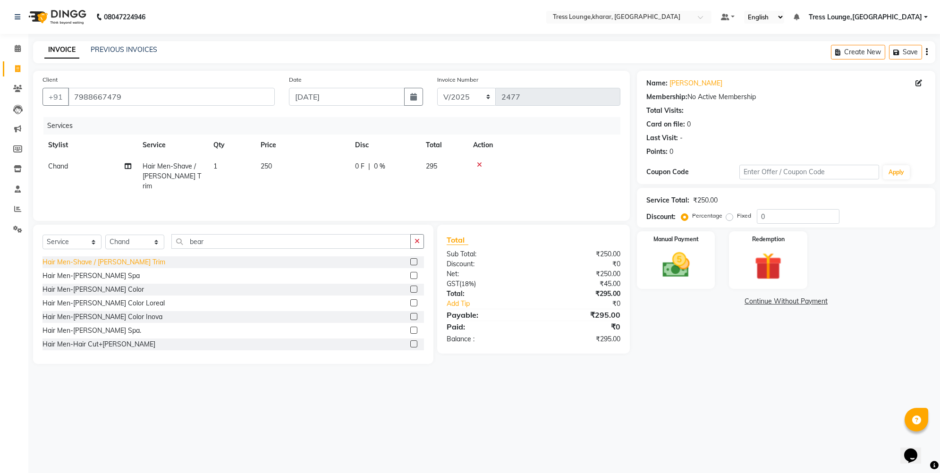
click at [102, 265] on div "Hair Men-Shave / [PERSON_NAME] Trim" at bounding box center [103, 262] width 123 height 10
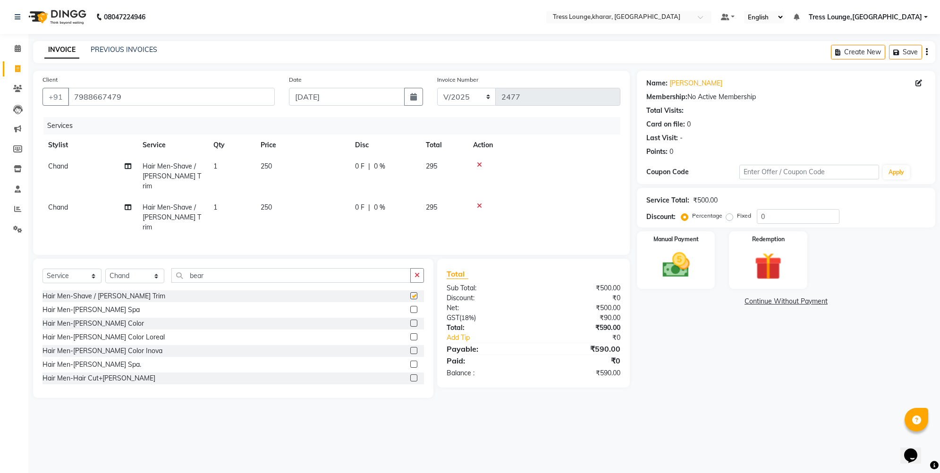
checkbox input "false"
click at [54, 203] on span "Chand" at bounding box center [58, 207] width 20 height 8
select select "59385"
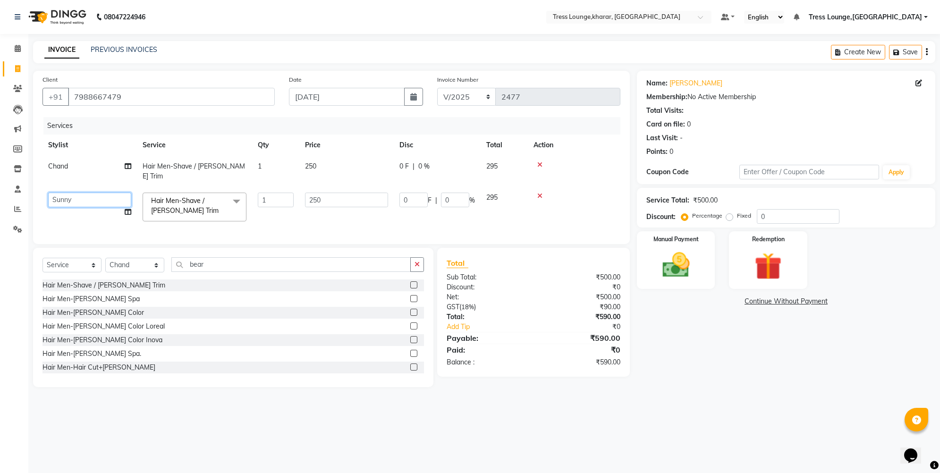
select select "74345"
click at [757, 216] on input "0" at bounding box center [798, 216] width 83 height 15
type input "30"
type input "75"
type input "30"
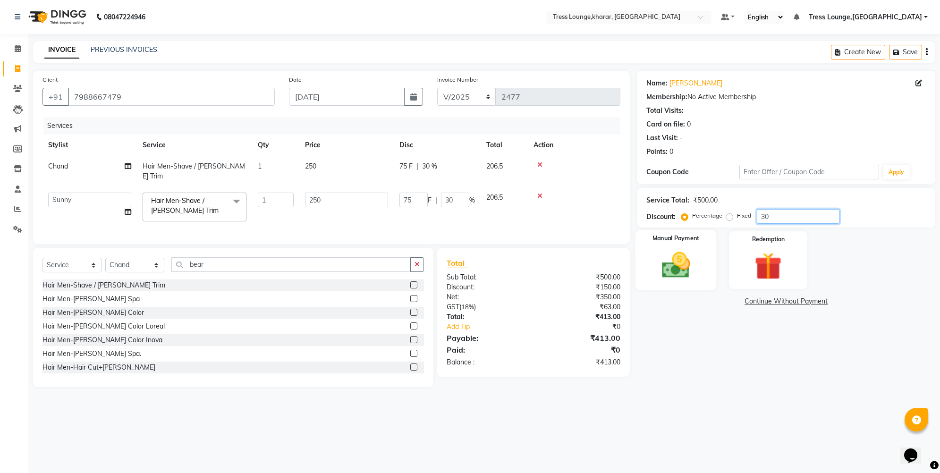
type input "30"
click at [675, 258] on img at bounding box center [676, 265] width 46 height 33
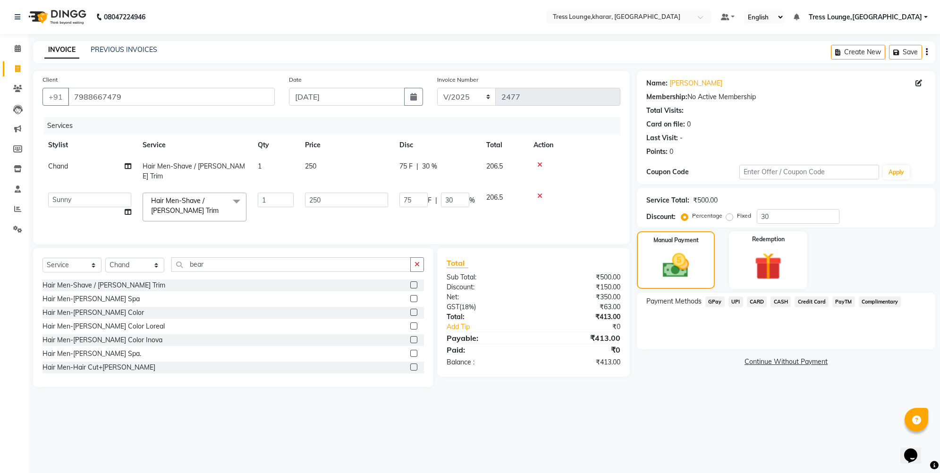
click at [737, 298] on span "UPI" at bounding box center [735, 301] width 15 height 11
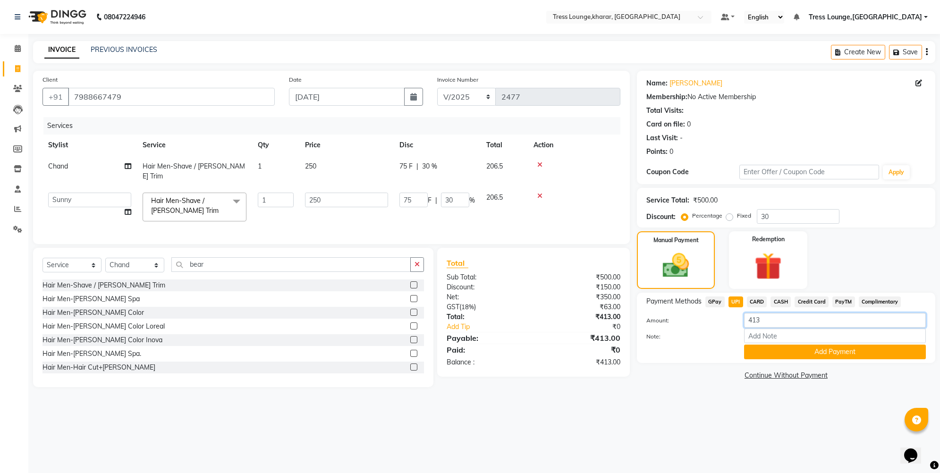
drag, startPoint x: 762, startPoint y: 321, endPoint x: 757, endPoint y: 320, distance: 5.3
click at [757, 320] on input "413" at bounding box center [835, 320] width 182 height 15
type input "414"
click at [765, 351] on button "Add Payment" at bounding box center [835, 352] width 182 height 15
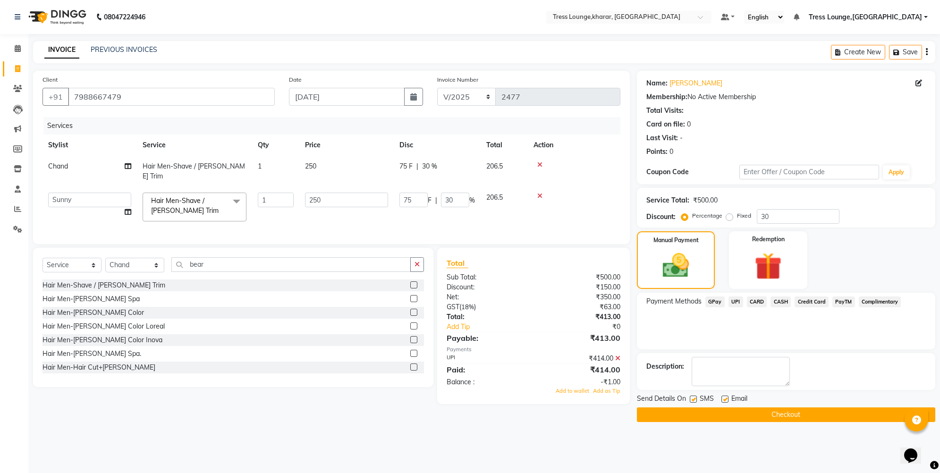
click at [609, 387] on span "Add as Tip" at bounding box center [606, 390] width 27 height 7
click at [707, 419] on button "Checkout" at bounding box center [786, 414] width 298 height 15
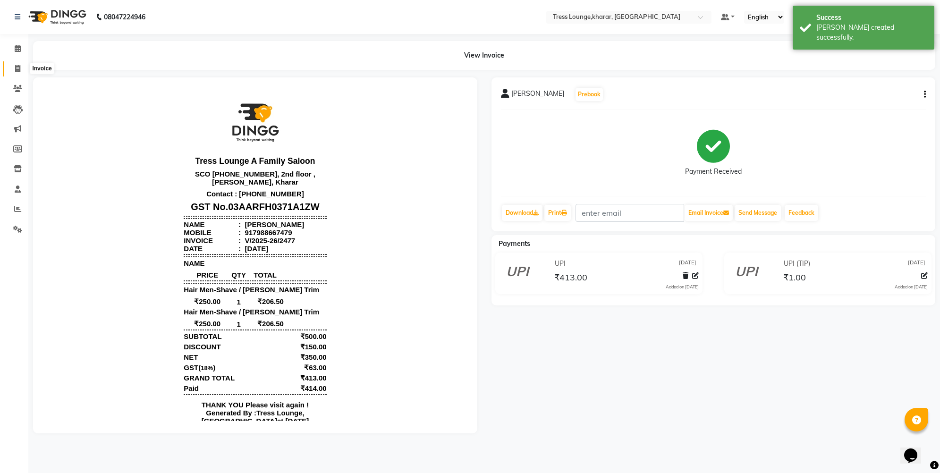
click at [17, 64] on span at bounding box center [17, 69] width 17 height 11
select select "service"
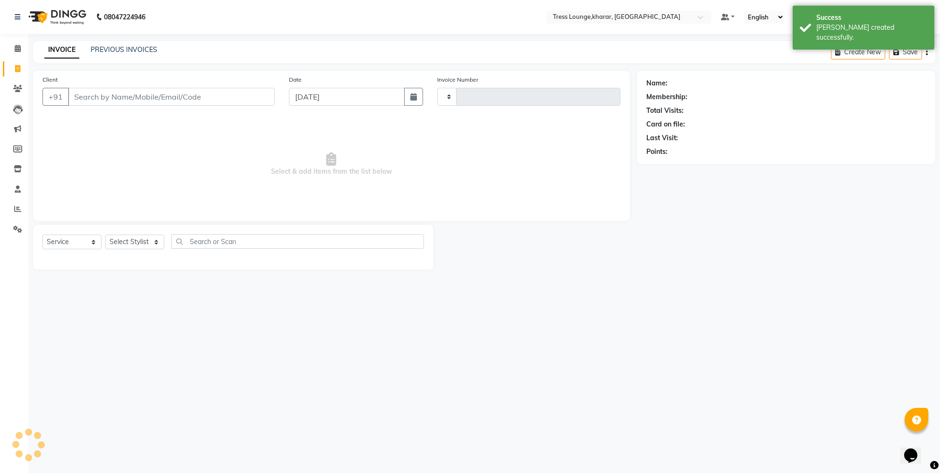
type input "2478"
select select "7078"
click at [407, 96] on button "button" at bounding box center [413, 97] width 19 height 18
select select "9"
select select "2025"
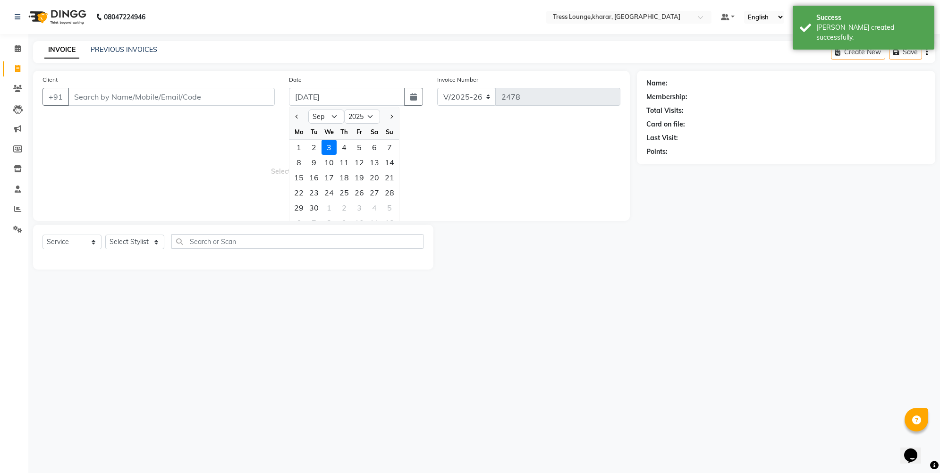
drag, startPoint x: 298, startPoint y: 111, endPoint x: 287, endPoint y: 122, distance: 15.4
click at [297, 112] on button "Previous month" at bounding box center [297, 116] width 8 height 15
select select "8"
click at [386, 178] on div "17" at bounding box center [389, 177] width 15 height 15
type input "[DATE]"
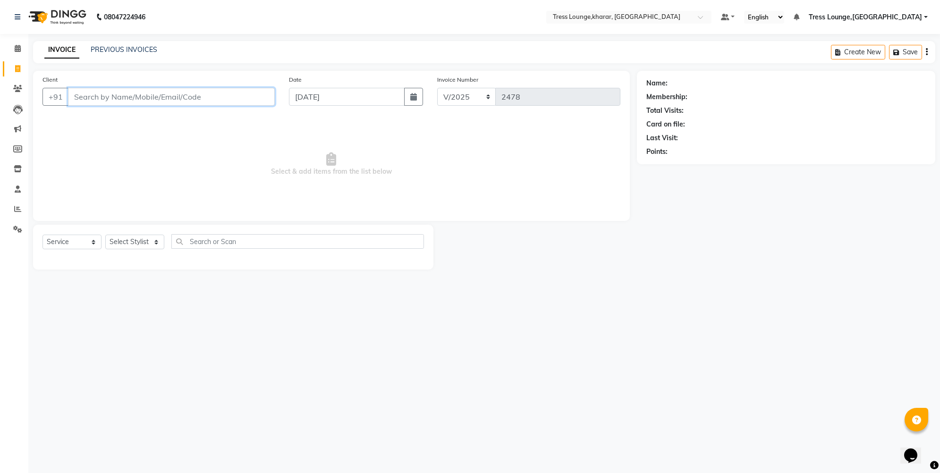
click at [189, 100] on input "Client" at bounding box center [171, 97] width 207 height 18
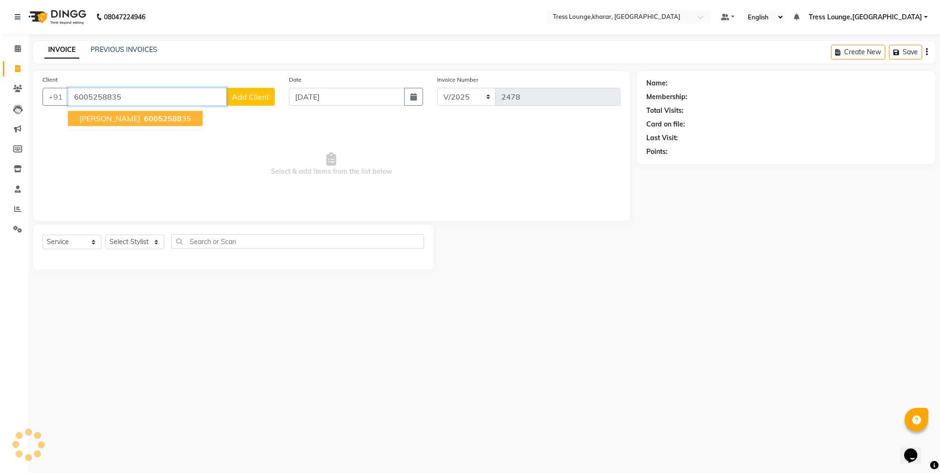
type input "6005258835"
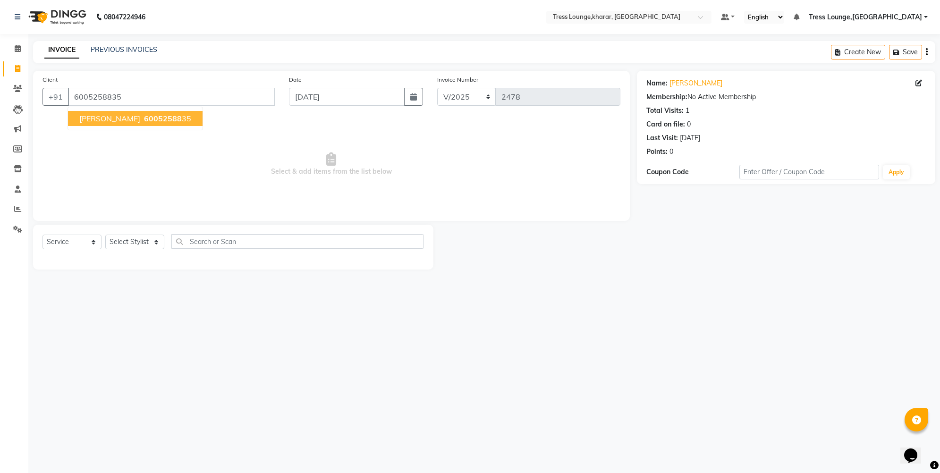
click at [144, 118] on span "60052588" at bounding box center [163, 118] width 38 height 9
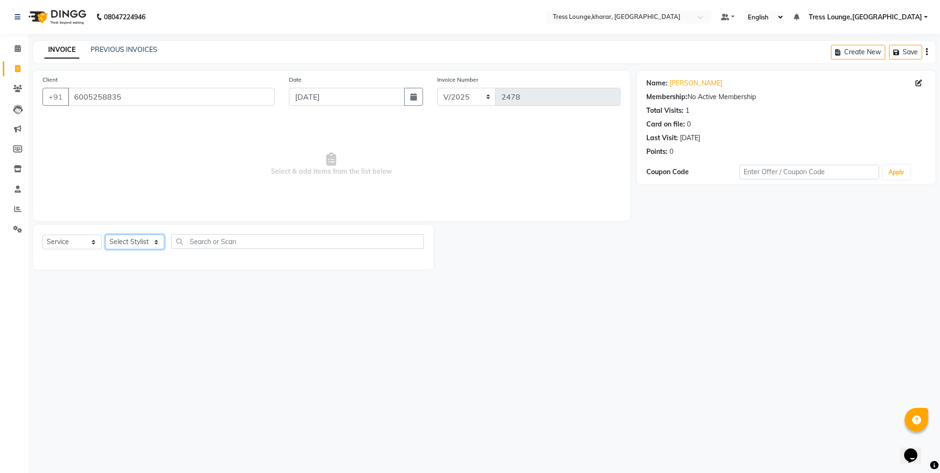
select select "84998"
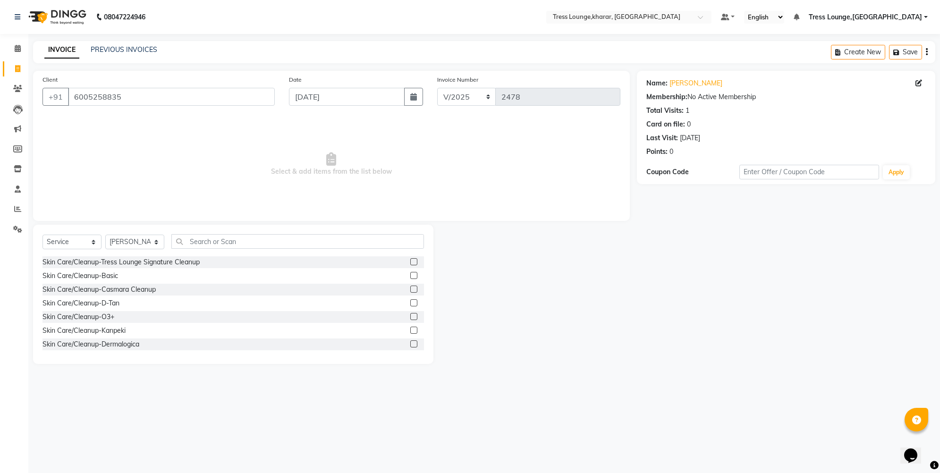
click at [213, 233] on div "Select Service Product Membership Package Voucher Prepaid Gift Card Select Styl…" at bounding box center [233, 294] width 400 height 139
click at [212, 237] on input "text" at bounding box center [297, 241] width 253 height 15
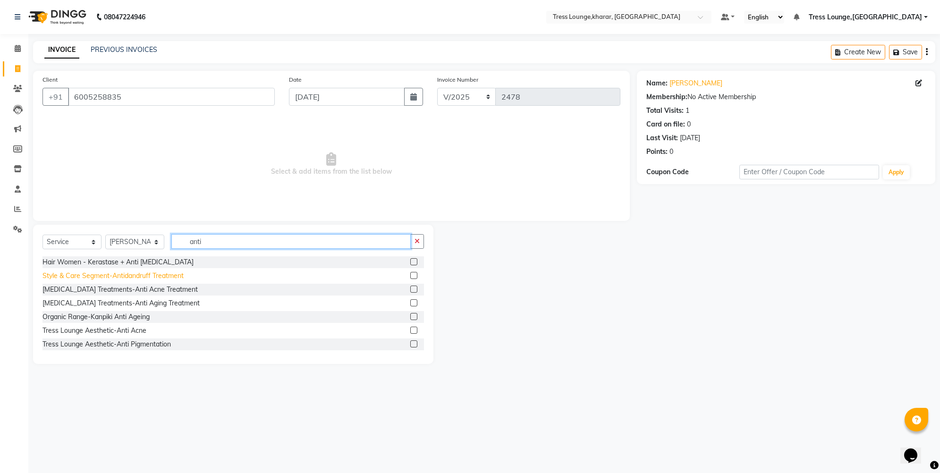
type input "anti"
click at [105, 275] on div "Style & Care Segment-Antidandruff Treatment" at bounding box center [112, 276] width 141 height 10
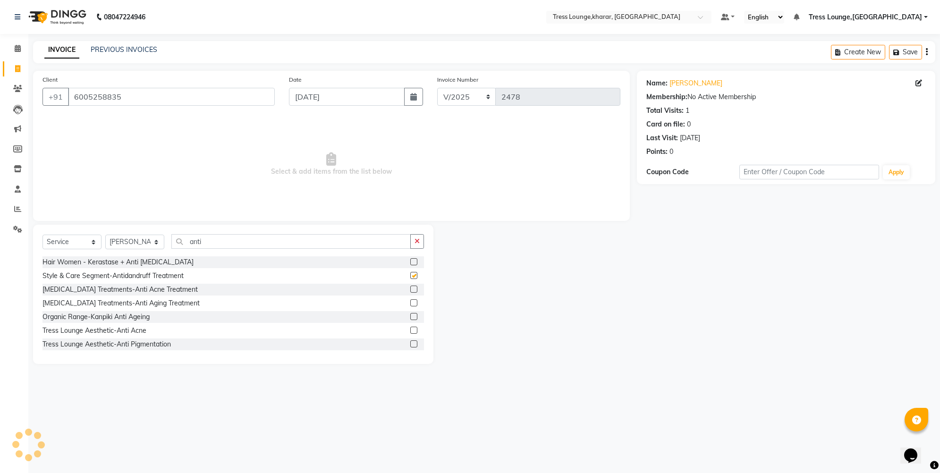
checkbox input "false"
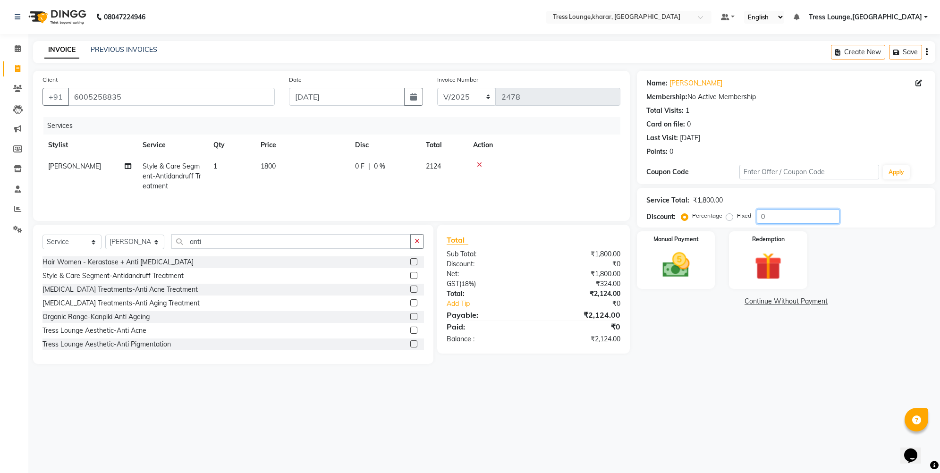
click at [760, 213] on input "0" at bounding box center [798, 216] width 83 height 15
type input "30"
click at [685, 253] on img at bounding box center [676, 265] width 46 height 33
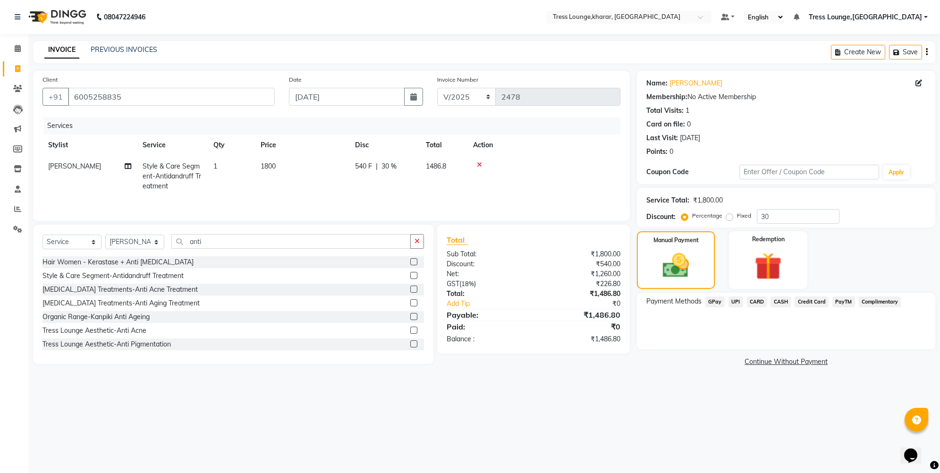
click at [740, 302] on span "UPI" at bounding box center [735, 301] width 15 height 11
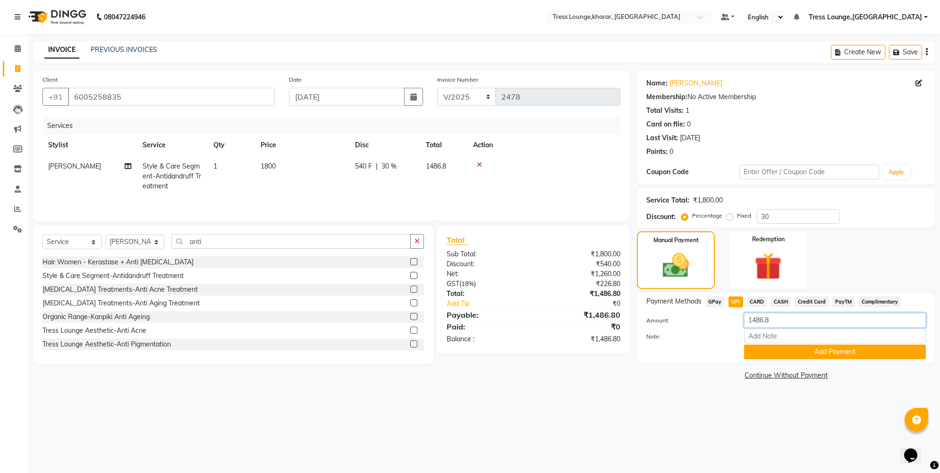
drag, startPoint x: 770, startPoint y: 320, endPoint x: 762, endPoint y: 318, distance: 8.8
click at [762, 318] on input "1486.8" at bounding box center [835, 320] width 182 height 15
type input "1487"
click at [772, 348] on button "Add Payment" at bounding box center [835, 352] width 182 height 15
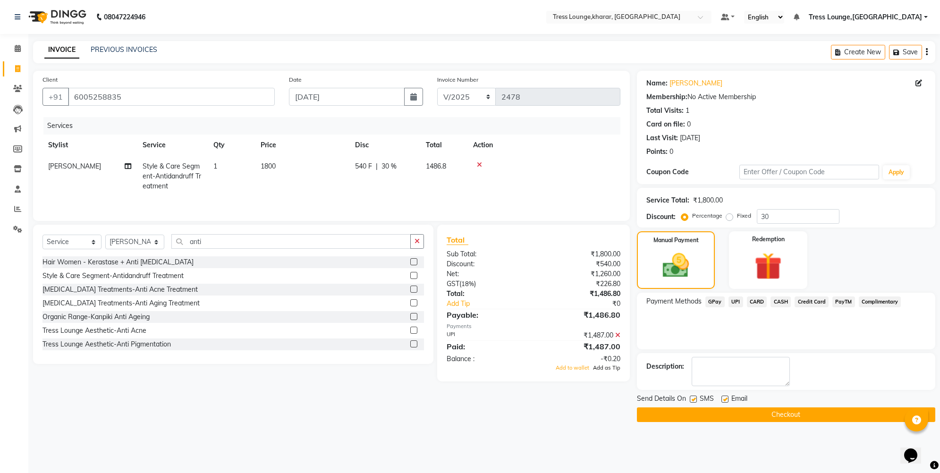
click at [609, 369] on span "Add as Tip" at bounding box center [606, 367] width 27 height 7
click at [716, 415] on button "Checkout" at bounding box center [786, 414] width 298 height 15
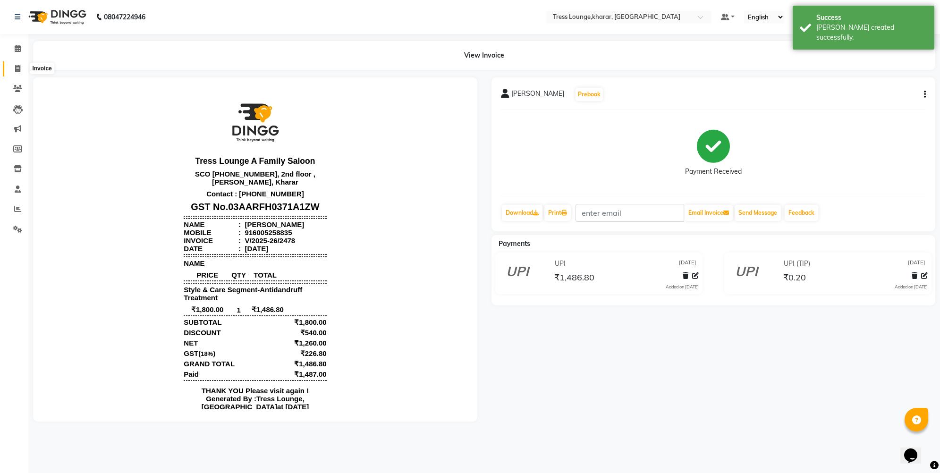
click at [14, 70] on span at bounding box center [17, 69] width 17 height 11
select select "7078"
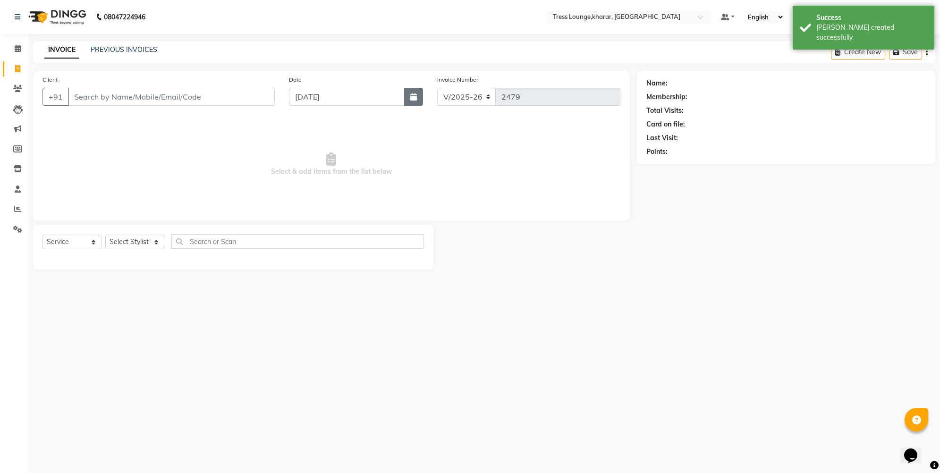
click at [405, 94] on button "button" at bounding box center [413, 97] width 19 height 18
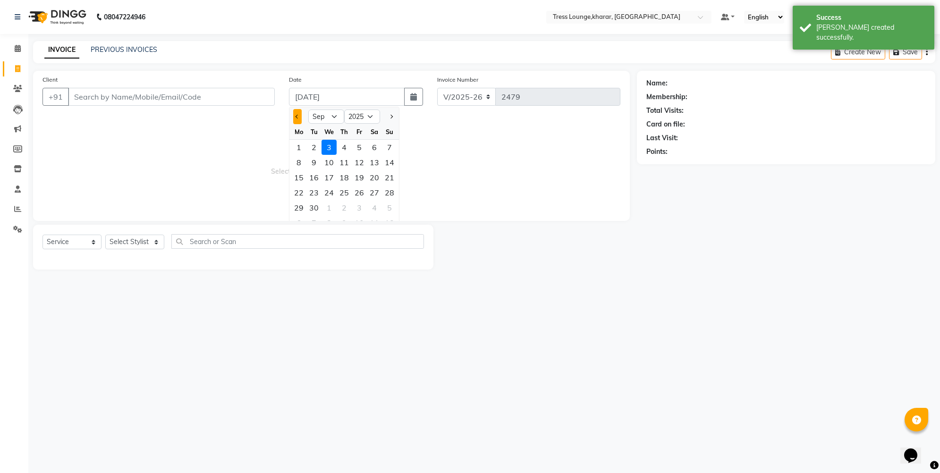
click at [295, 116] on button "Previous month" at bounding box center [297, 116] width 8 height 15
click at [398, 176] on div "11 12 13 14 15 16 17" at bounding box center [343, 177] width 109 height 15
click at [395, 176] on div "17" at bounding box center [389, 177] width 15 height 15
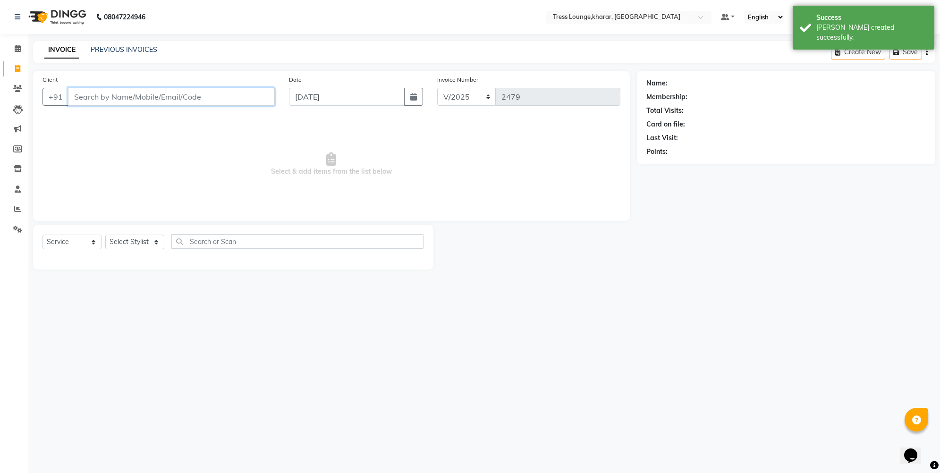
click at [122, 98] on input "Client" at bounding box center [171, 97] width 207 height 18
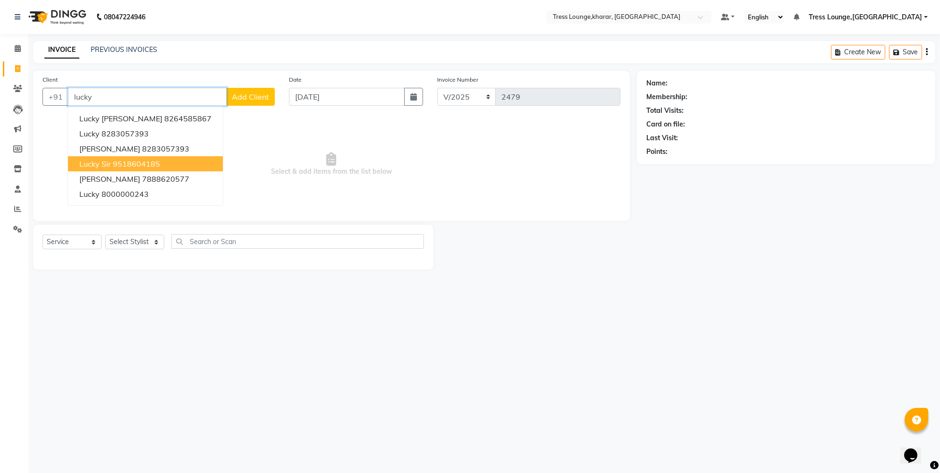
click at [103, 164] on span "Lucky Sir" at bounding box center [95, 163] width 32 height 9
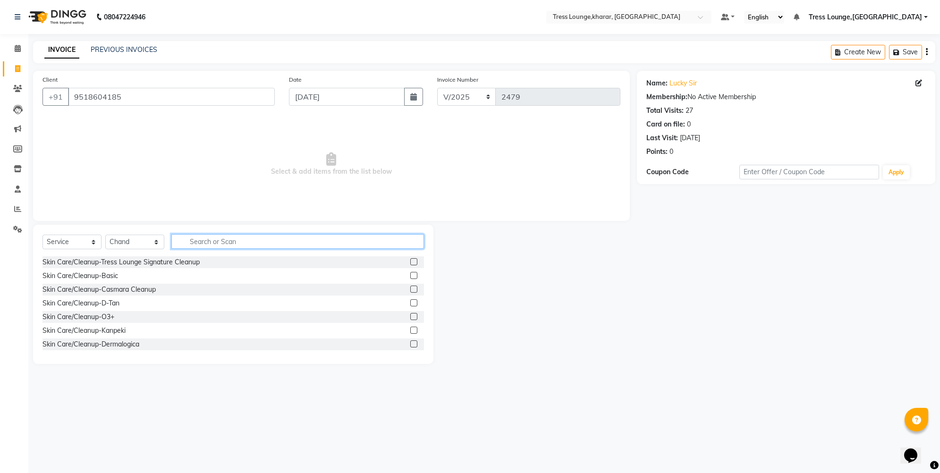
click at [211, 243] on input "text" at bounding box center [297, 241] width 253 height 15
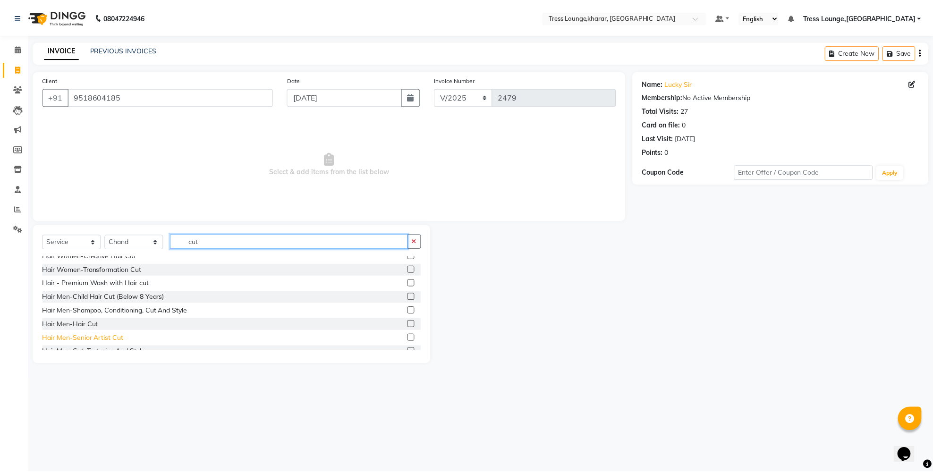
scroll to position [97, 0]
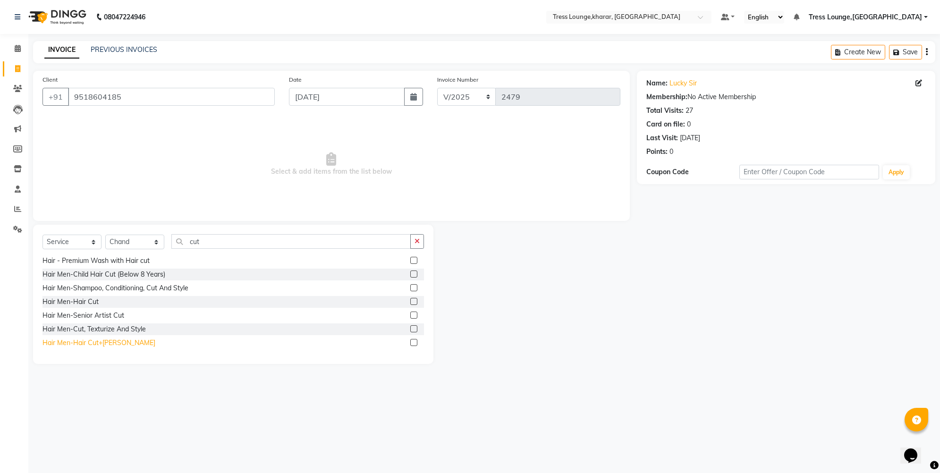
click at [96, 341] on div "Hair Men-Hair Cut+[PERSON_NAME]" at bounding box center [98, 343] width 113 height 10
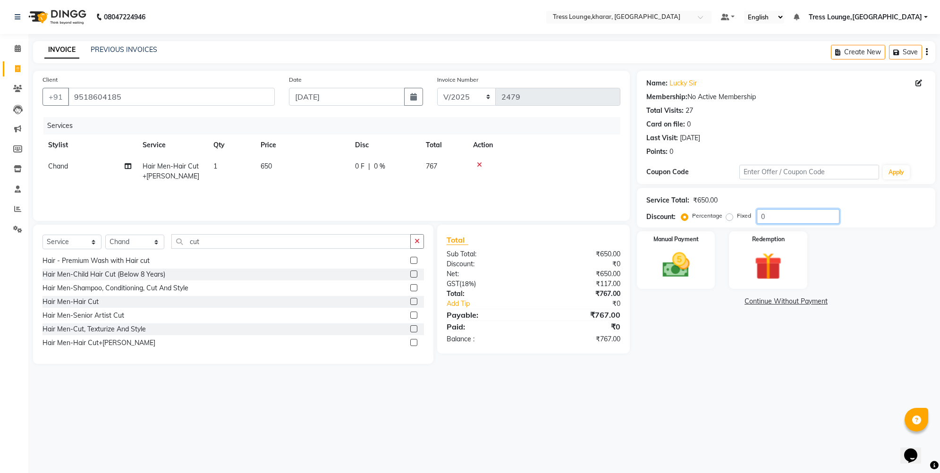
click at [758, 214] on input "0" at bounding box center [798, 216] width 83 height 15
click at [693, 254] on img at bounding box center [676, 265] width 46 height 33
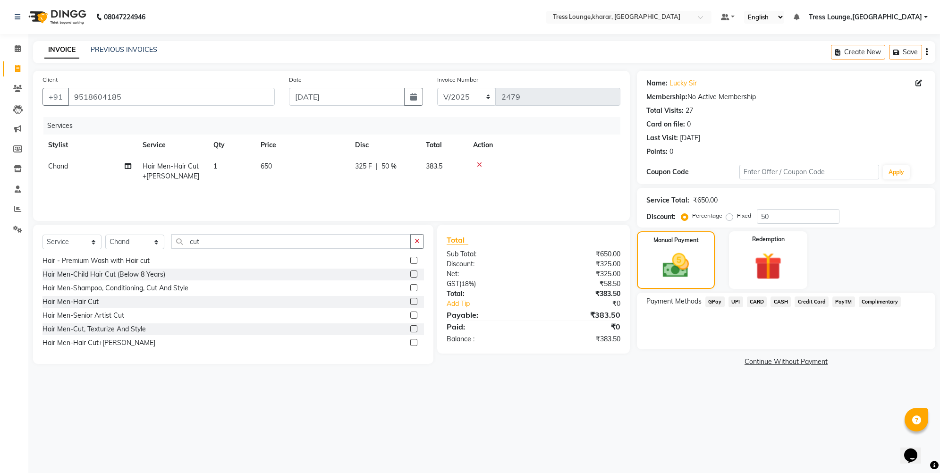
click at [737, 299] on span "UPI" at bounding box center [735, 301] width 15 height 11
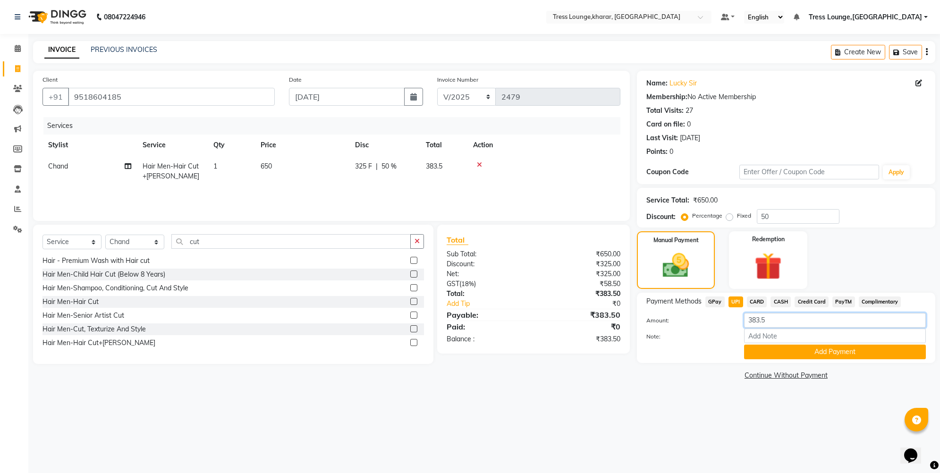
drag, startPoint x: 765, startPoint y: 322, endPoint x: 758, endPoint y: 319, distance: 7.2
click at [758, 319] on input "383.5" at bounding box center [835, 320] width 182 height 15
click at [768, 354] on button "Add Payment" at bounding box center [835, 352] width 182 height 15
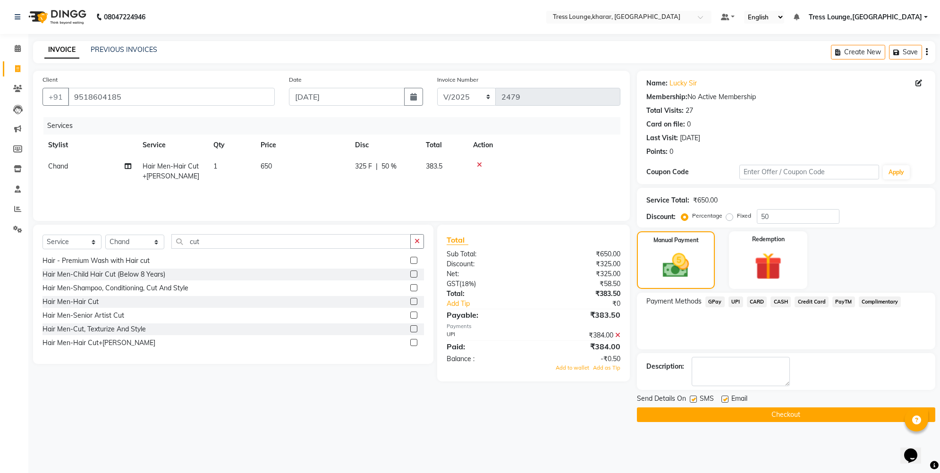
click at [606, 372] on div "Total Sub Total: ₹650.00 Discount: ₹325.00 Net: ₹325.00 GST ( 18% ) ₹58.50 Tota…" at bounding box center [533, 303] width 193 height 157
click at [610, 367] on span "Add as Tip" at bounding box center [606, 367] width 27 height 7
click at [685, 417] on button "Checkout" at bounding box center [786, 414] width 298 height 15
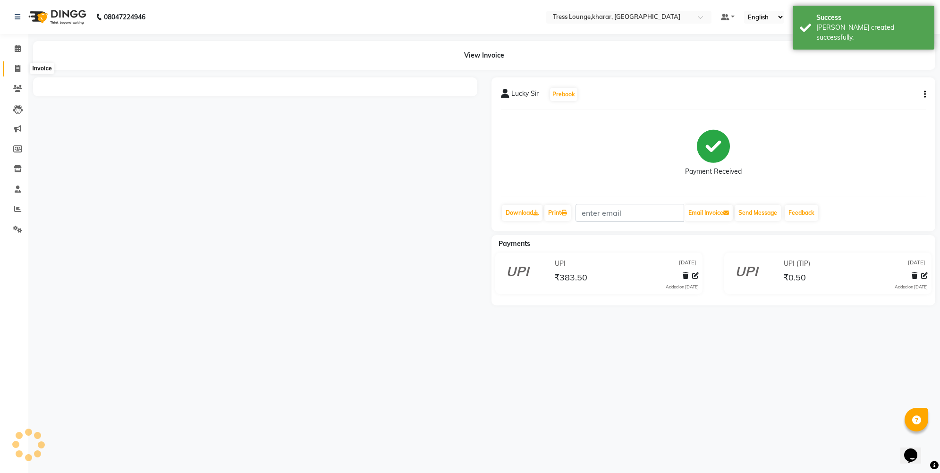
click at [13, 67] on span at bounding box center [17, 69] width 17 height 11
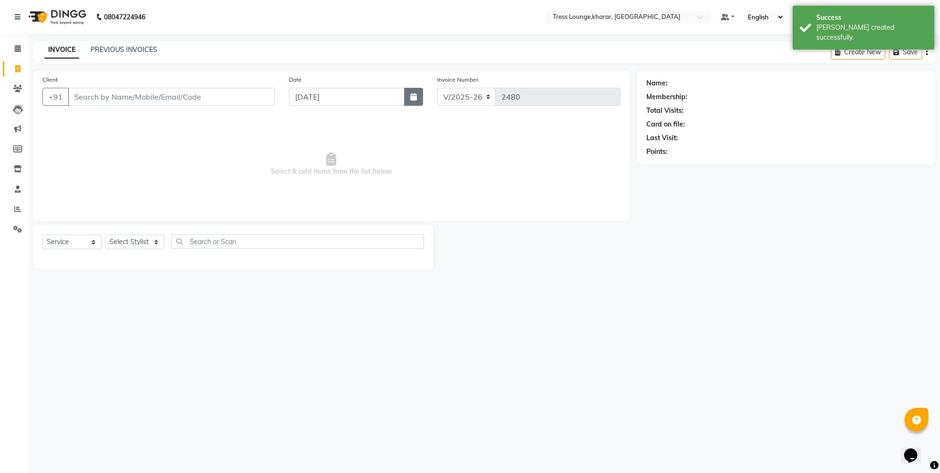
click at [416, 93] on icon "button" at bounding box center [413, 97] width 7 height 8
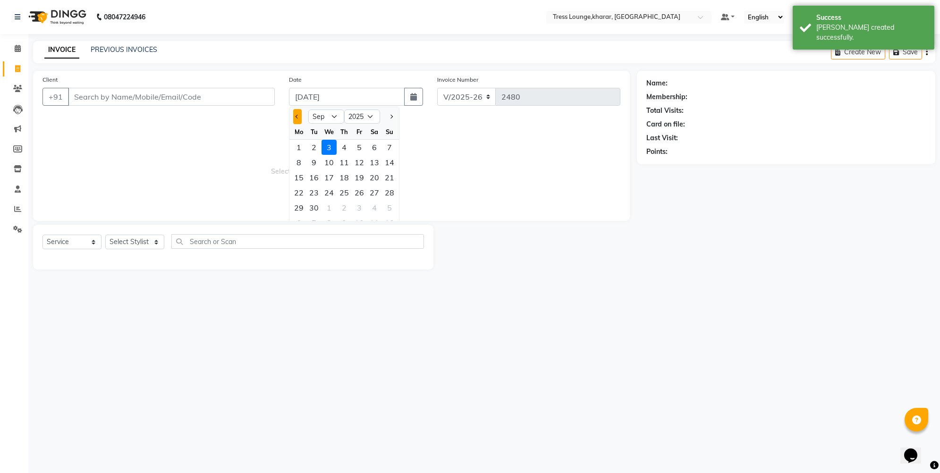
click at [295, 116] on button "Previous month" at bounding box center [297, 116] width 8 height 15
click at [390, 179] on div "17" at bounding box center [389, 177] width 15 height 15
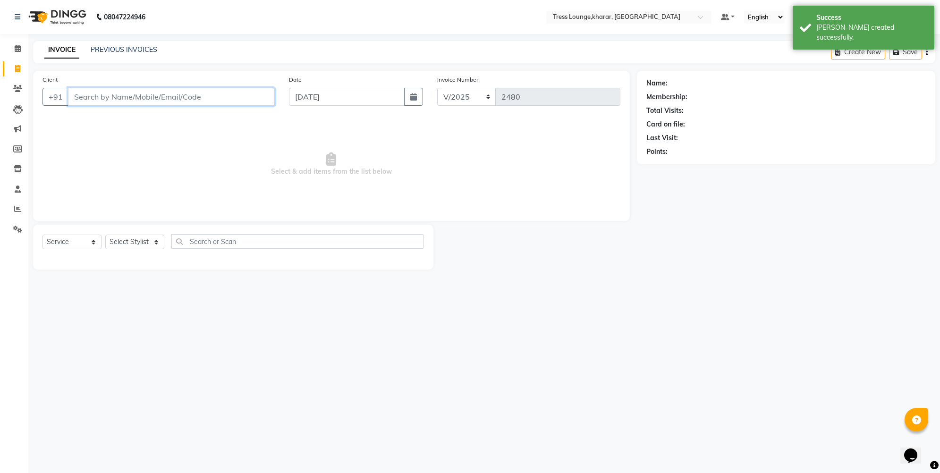
click at [117, 101] on input "Client" at bounding box center [171, 97] width 207 height 18
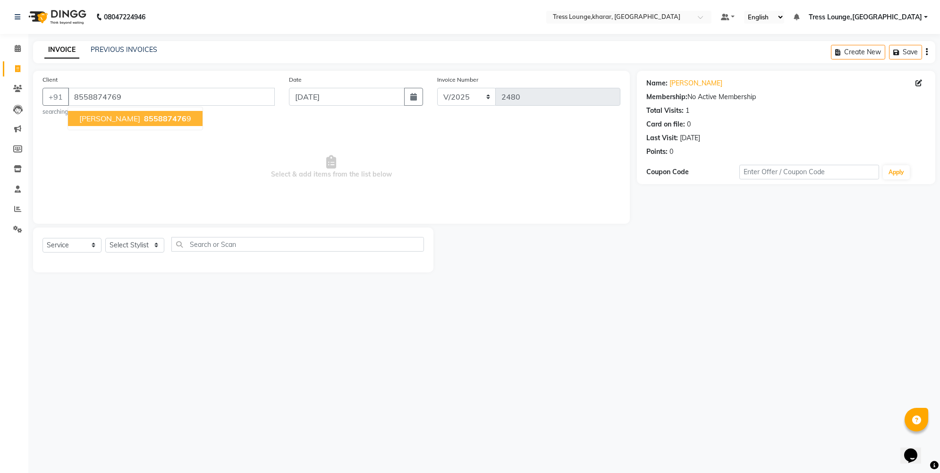
click at [108, 119] on span "[PERSON_NAME]" at bounding box center [109, 118] width 61 height 9
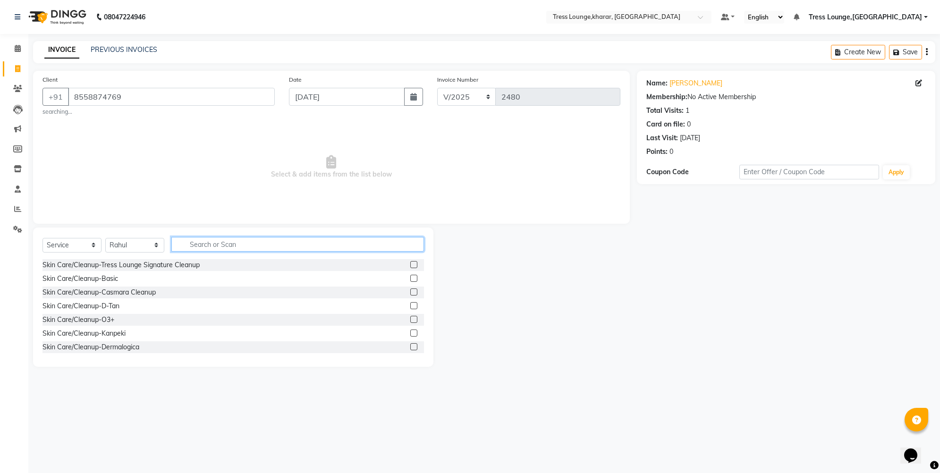
click at [198, 243] on input "text" at bounding box center [297, 244] width 253 height 15
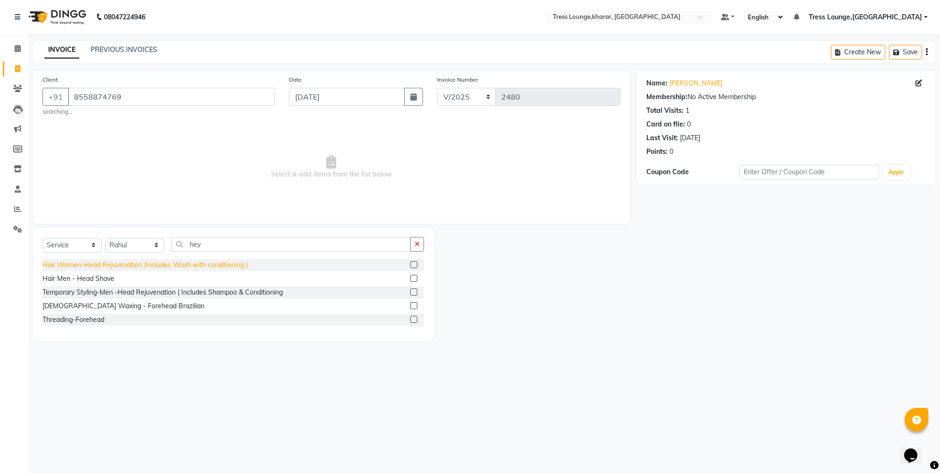
drag, startPoint x: 186, startPoint y: 253, endPoint x: 64, endPoint y: 268, distance: 122.6
click at [64, 268] on div "Hair Women-Head Rejuvenation (Includes Wash with conditioning )" at bounding box center [144, 265] width 205 height 10
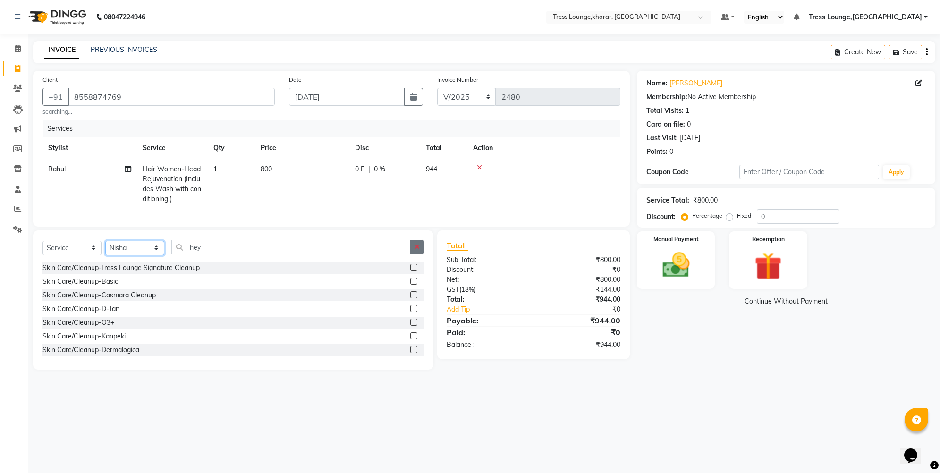
click at [421, 244] on button "button" at bounding box center [417, 247] width 14 height 15
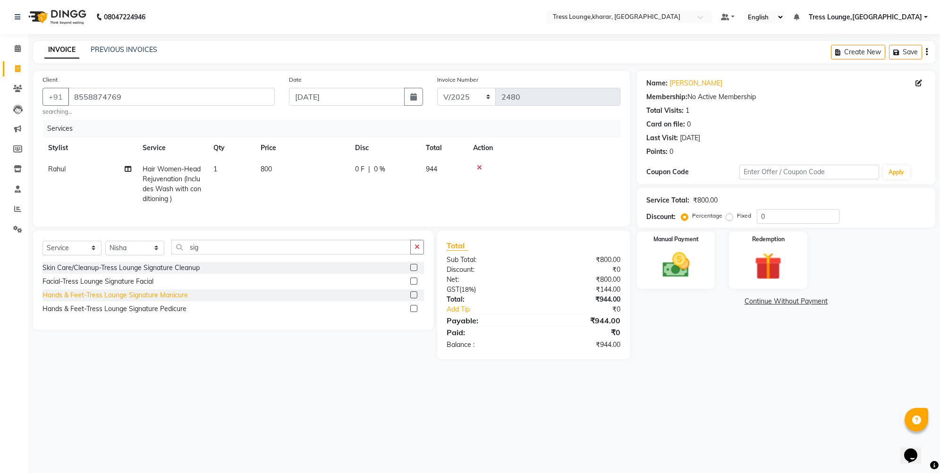
click at [137, 296] on div "Hands & Feet-Tress Lounge Signature Manicure" at bounding box center [114, 295] width 145 height 10
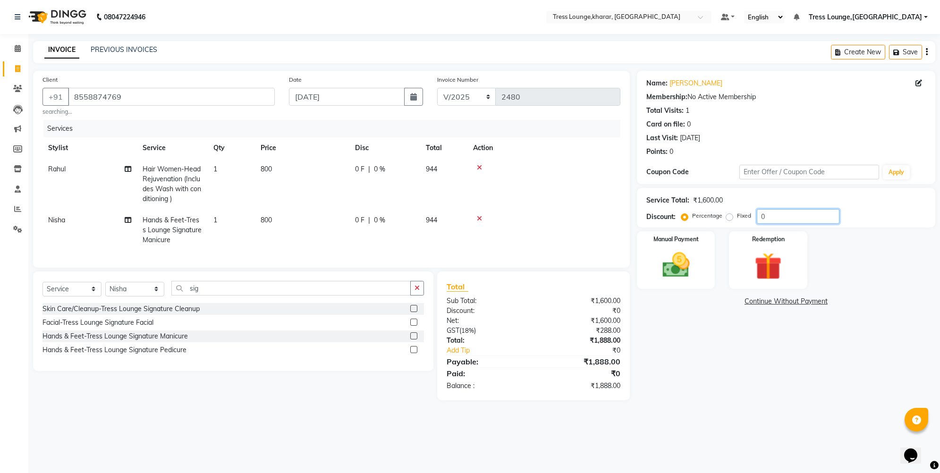
click at [758, 215] on input "0" at bounding box center [798, 216] width 83 height 15
click at [671, 264] on img at bounding box center [676, 265] width 46 height 33
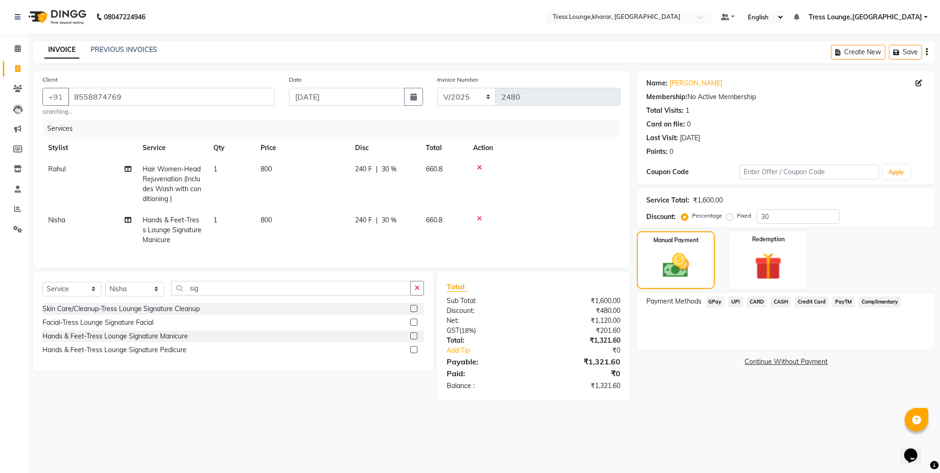
click at [731, 299] on span "UPI" at bounding box center [735, 301] width 15 height 11
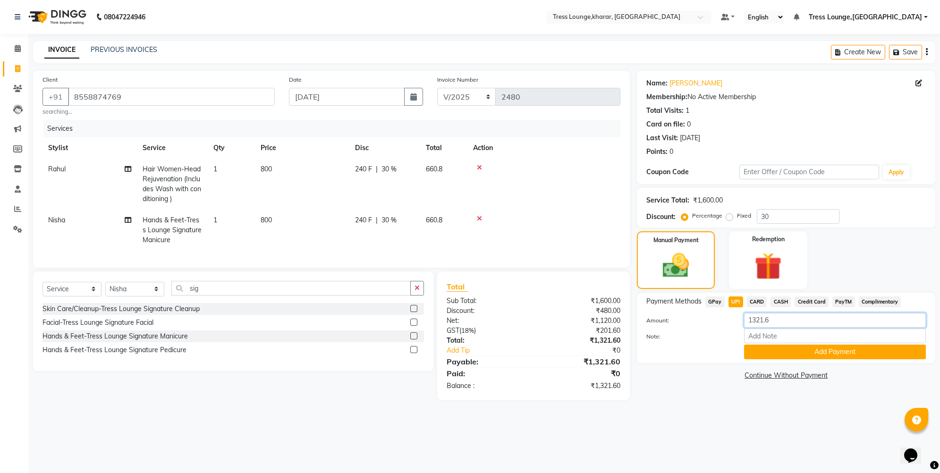
drag, startPoint x: 758, startPoint y: 321, endPoint x: 744, endPoint y: 320, distance: 13.8
click at [744, 320] on input "1321.6" at bounding box center [835, 320] width 182 height 15
click at [786, 354] on button "Add Payment" at bounding box center [835, 352] width 182 height 15
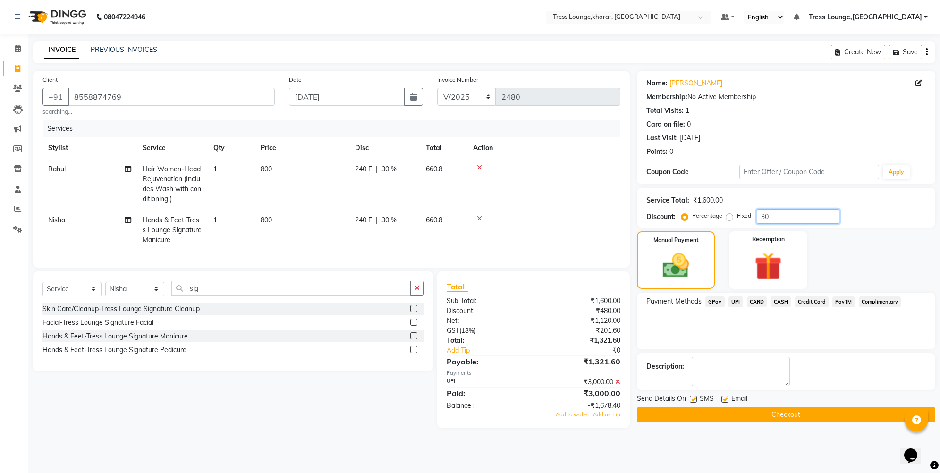
click at [758, 215] on input "30" at bounding box center [798, 216] width 83 height 15
drag, startPoint x: 207, startPoint y: 294, endPoint x: 185, endPoint y: 294, distance: 22.2
click at [185, 294] on input "sig" at bounding box center [290, 288] width 239 height 15
click at [168, 341] on div "Hands & Feet-Tress Lounge Signature Manicure" at bounding box center [114, 336] width 145 height 10
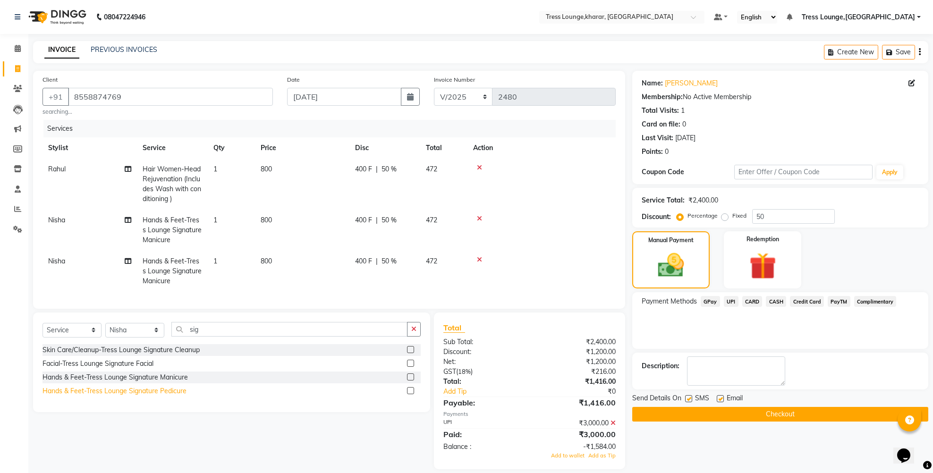
click at [180, 396] on div "Hands & Feet-Tress Lounge Signature Pedicure" at bounding box center [114, 391] width 144 height 10
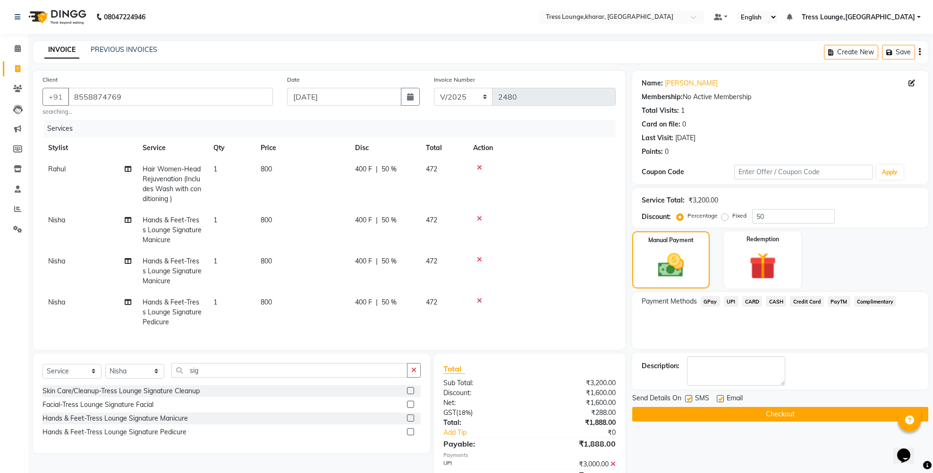
click at [479, 258] on icon at bounding box center [479, 259] width 5 height 7
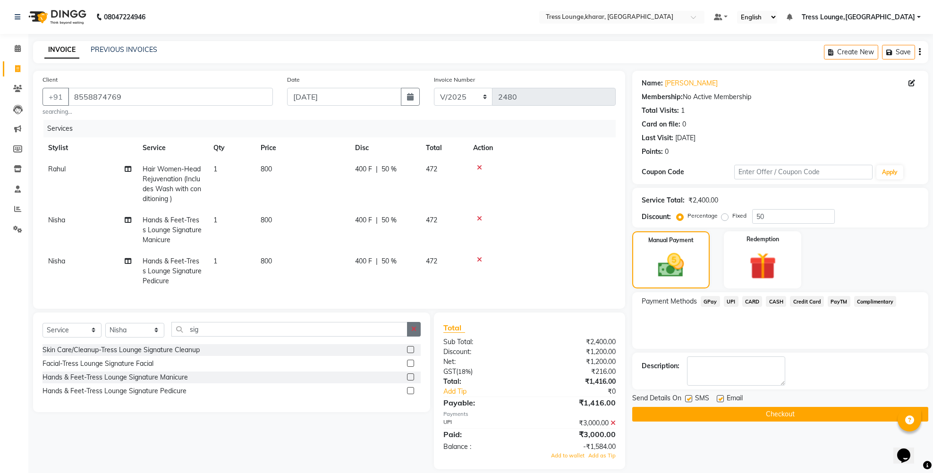
click at [412, 337] on button "button" at bounding box center [414, 329] width 14 height 15
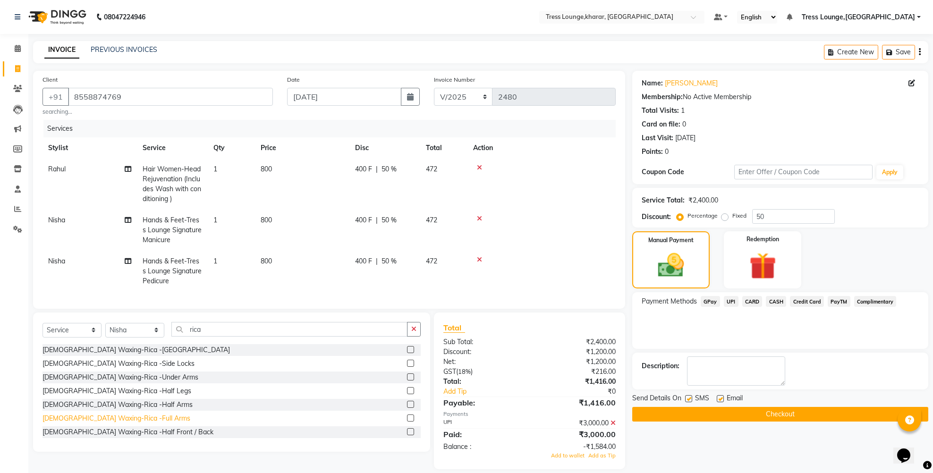
click at [100, 423] on div "[DEMOGRAPHIC_DATA] Waxing-Rica -Full Arms" at bounding box center [116, 418] width 148 height 10
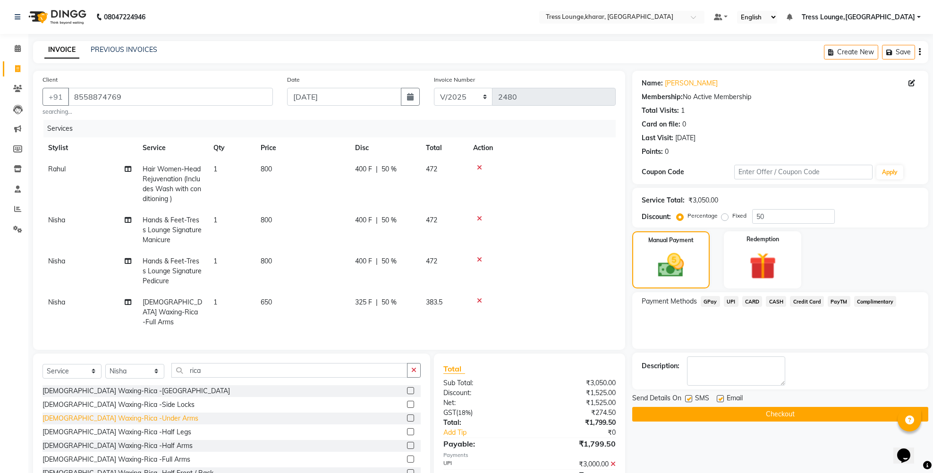
click at [117, 416] on div "[DEMOGRAPHIC_DATA] Waxing-Rica -Under Arms" at bounding box center [120, 418] width 156 height 10
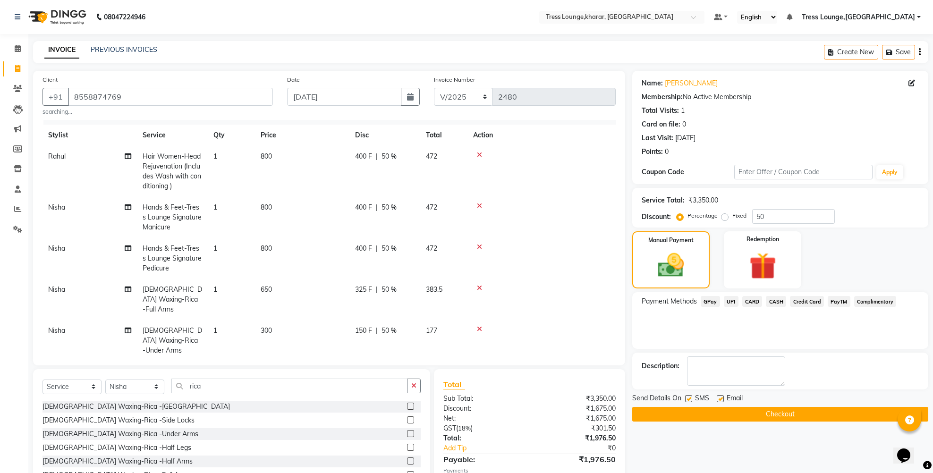
scroll to position [66, 0]
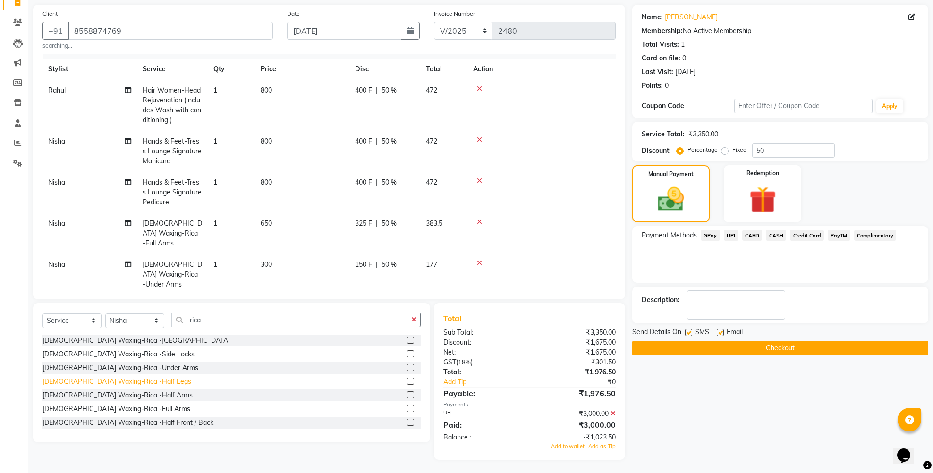
click at [123, 381] on div "[DEMOGRAPHIC_DATA] Waxing-Rica -Half Legs" at bounding box center [116, 382] width 149 height 10
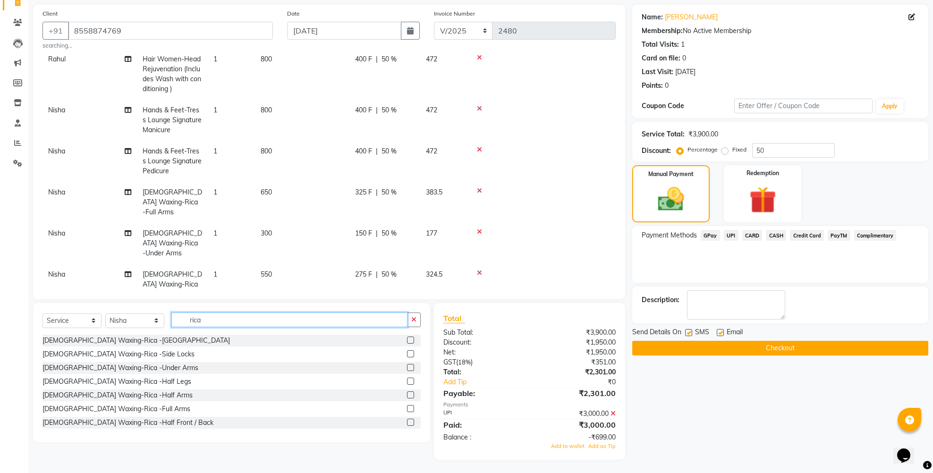
drag, startPoint x: 209, startPoint y: 323, endPoint x: 170, endPoint y: 321, distance: 38.3
click at [170, 321] on div "Select Service Product Membership Package Voucher Prepaid Gift Card Select Styl…" at bounding box center [231, 323] width 378 height 22
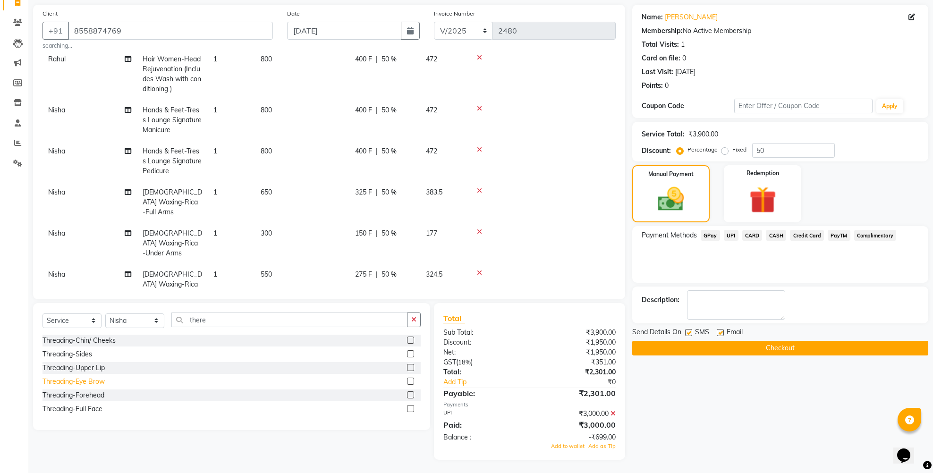
drag, startPoint x: 183, startPoint y: 326, endPoint x: 79, endPoint y: 383, distance: 118.1
click at [79, 383] on div "Threading-Eye Brow" at bounding box center [73, 382] width 62 height 10
click at [83, 370] on div "Threading-Upper Lip" at bounding box center [73, 368] width 62 height 10
drag, startPoint x: 759, startPoint y: 149, endPoint x: 754, endPoint y: 147, distance: 5.4
click at [754, 147] on input "50" at bounding box center [793, 150] width 83 height 15
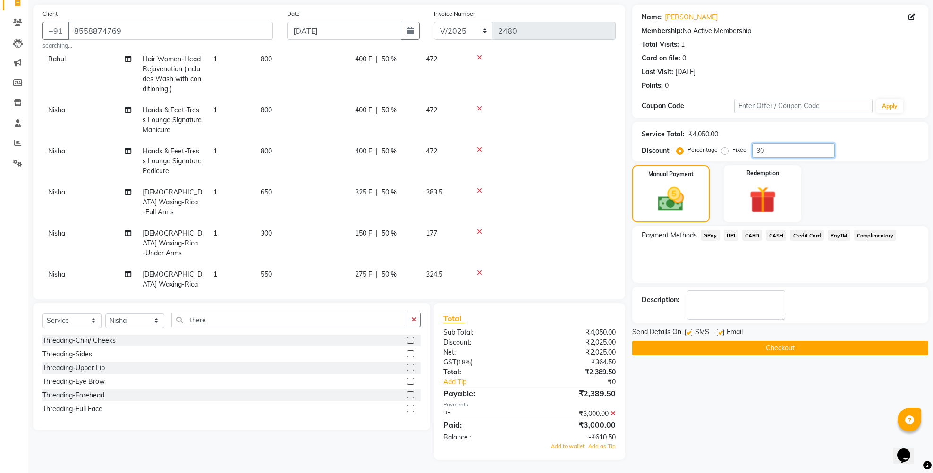
scroll to position [59, 0]
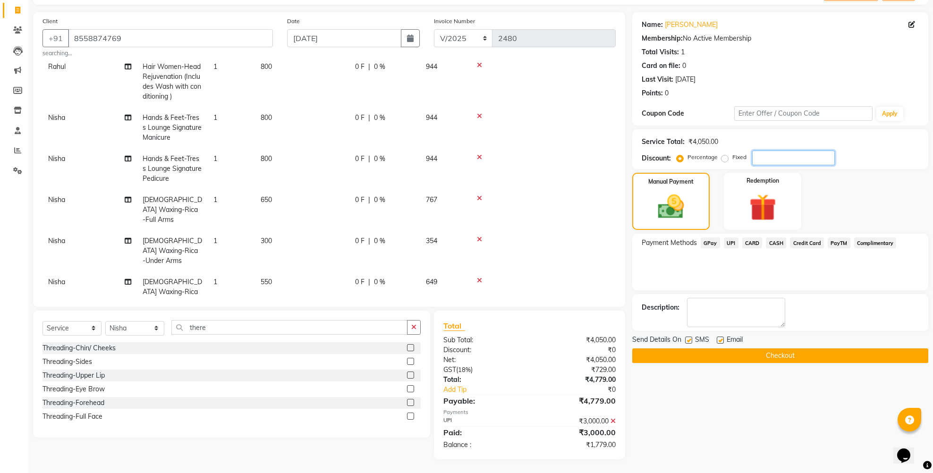
drag, startPoint x: 760, startPoint y: 160, endPoint x: 755, endPoint y: 158, distance: 6.1
click at [755, 158] on input "number" at bounding box center [793, 158] width 83 height 15
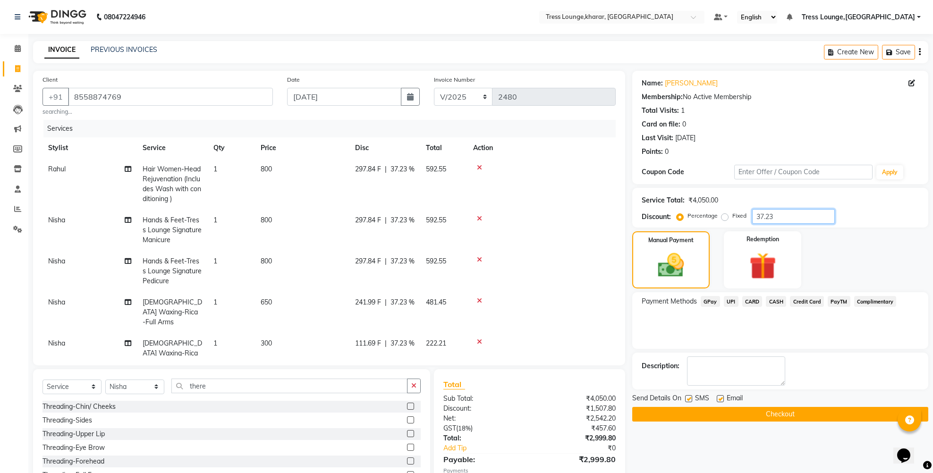
scroll to position [66, 0]
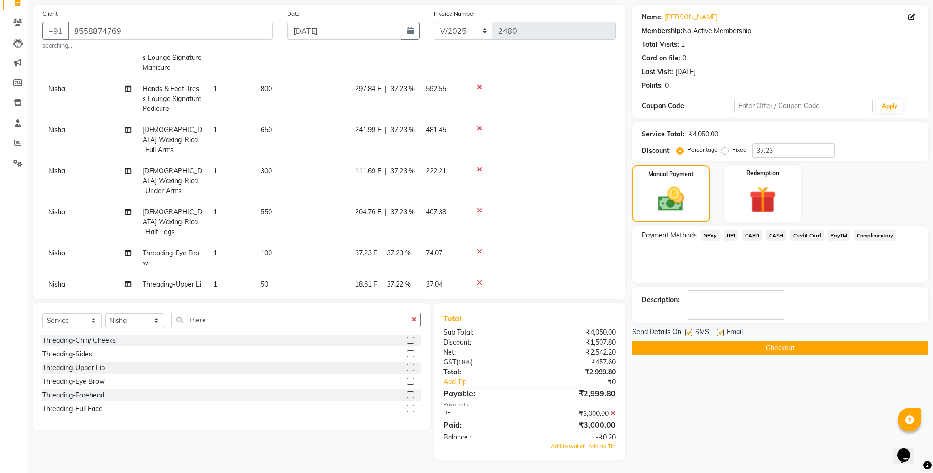
click at [480, 279] on icon at bounding box center [479, 282] width 5 height 7
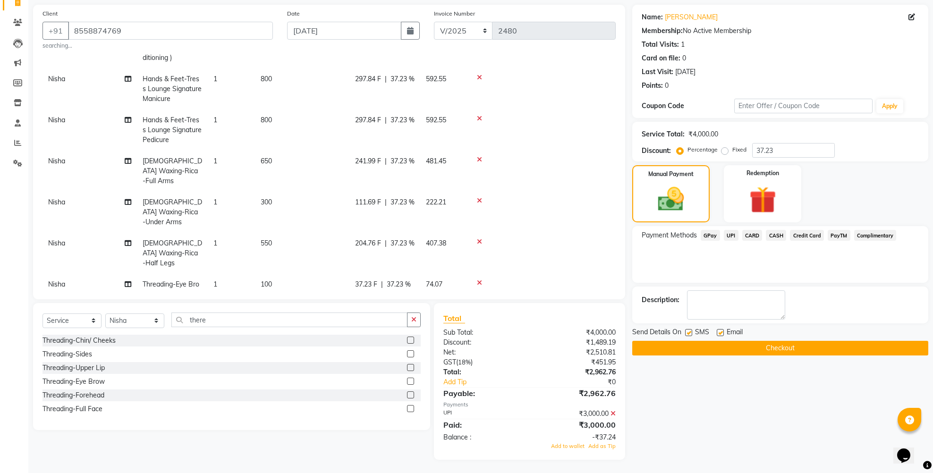
click at [480, 279] on icon at bounding box center [479, 282] width 5 height 7
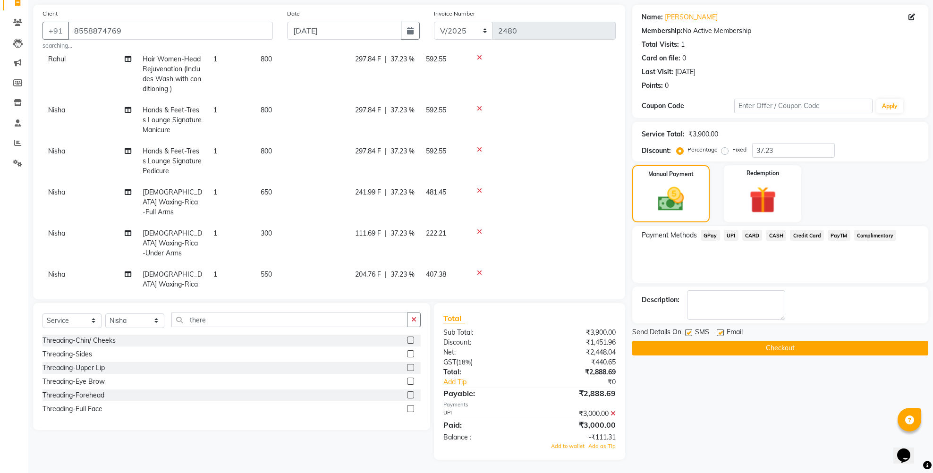
click at [480, 270] on icon at bounding box center [479, 273] width 5 height 7
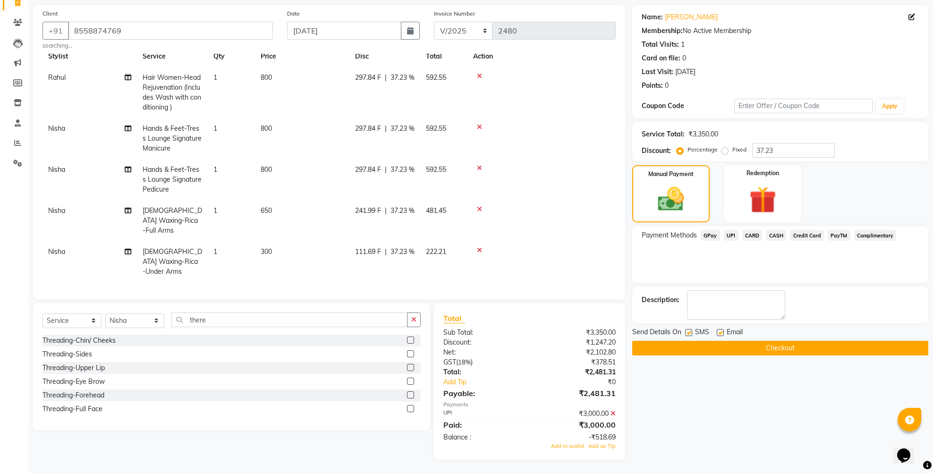
scroll to position [13, 0]
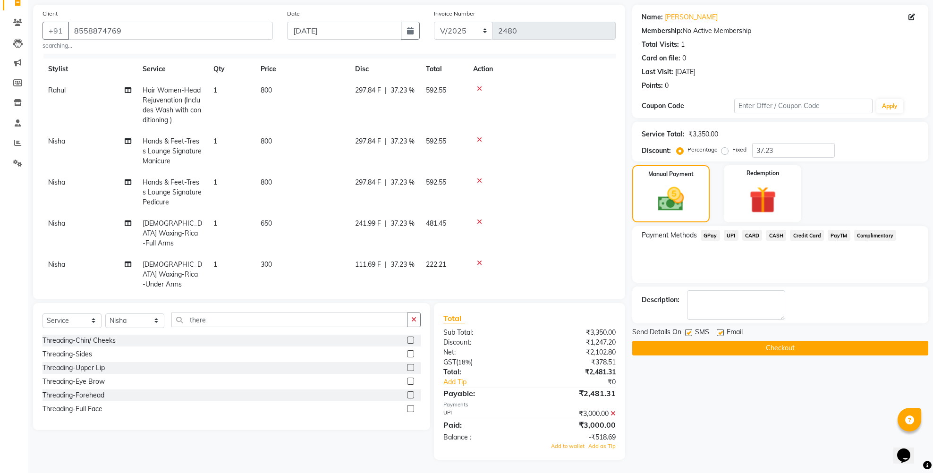
click at [480, 260] on icon at bounding box center [479, 263] width 5 height 7
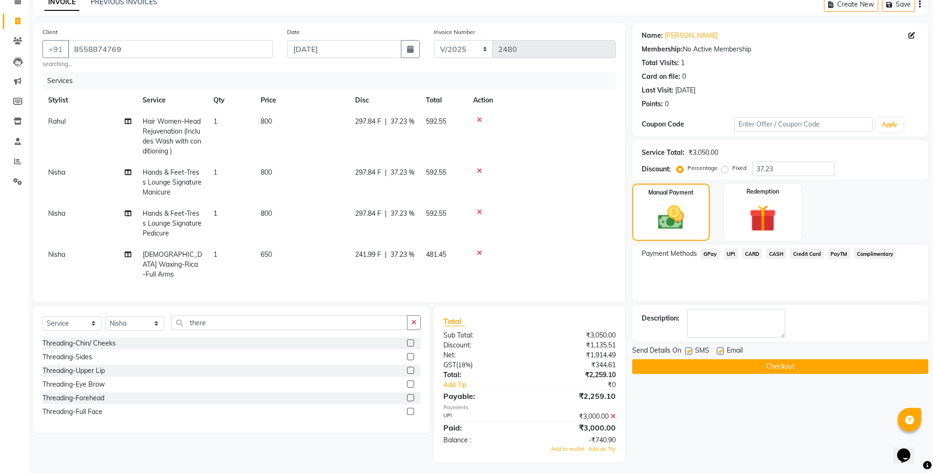
click at [480, 251] on icon at bounding box center [479, 253] width 5 height 7
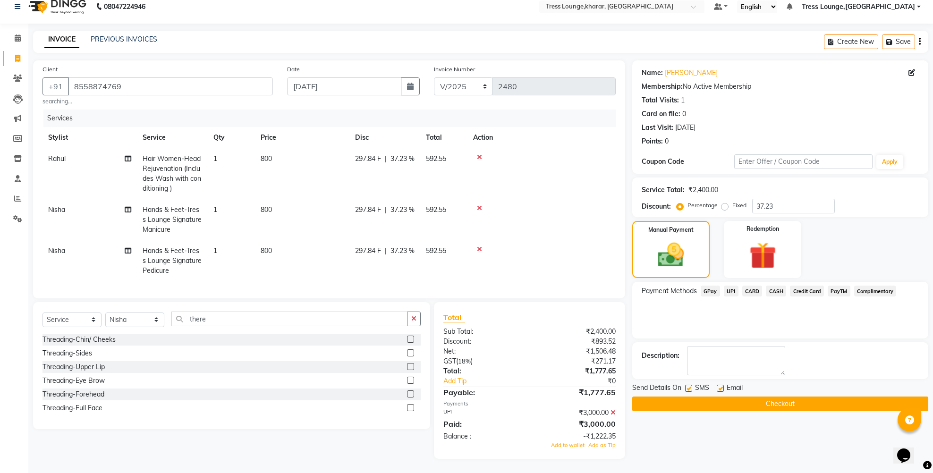
scroll to position [17, 0]
click at [480, 251] on td at bounding box center [541, 260] width 148 height 41
click at [479, 246] on icon at bounding box center [479, 249] width 5 height 7
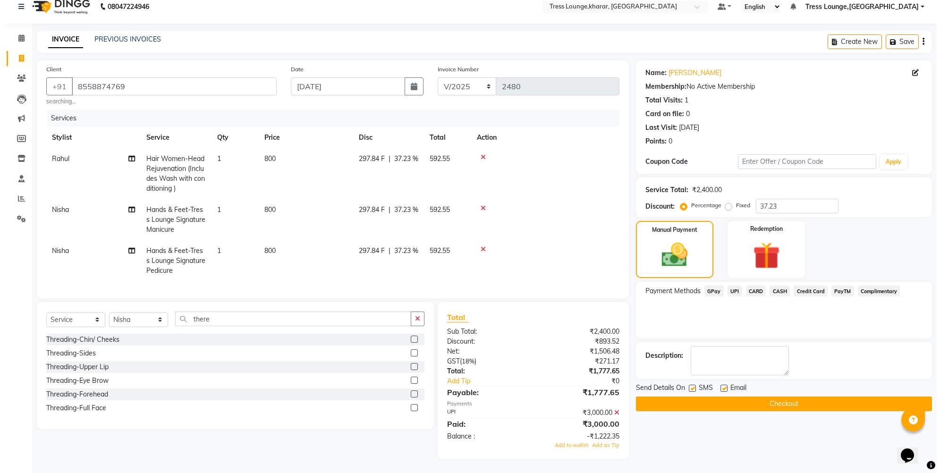
scroll to position [0, 0]
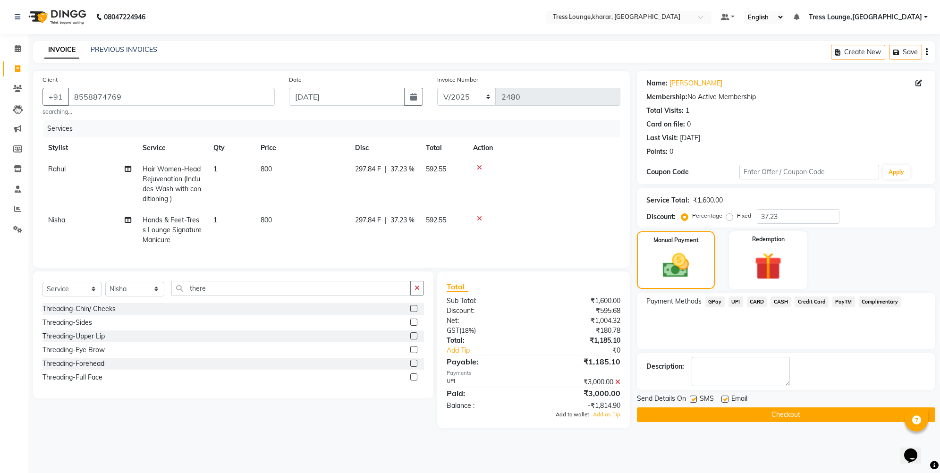
click at [584, 418] on span "Add to wallet" at bounding box center [573, 414] width 34 height 7
click at [693, 397] on label at bounding box center [693, 399] width 7 height 7
click at [693, 397] on input "checkbox" at bounding box center [693, 399] width 6 height 6
click at [695, 416] on button "Checkout" at bounding box center [786, 414] width 298 height 15
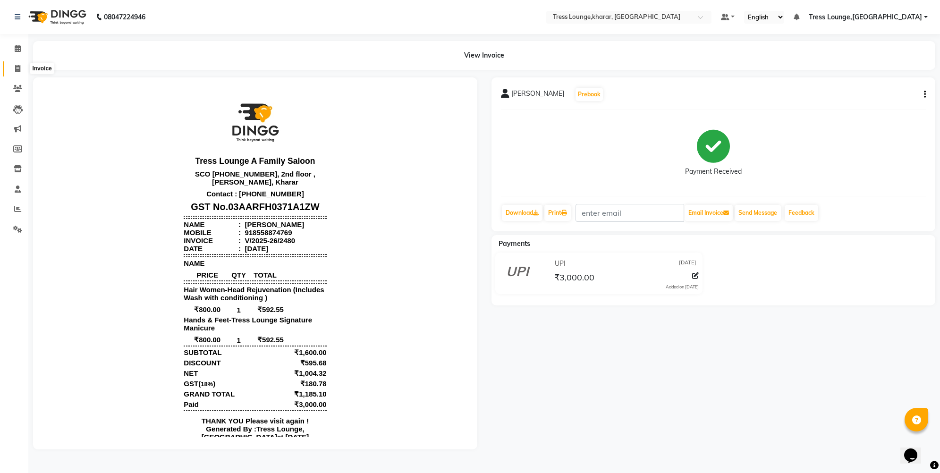
click at [14, 72] on span at bounding box center [17, 69] width 17 height 11
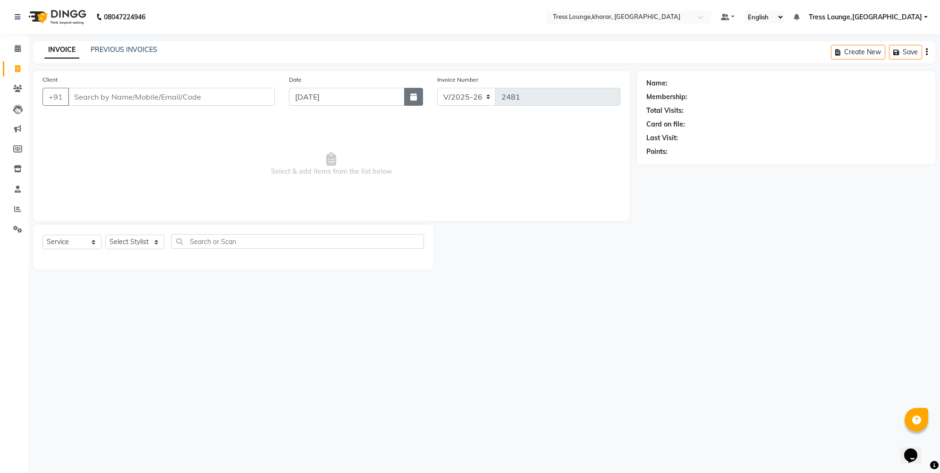
click at [419, 95] on button "button" at bounding box center [413, 97] width 19 height 18
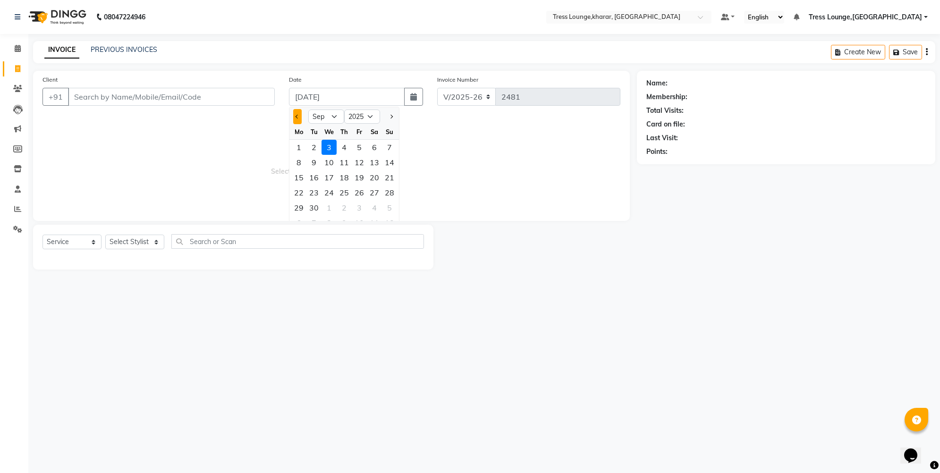
click at [295, 116] on button "Previous month" at bounding box center [297, 116] width 8 height 15
click at [390, 179] on div "17" at bounding box center [389, 177] width 15 height 15
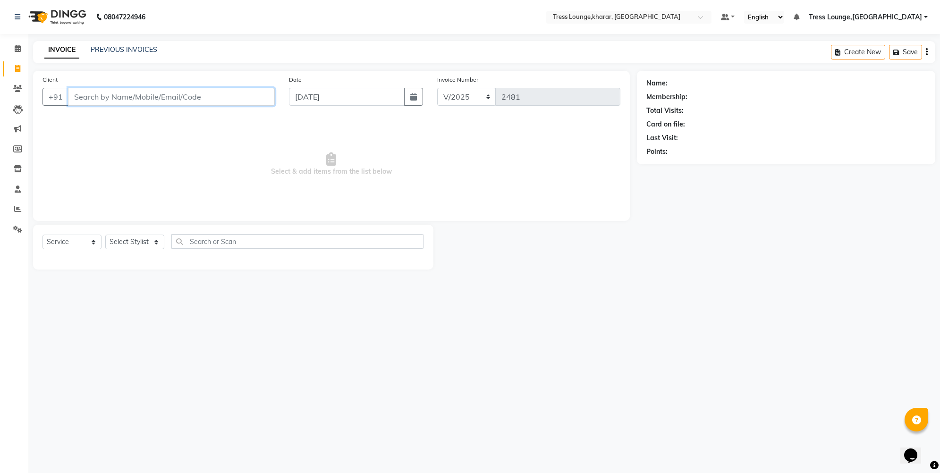
click at [116, 98] on input "Client" at bounding box center [171, 97] width 207 height 18
click at [232, 98] on button "Add Client" at bounding box center [250, 97] width 49 height 18
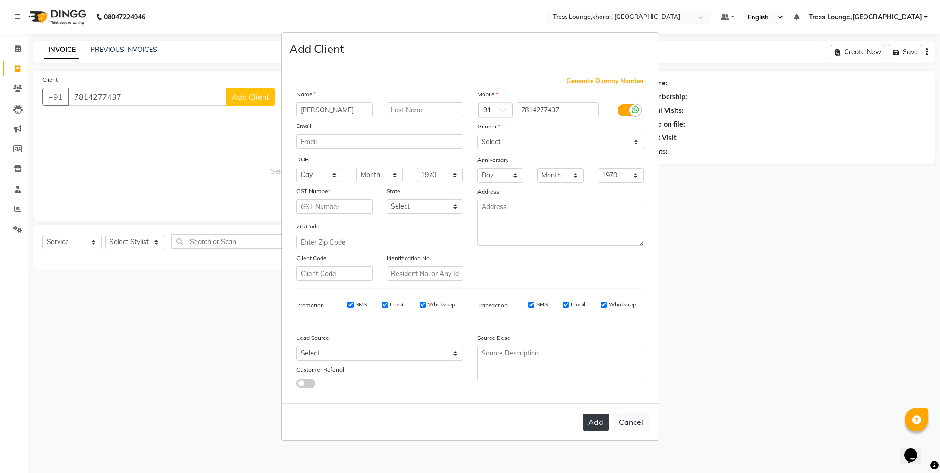
click at [601, 421] on button "Add" at bounding box center [595, 421] width 26 height 17
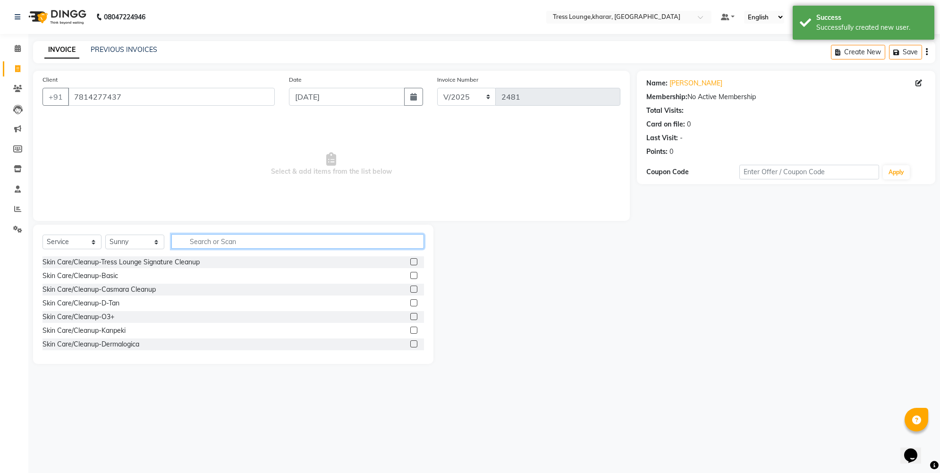
click at [212, 241] on input "text" at bounding box center [297, 241] width 253 height 15
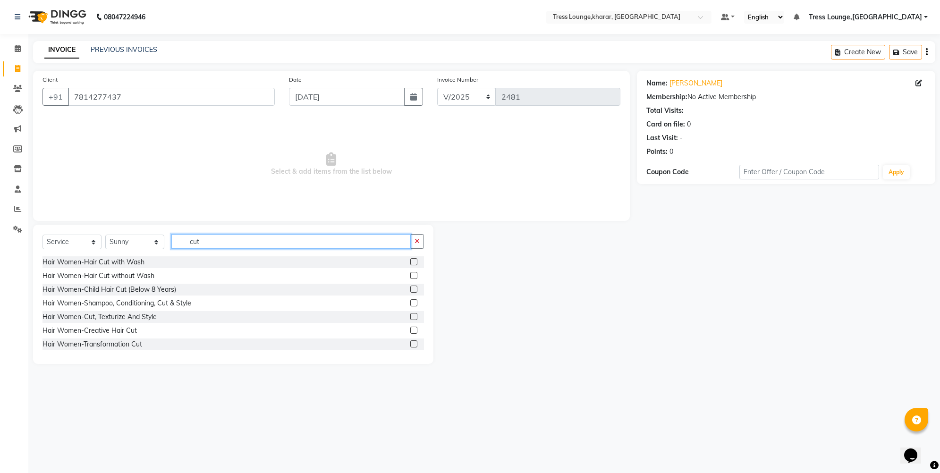
scroll to position [97, 0]
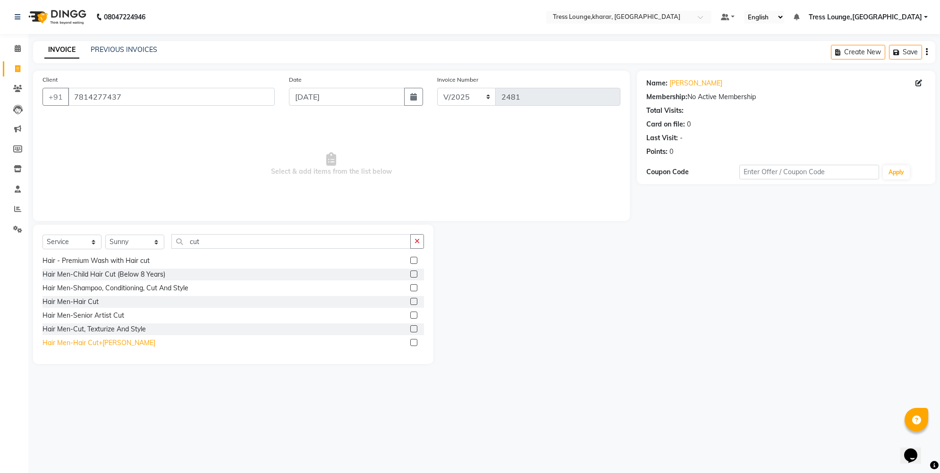
click at [84, 341] on div "Hair Men-Hair Cut+[PERSON_NAME]" at bounding box center [98, 343] width 113 height 10
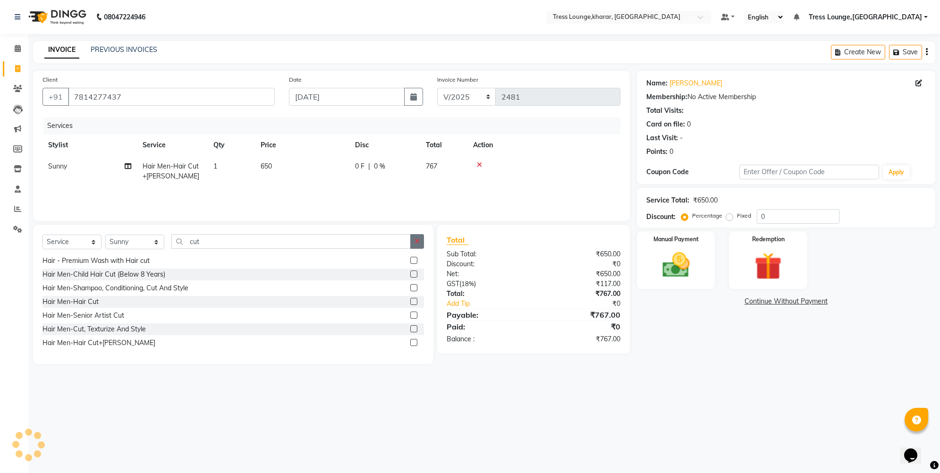
click at [417, 241] on icon "button" at bounding box center [416, 241] width 5 height 7
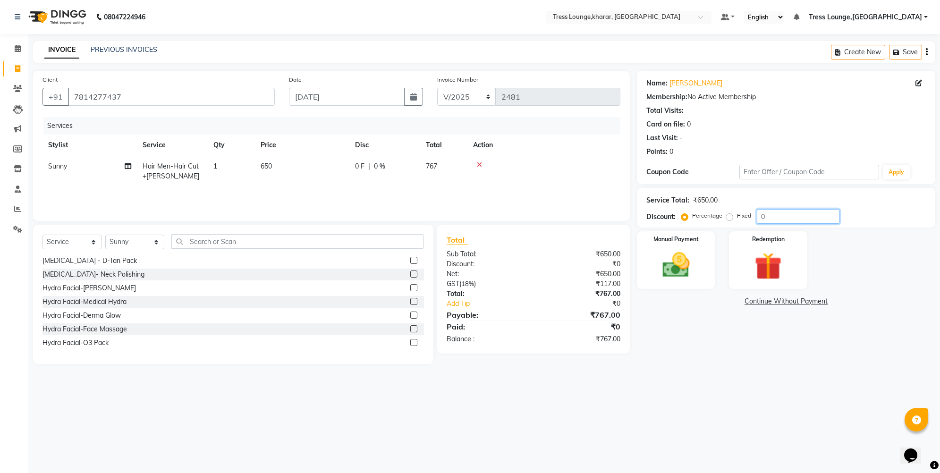
click at [759, 213] on input "0" at bounding box center [798, 216] width 83 height 15
click at [688, 244] on div "Manual Payment" at bounding box center [675, 260] width 81 height 60
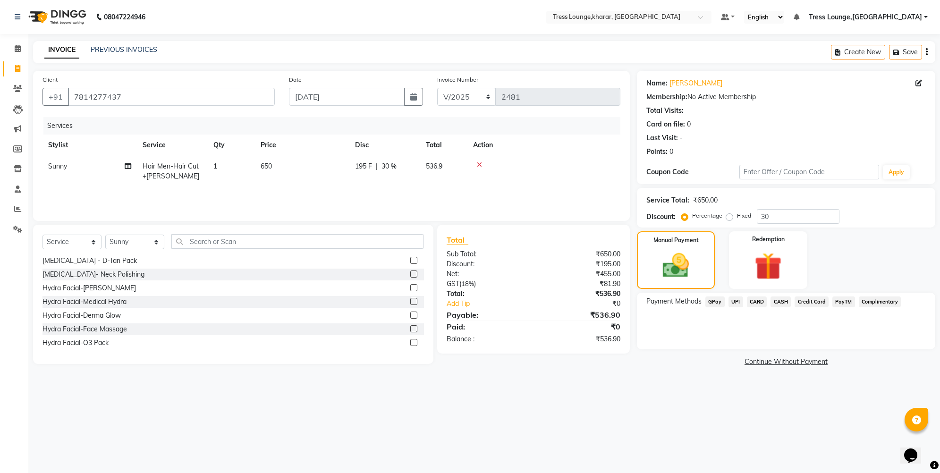
click at [736, 301] on span "UPI" at bounding box center [735, 301] width 15 height 11
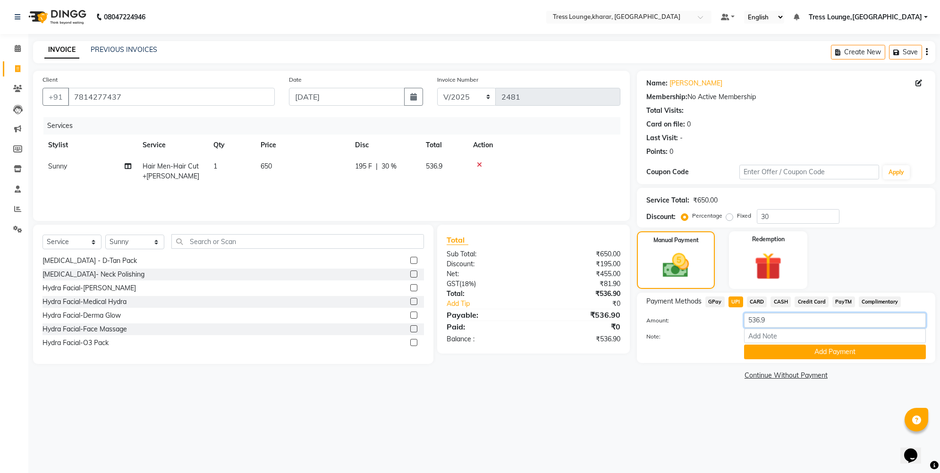
drag, startPoint x: 766, startPoint y: 321, endPoint x: 756, endPoint y: 321, distance: 9.9
click at [756, 321] on input "536.9" at bounding box center [835, 320] width 182 height 15
click at [767, 346] on button "Add Payment" at bounding box center [835, 352] width 182 height 15
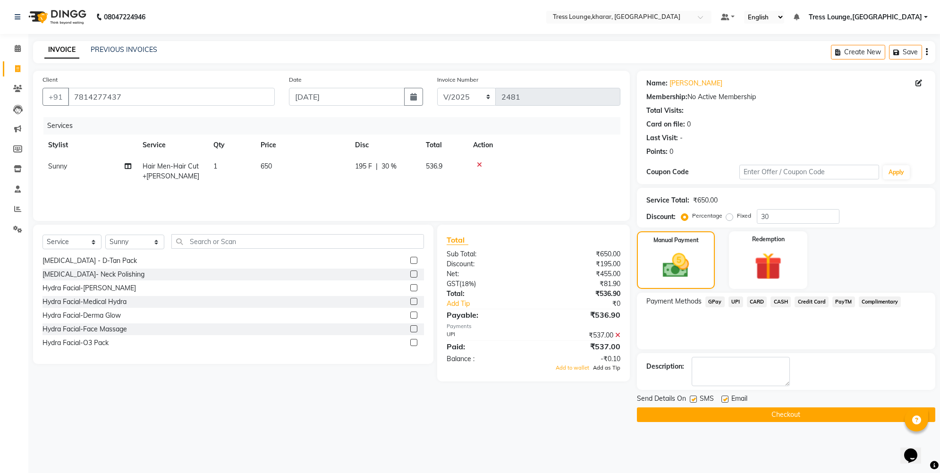
click at [604, 366] on span "Add as Tip" at bounding box center [606, 367] width 27 height 7
click at [692, 400] on label at bounding box center [693, 399] width 7 height 7
click at [692, 400] on input "checkbox" at bounding box center [693, 399] width 6 height 6
click at [691, 415] on button "Checkout" at bounding box center [786, 414] width 298 height 15
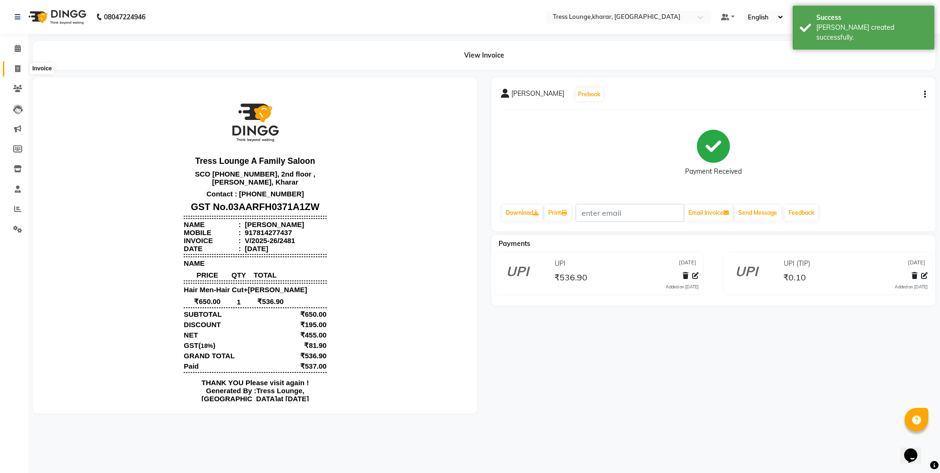
click at [20, 70] on icon at bounding box center [17, 68] width 5 height 7
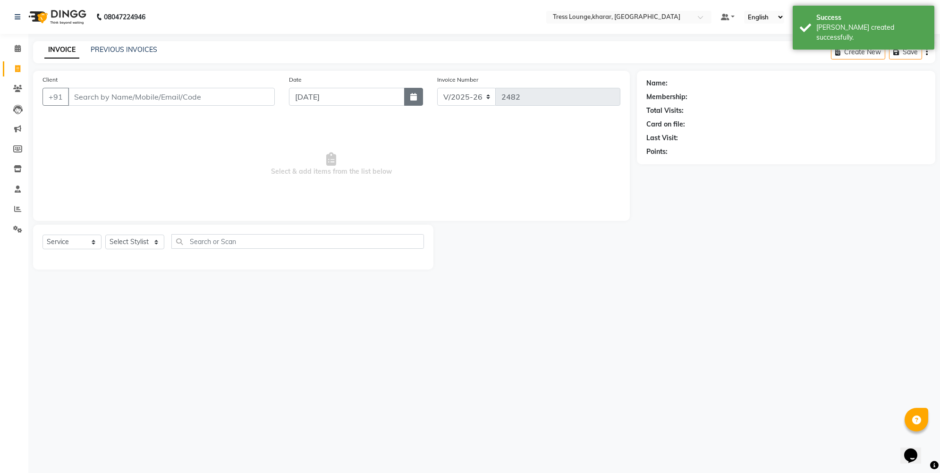
click at [407, 99] on button "button" at bounding box center [413, 97] width 19 height 18
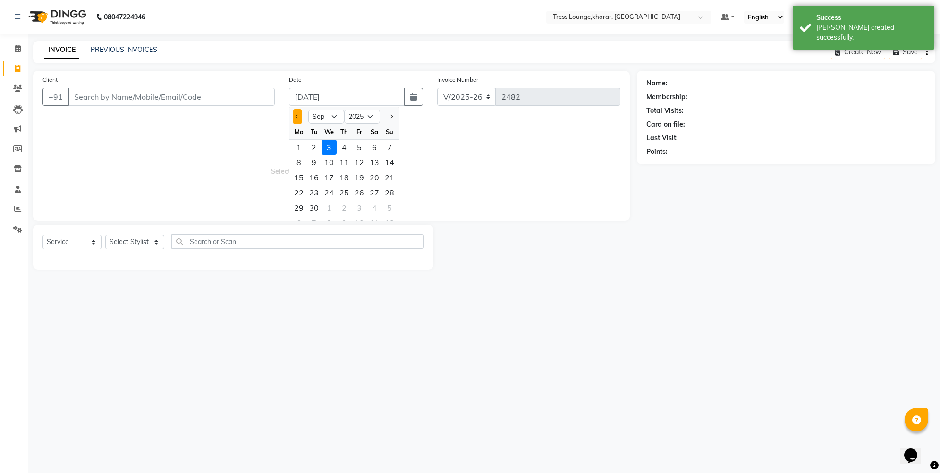
click at [299, 116] on button "Previous month" at bounding box center [297, 116] width 8 height 15
click at [383, 177] on div "17" at bounding box center [389, 177] width 15 height 15
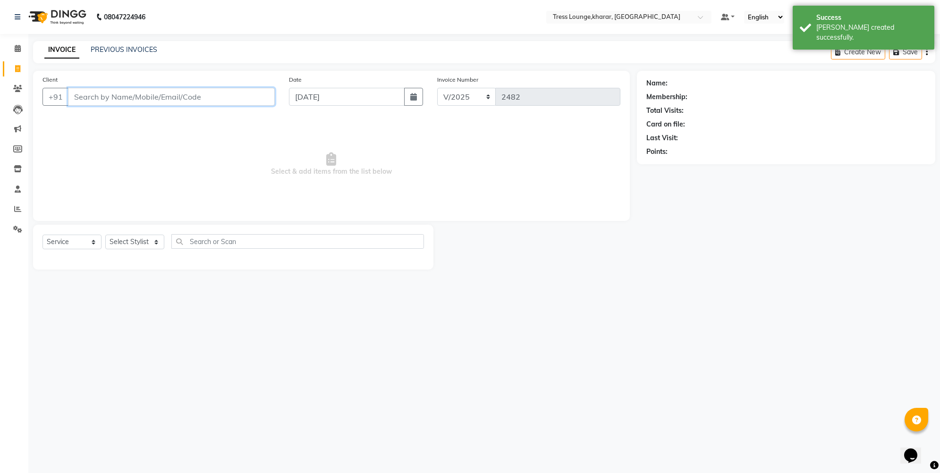
click at [140, 100] on input "Client" at bounding box center [171, 97] width 207 height 18
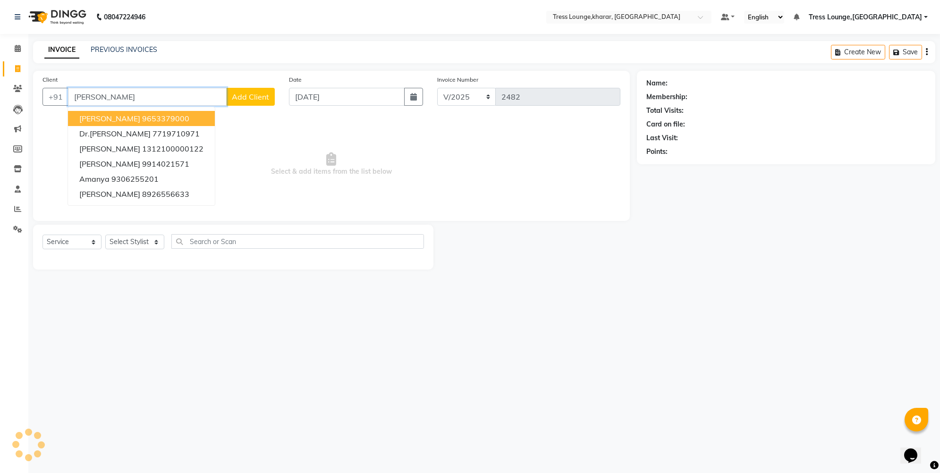
click at [124, 122] on span "[PERSON_NAME]" at bounding box center [109, 118] width 61 height 9
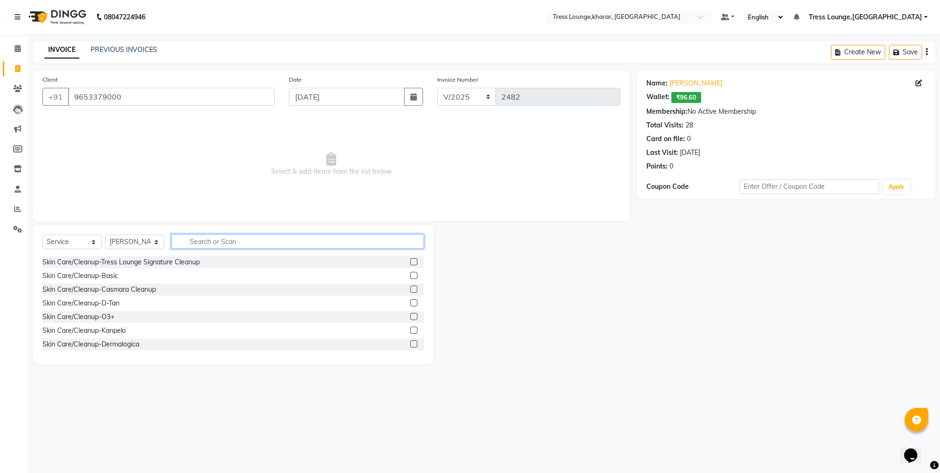
click at [197, 238] on input "text" at bounding box center [297, 241] width 253 height 15
drag, startPoint x: 184, startPoint y: 239, endPoint x: 173, endPoint y: 238, distance: 10.9
click at [173, 238] on input "wash" at bounding box center [290, 241] width 239 height 15
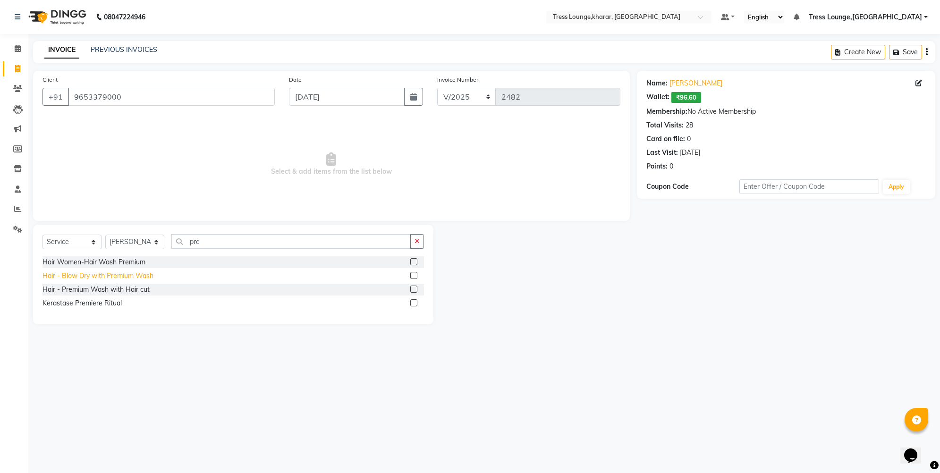
click at [114, 279] on div "Hair - Blow Dry with Premium Wash" at bounding box center [97, 276] width 111 height 10
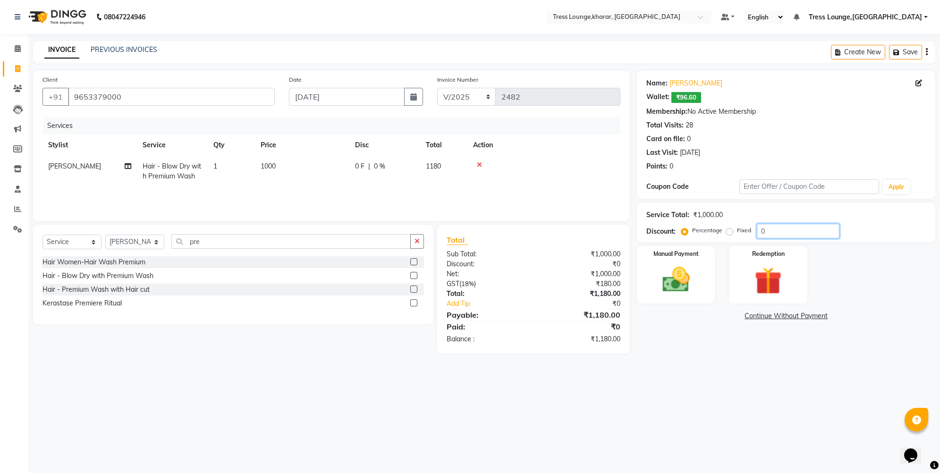
click at [759, 233] on input "0" at bounding box center [798, 231] width 83 height 15
click at [694, 278] on img at bounding box center [676, 279] width 46 height 33
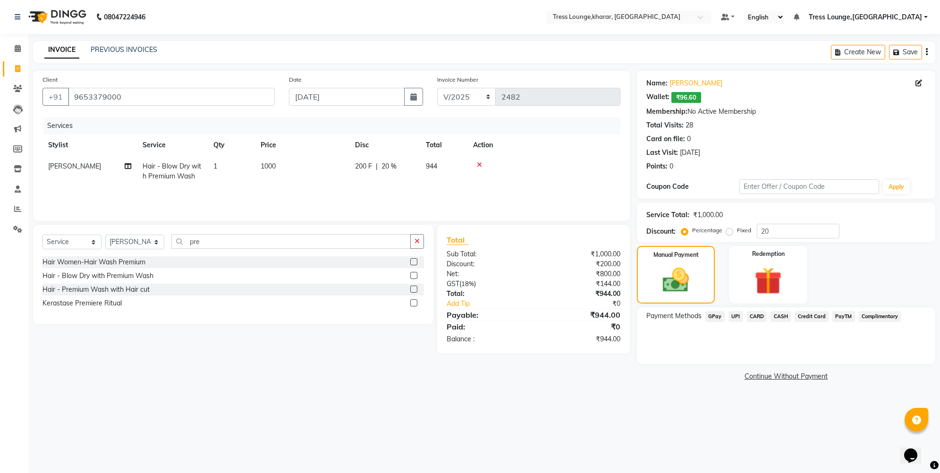
click at [782, 313] on span "CASH" at bounding box center [780, 316] width 20 height 11
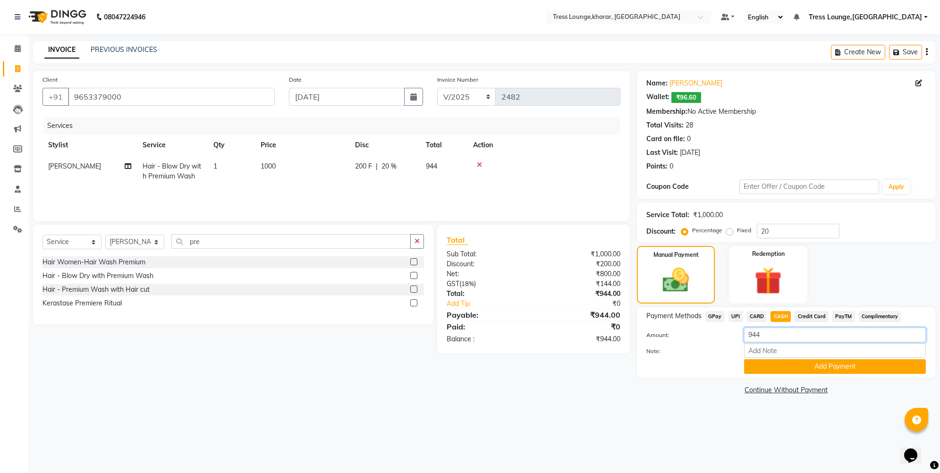
drag, startPoint x: 771, startPoint y: 335, endPoint x: 746, endPoint y: 332, distance: 25.2
click at [746, 332] on input "944" at bounding box center [835, 335] width 182 height 15
click at [780, 369] on button "Add Payment" at bounding box center [835, 366] width 182 height 15
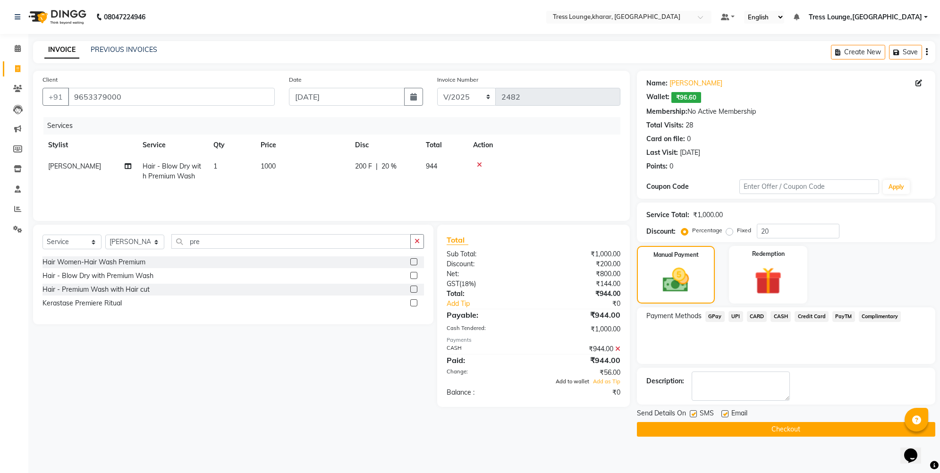
click at [569, 381] on span "Add to wallet" at bounding box center [573, 381] width 34 height 7
click at [688, 425] on button "Checkout" at bounding box center [786, 429] width 298 height 15
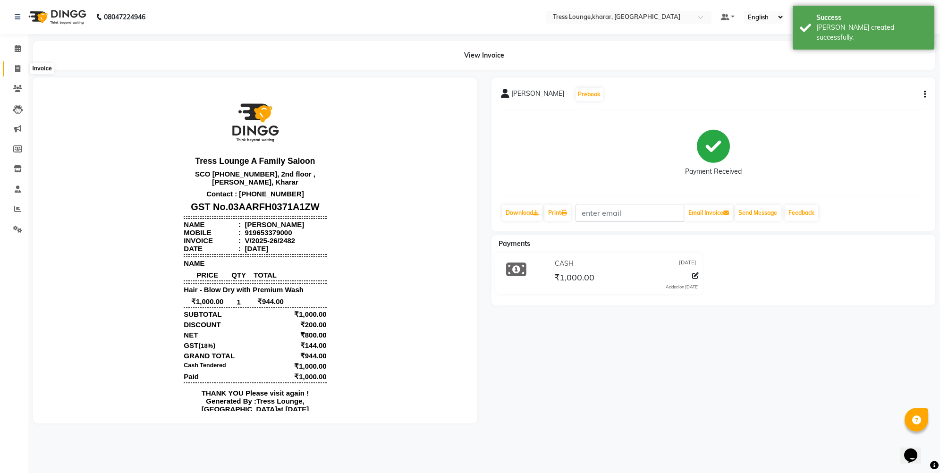
click at [11, 67] on span at bounding box center [17, 69] width 17 height 11
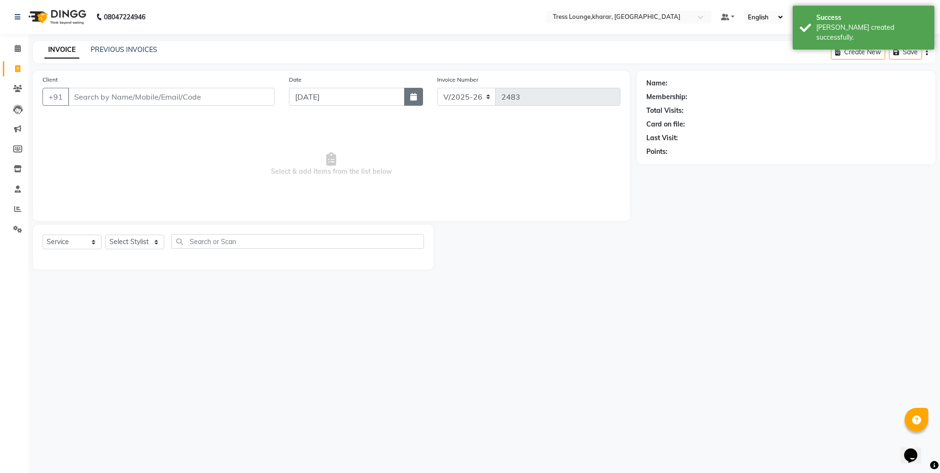
click at [407, 94] on button "button" at bounding box center [413, 97] width 19 height 18
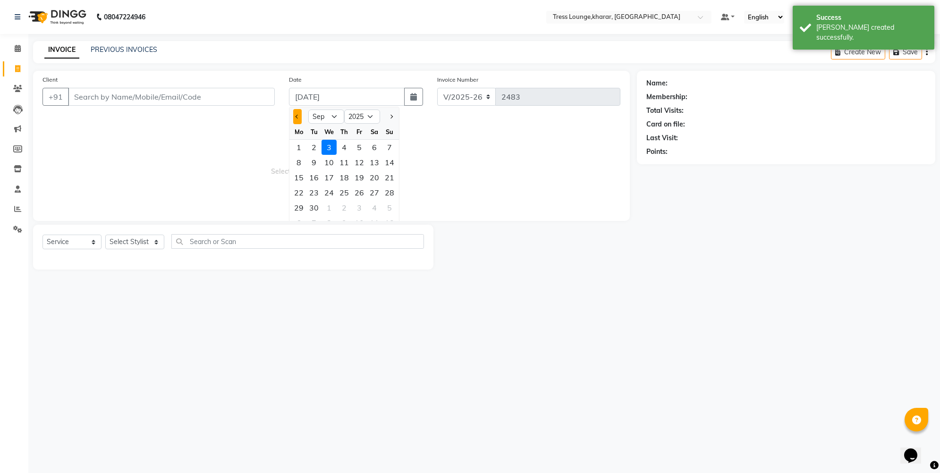
click at [298, 115] on button "Previous month" at bounding box center [297, 116] width 8 height 15
click at [386, 181] on div "17" at bounding box center [389, 177] width 15 height 15
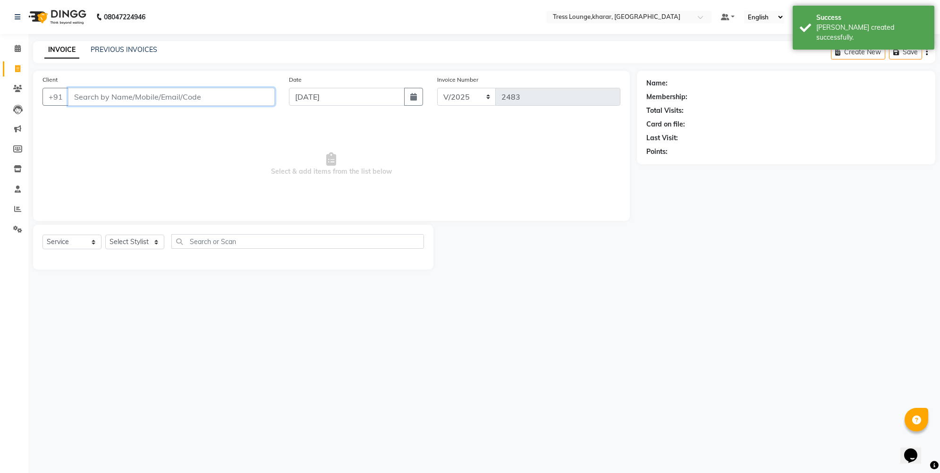
click at [146, 93] on input "Client" at bounding box center [171, 97] width 207 height 18
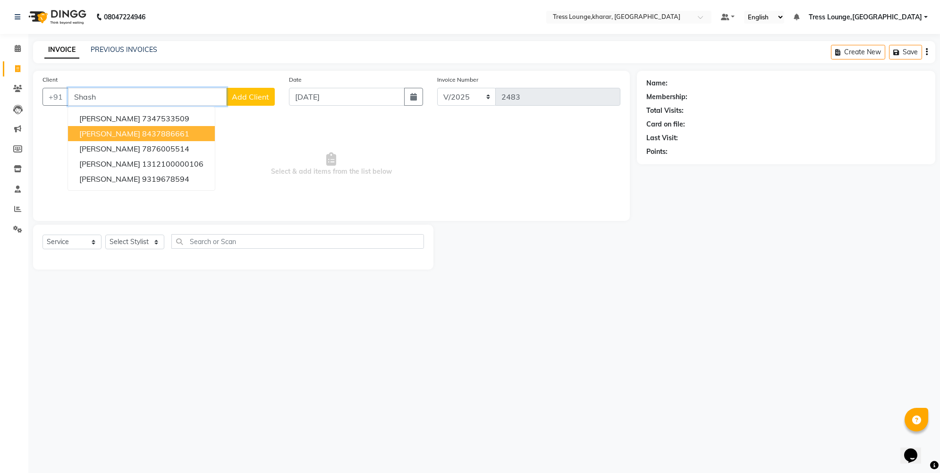
click at [140, 132] on span "[PERSON_NAME]" at bounding box center [109, 133] width 61 height 9
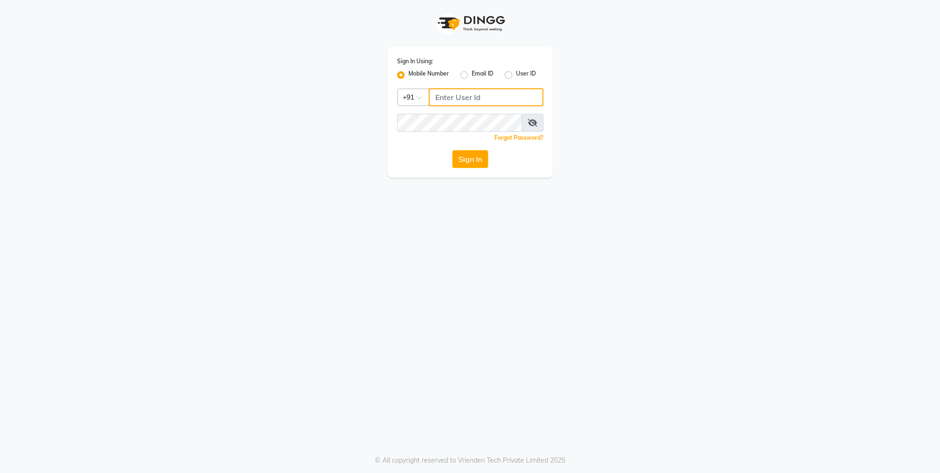
type input "7659868686"
click at [464, 155] on button "Sign In" at bounding box center [470, 159] width 36 height 18
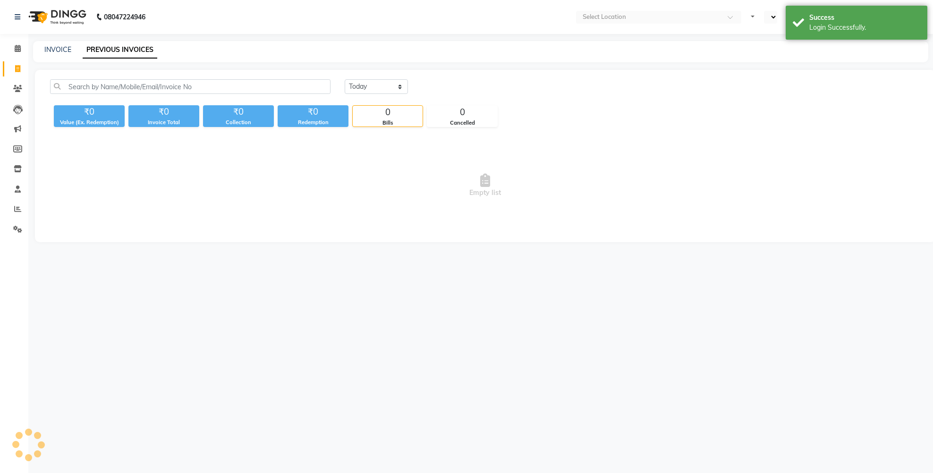
select select "en"
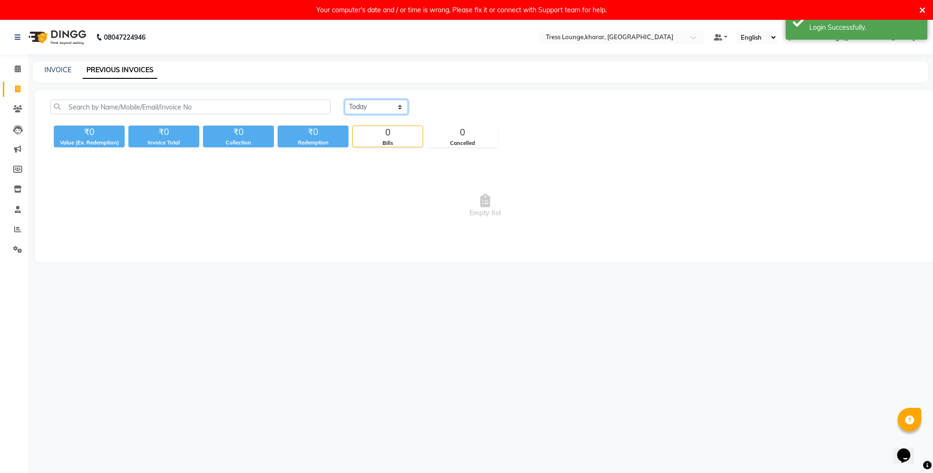
select select "range"
click at [447, 111] on input "[DATE]" at bounding box center [453, 107] width 66 height 13
select select "9"
select select "2025"
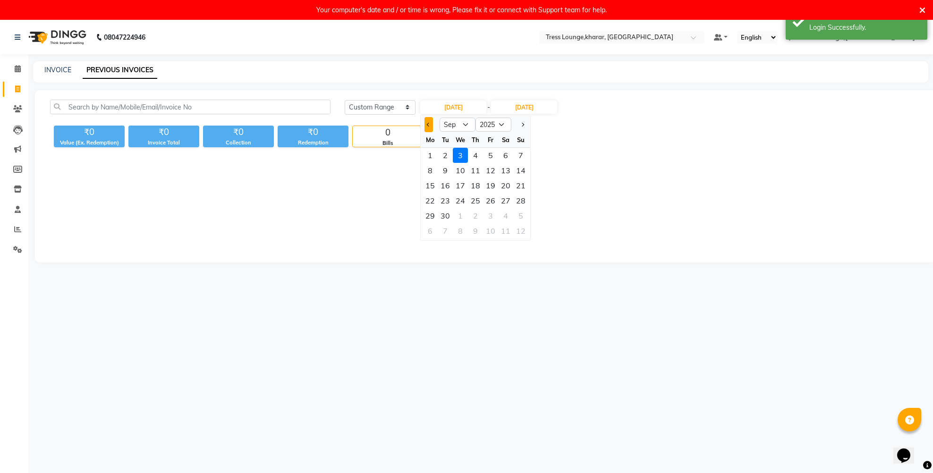
click at [425, 122] on button "Previous month" at bounding box center [428, 124] width 8 height 15
select select "8"
click at [504, 183] on div "16" at bounding box center [505, 185] width 15 height 15
type input "[DATE]"
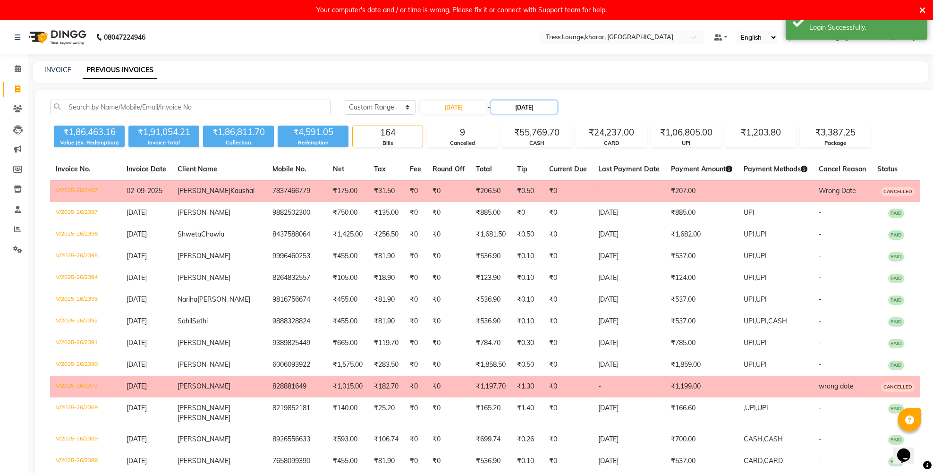
click at [529, 107] on input "[DATE]" at bounding box center [524, 107] width 66 height 13
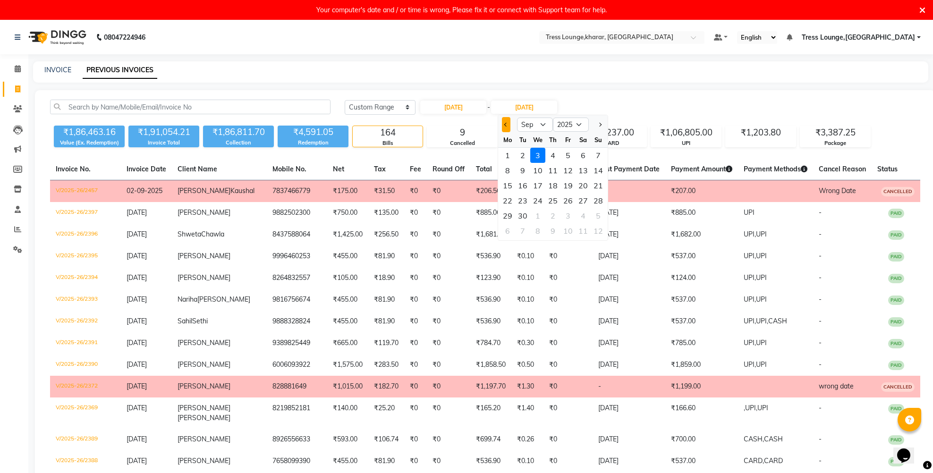
click at [506, 124] on span "Previous month" at bounding box center [506, 125] width 4 height 4
select select "8"
click at [583, 183] on div "16" at bounding box center [582, 185] width 15 height 15
type input "[DATE]"
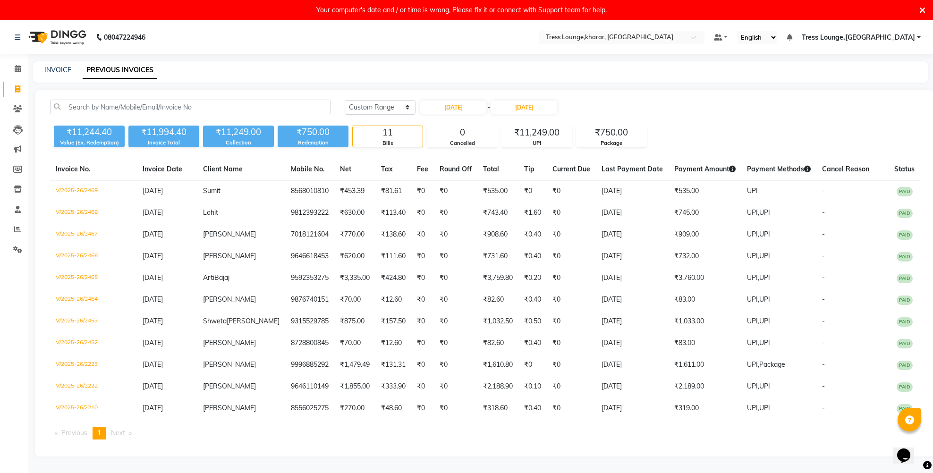
click at [925, 10] on div "Your computer's date and / or time is wrong, Please fix it or connect with Supp…" at bounding box center [466, 10] width 933 height 20
click at [924, 10] on icon at bounding box center [922, 10] width 6 height 8
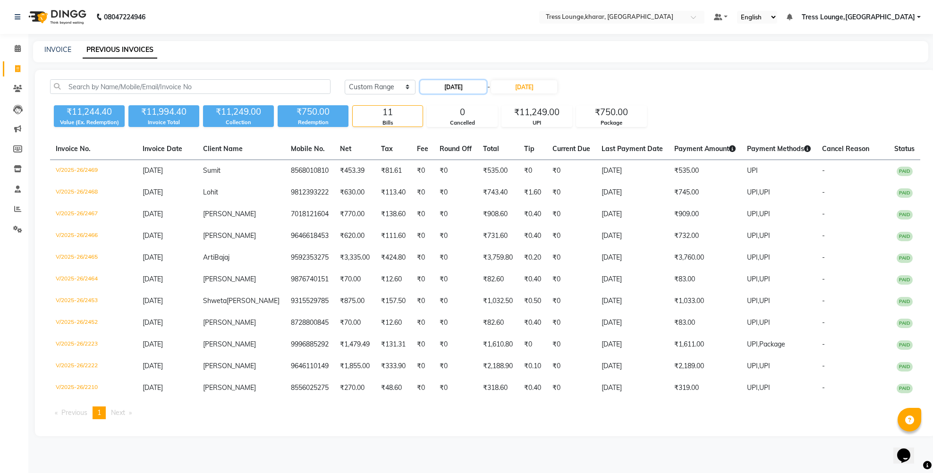
click at [443, 90] on input "[DATE]" at bounding box center [453, 86] width 66 height 13
select select "8"
select select "2025"
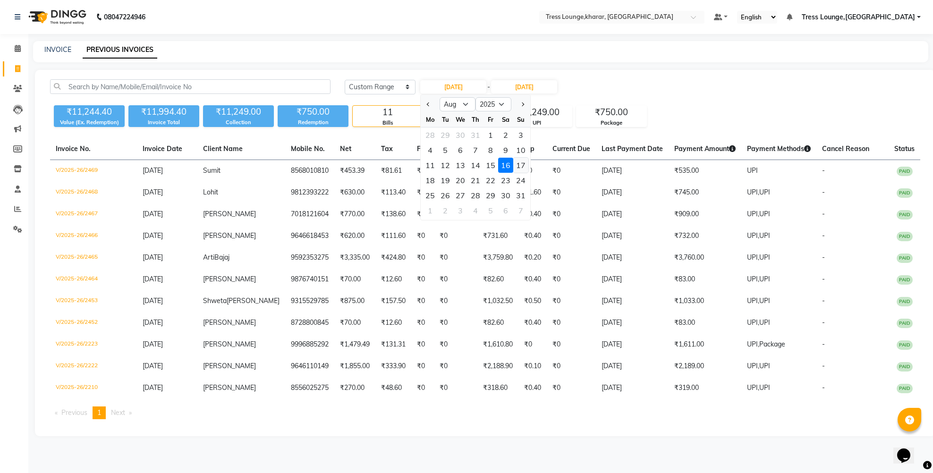
click at [516, 165] on div "17" at bounding box center [520, 165] width 15 height 15
type input "[DATE]"
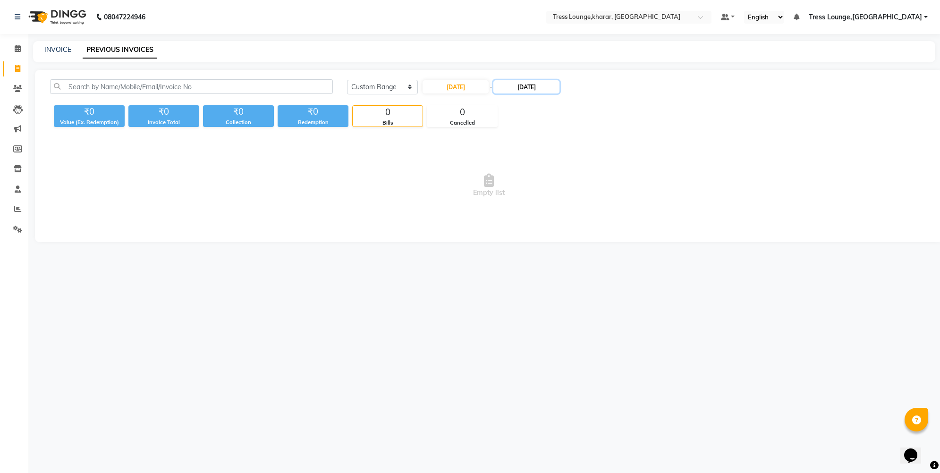
click at [530, 81] on input "[DATE]" at bounding box center [526, 86] width 66 height 13
click at [604, 164] on div "17" at bounding box center [600, 165] width 15 height 15
type input "[DATE]"
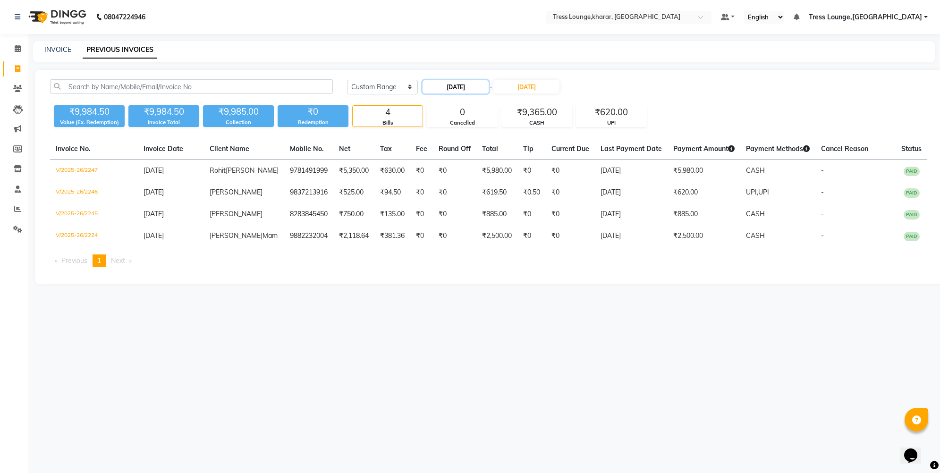
click at [464, 87] on input "[DATE]" at bounding box center [455, 86] width 66 height 13
select select "8"
select select "2025"
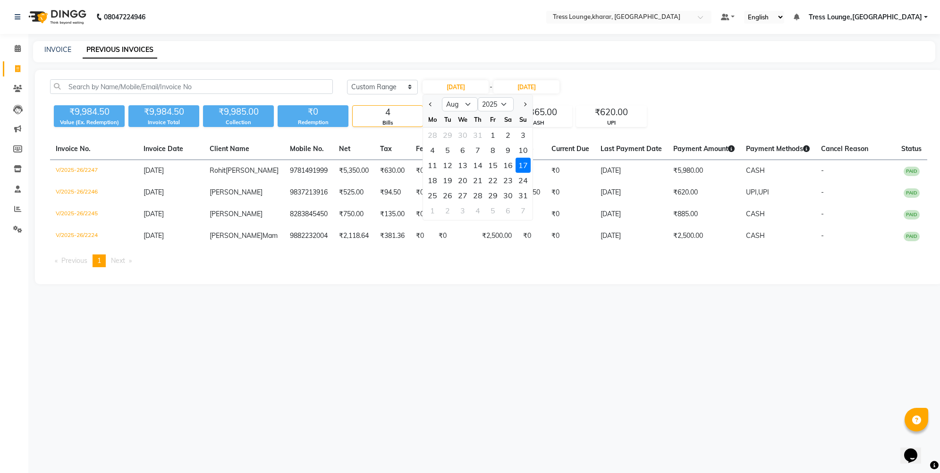
click at [521, 164] on div "17" at bounding box center [522, 165] width 15 height 15
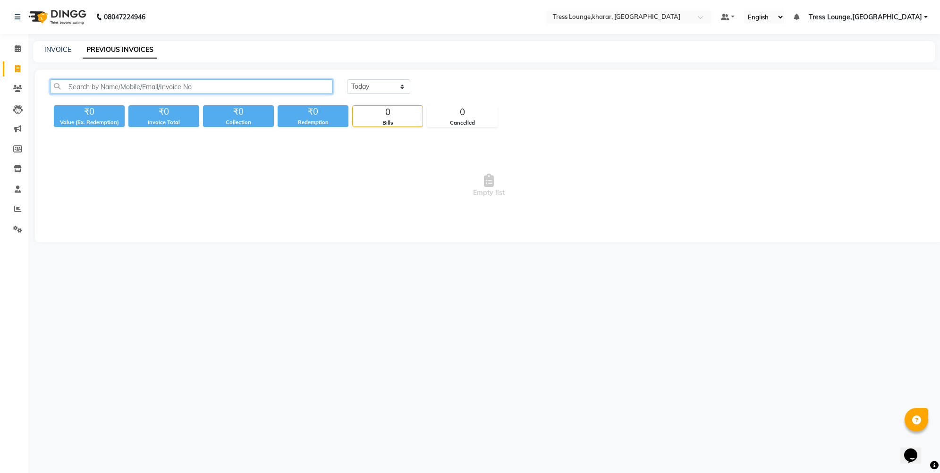
click at [139, 85] on input "text" at bounding box center [191, 86] width 283 height 15
type input "kau"
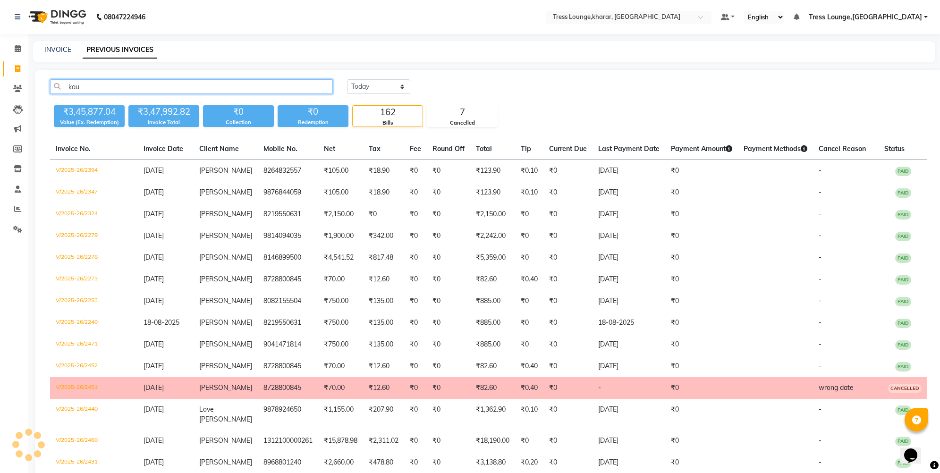
drag, startPoint x: 88, startPoint y: 87, endPoint x: 38, endPoint y: 87, distance: 49.6
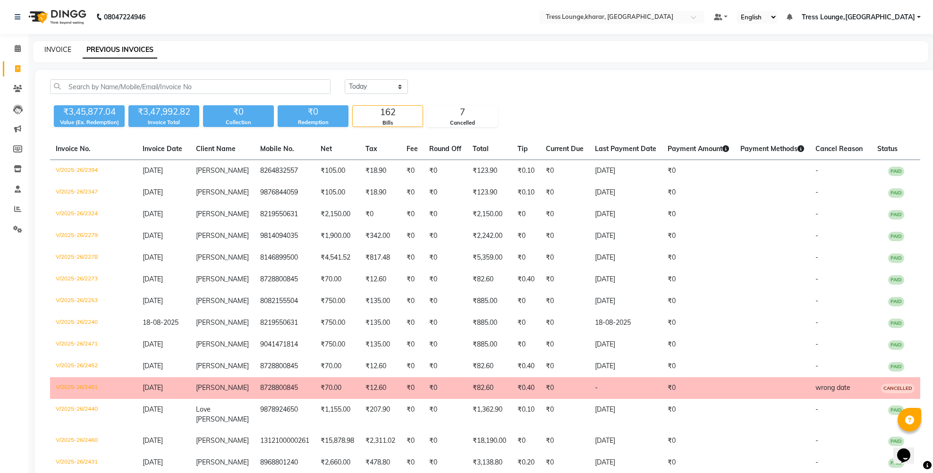
click at [54, 45] on link "INVOICE" at bounding box center [57, 49] width 27 height 8
select select "service"
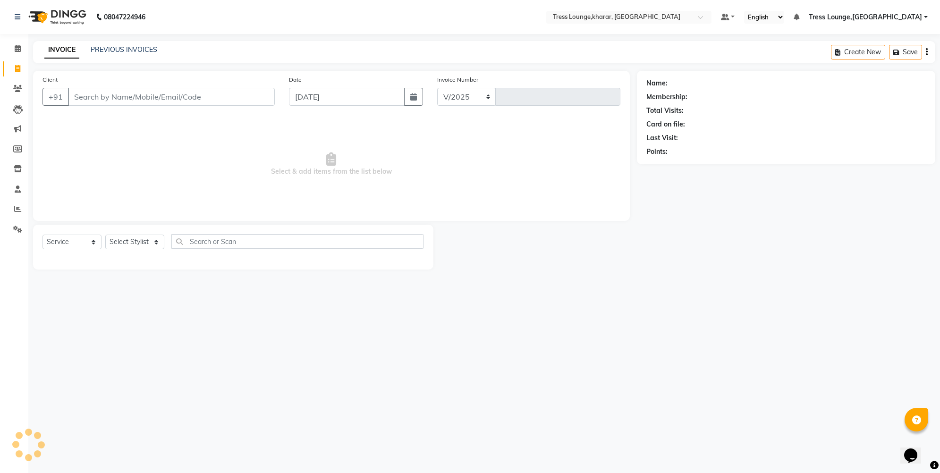
select select "7078"
type input "2483"
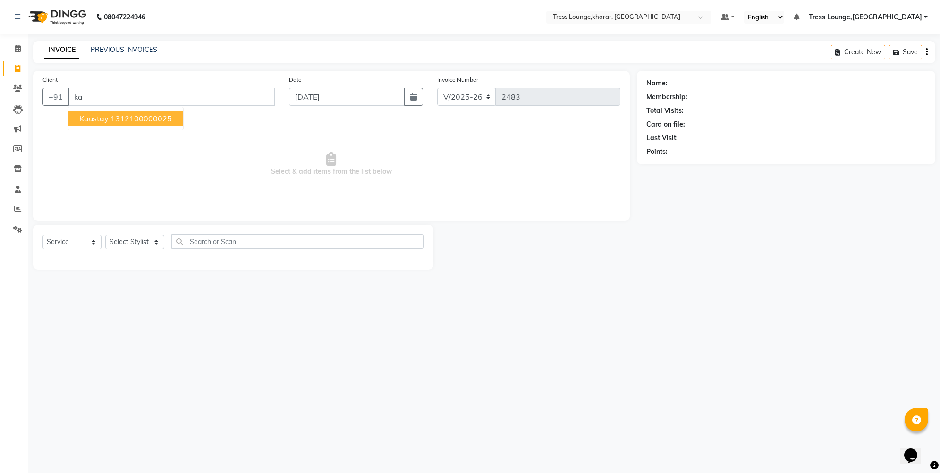
type input "k"
